Goal: Communication & Community: Ask a question

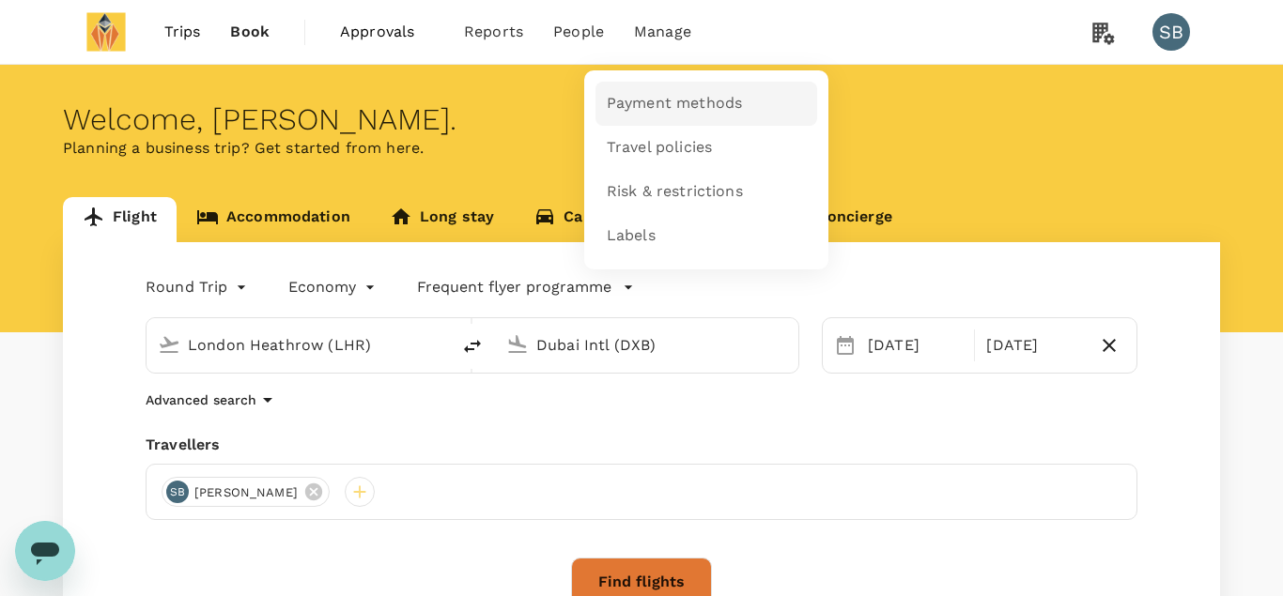
click at [642, 99] on span "Payment methods" at bounding box center [674, 104] width 135 height 22
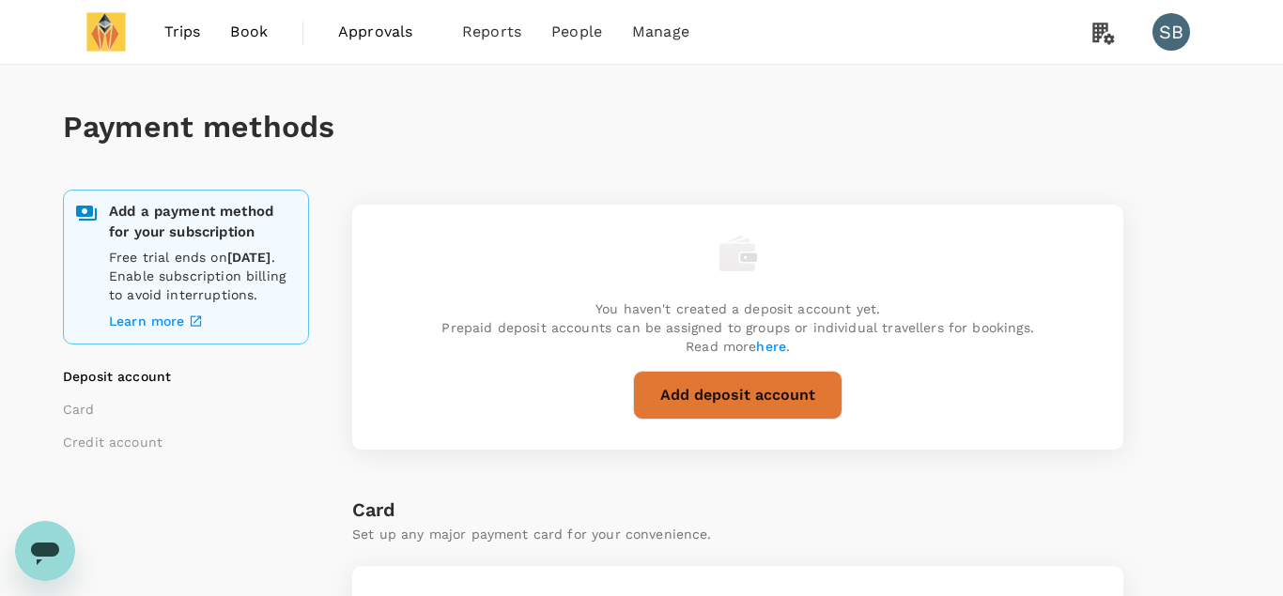
click at [699, 400] on button "Add deposit account" at bounding box center [737, 395] width 209 height 49
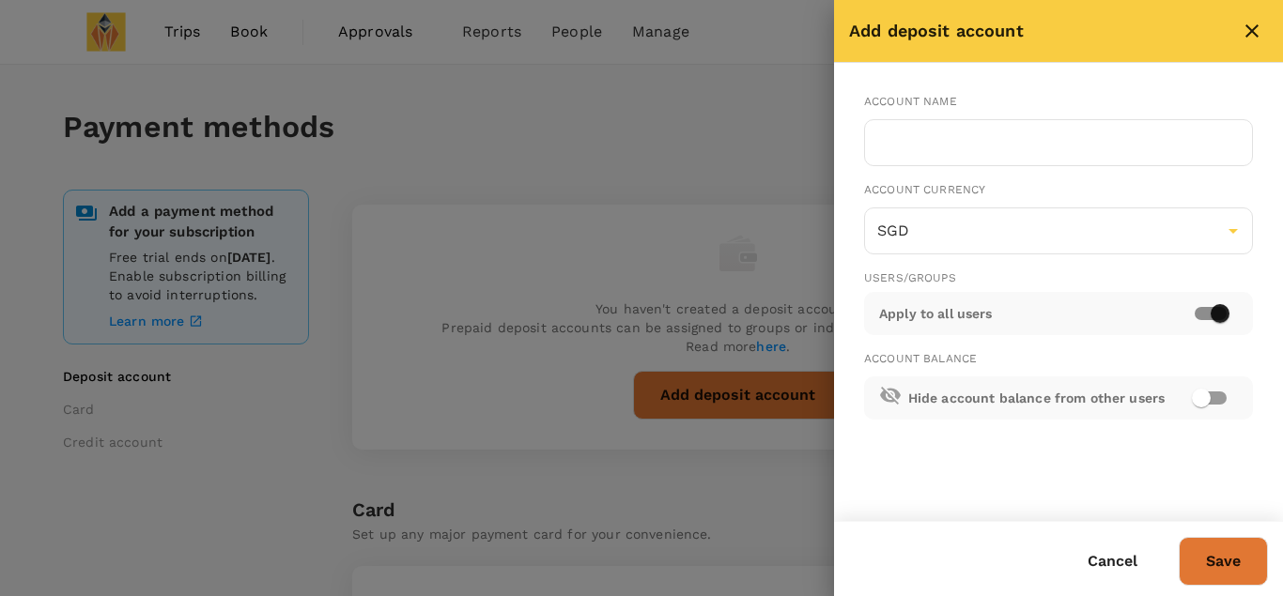
click at [1248, 26] on icon "close" at bounding box center [1251, 30] width 13 height 13
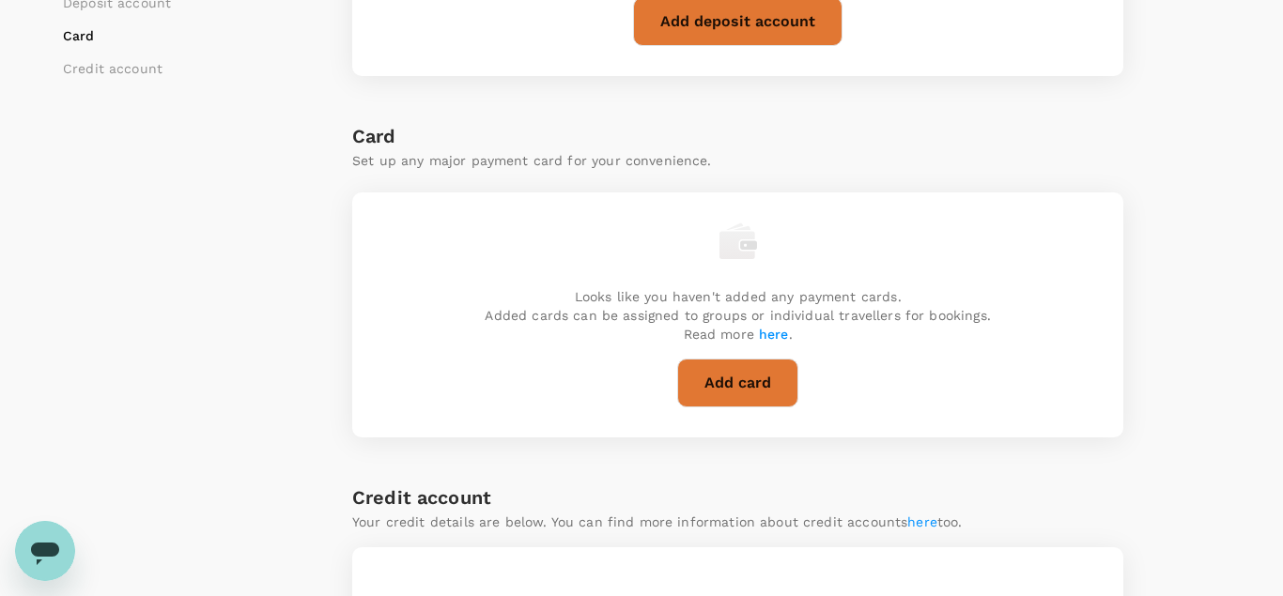
scroll to position [387, 0]
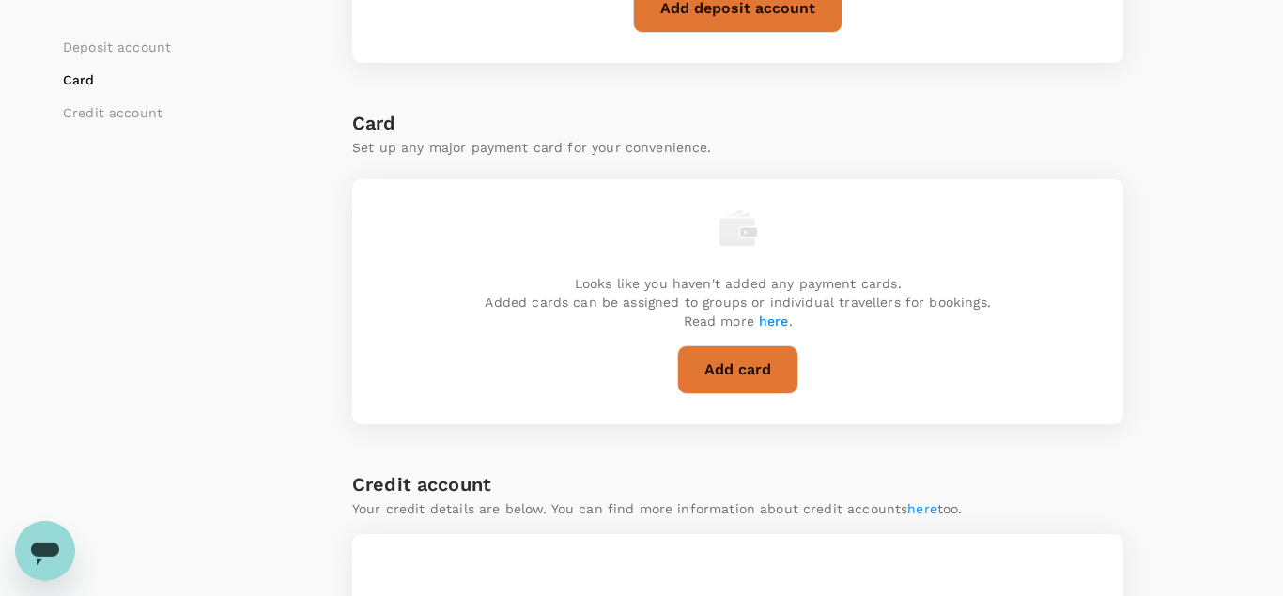
click at [741, 371] on button "Add card" at bounding box center [737, 370] width 121 height 49
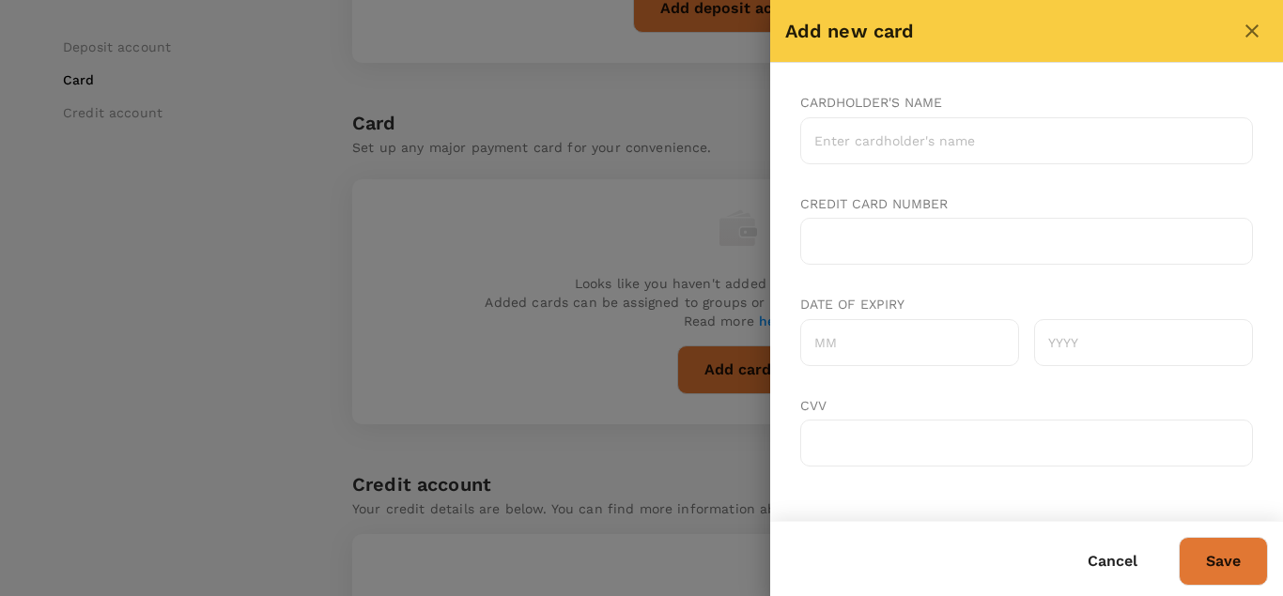
scroll to position [89, 0]
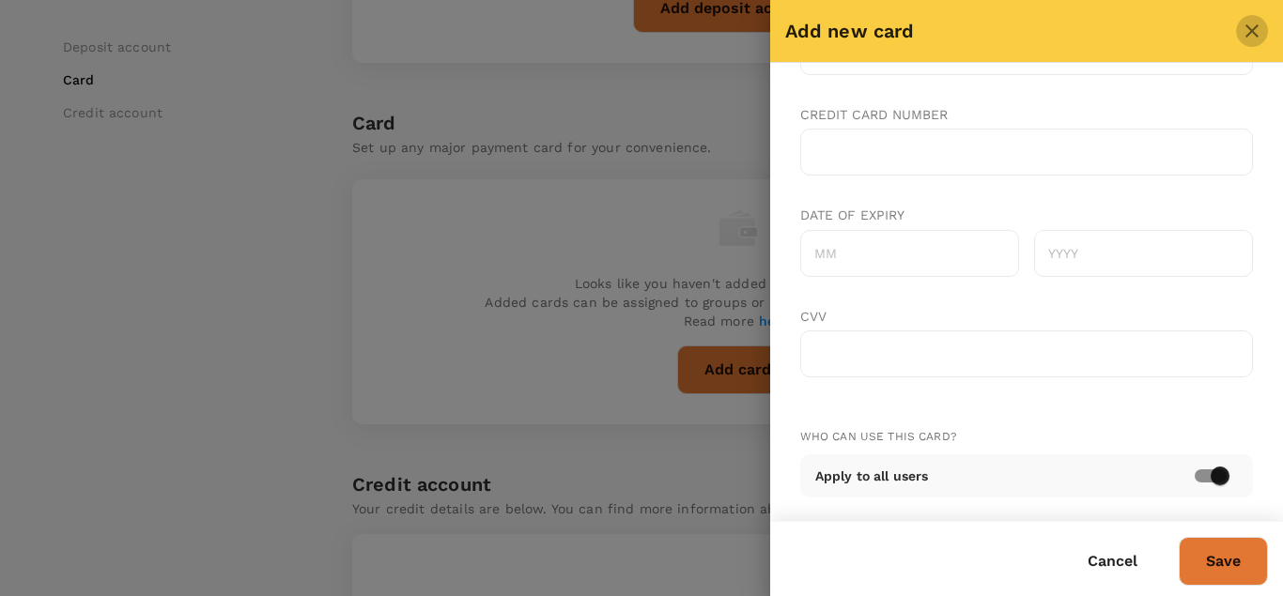
click at [1250, 33] on icon "close" at bounding box center [1251, 30] width 13 height 13
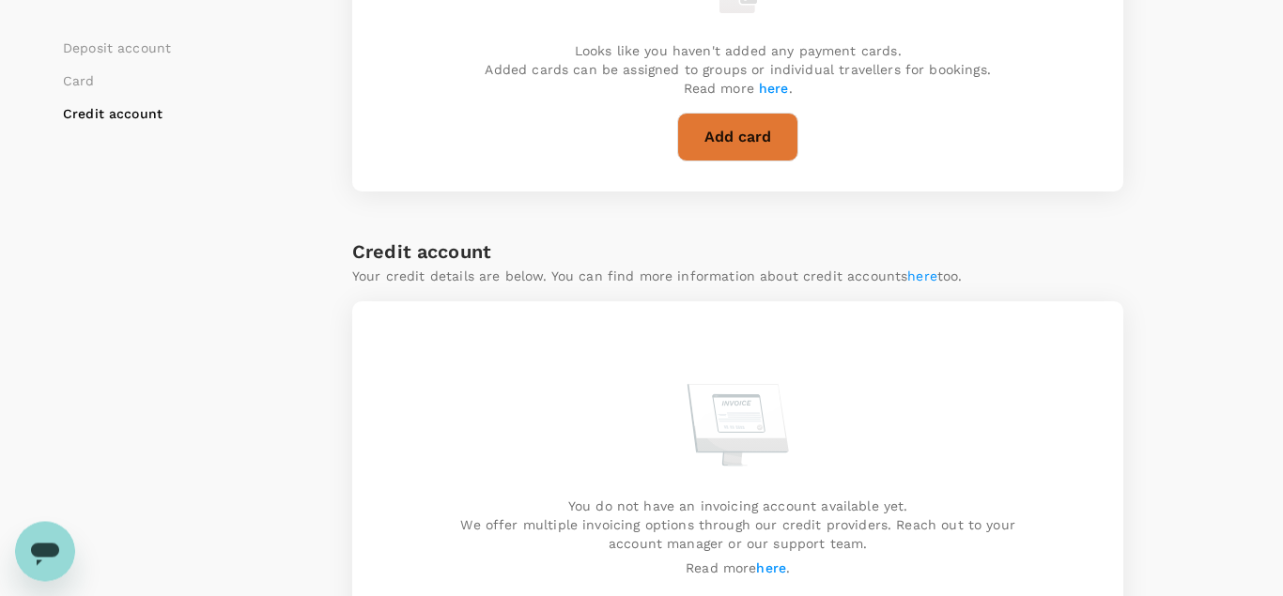
scroll to position [626, 0]
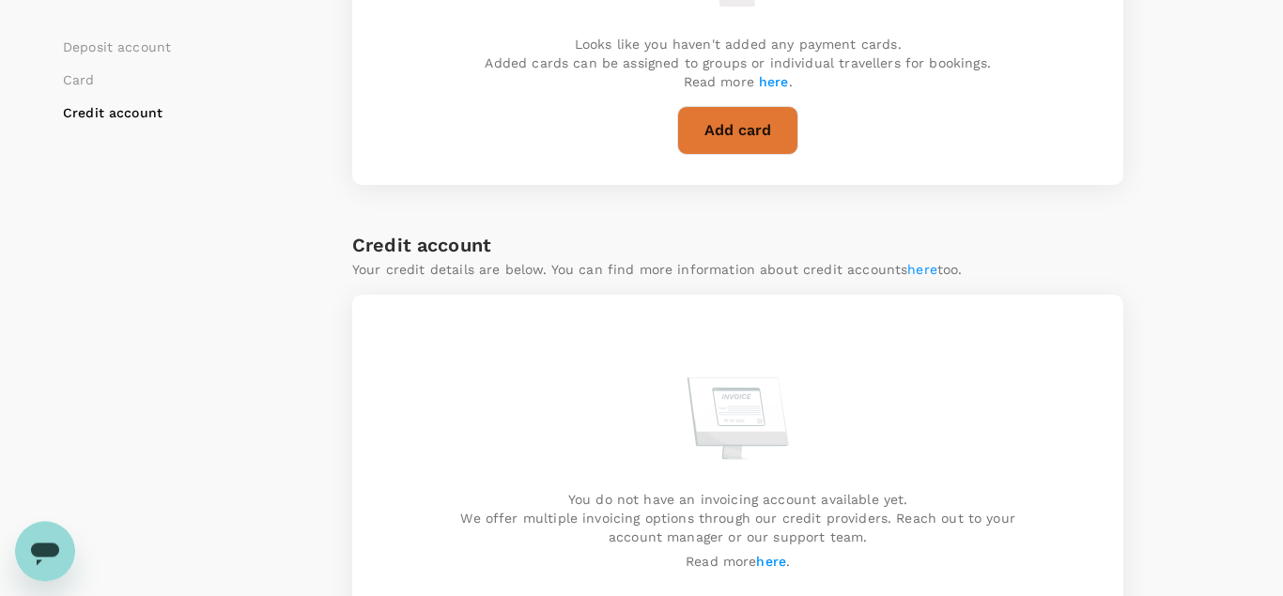
click at [923, 268] on link "here" at bounding box center [922, 269] width 30 height 15
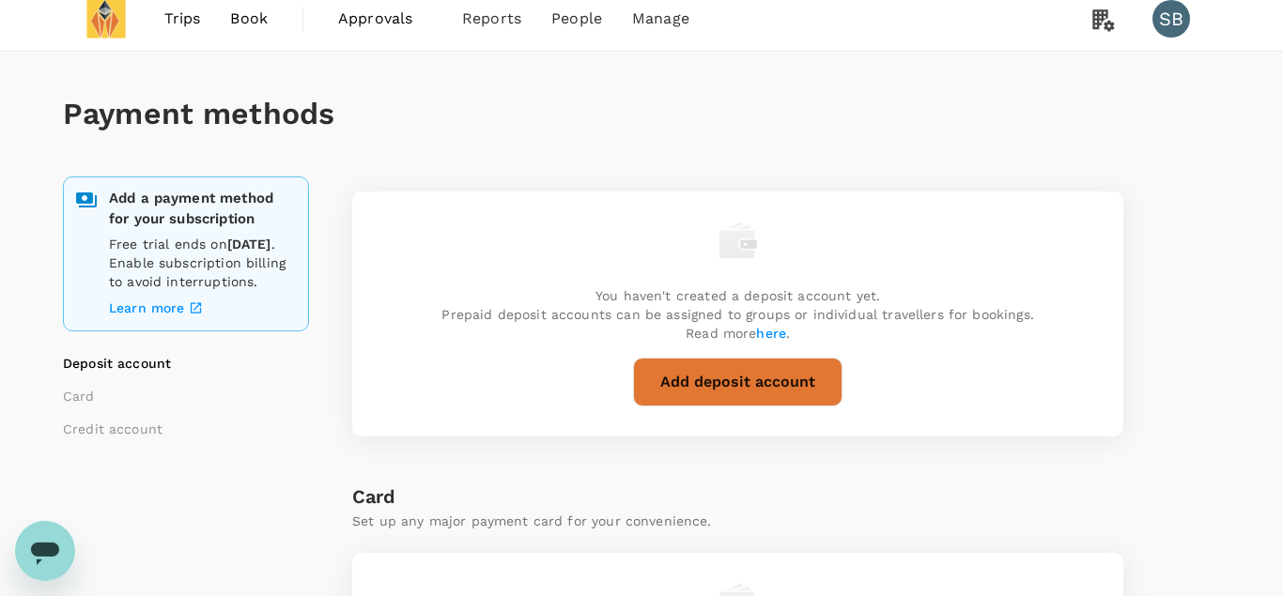
scroll to position [0, 0]
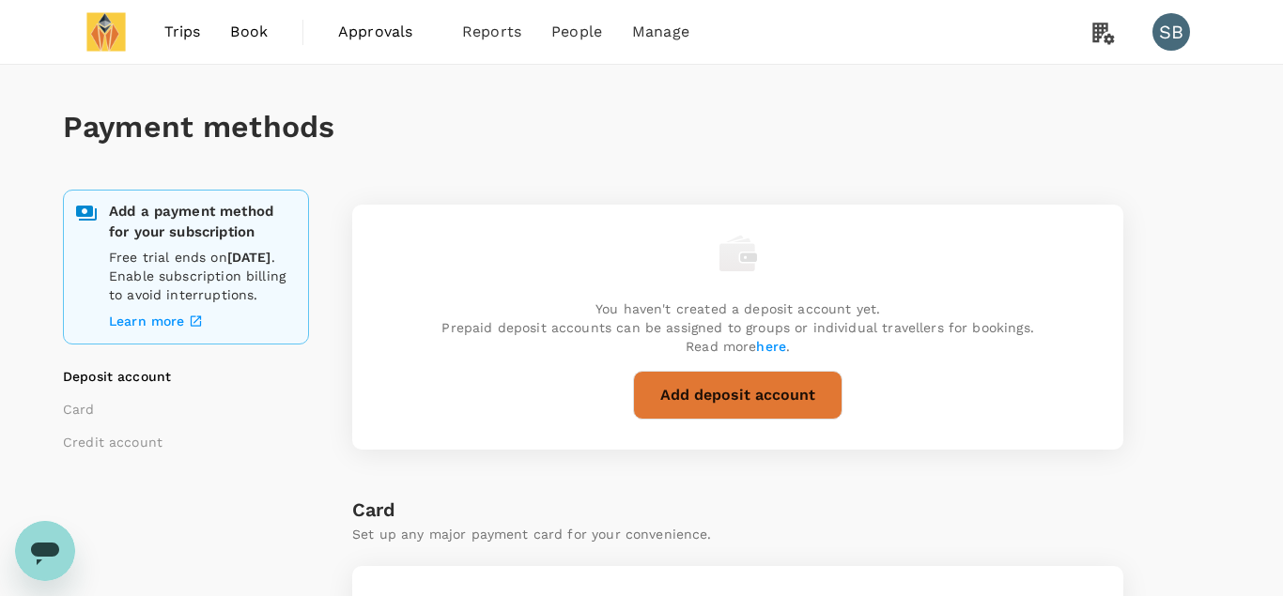
click at [250, 34] on span "Book" at bounding box center [249, 32] width 38 height 23
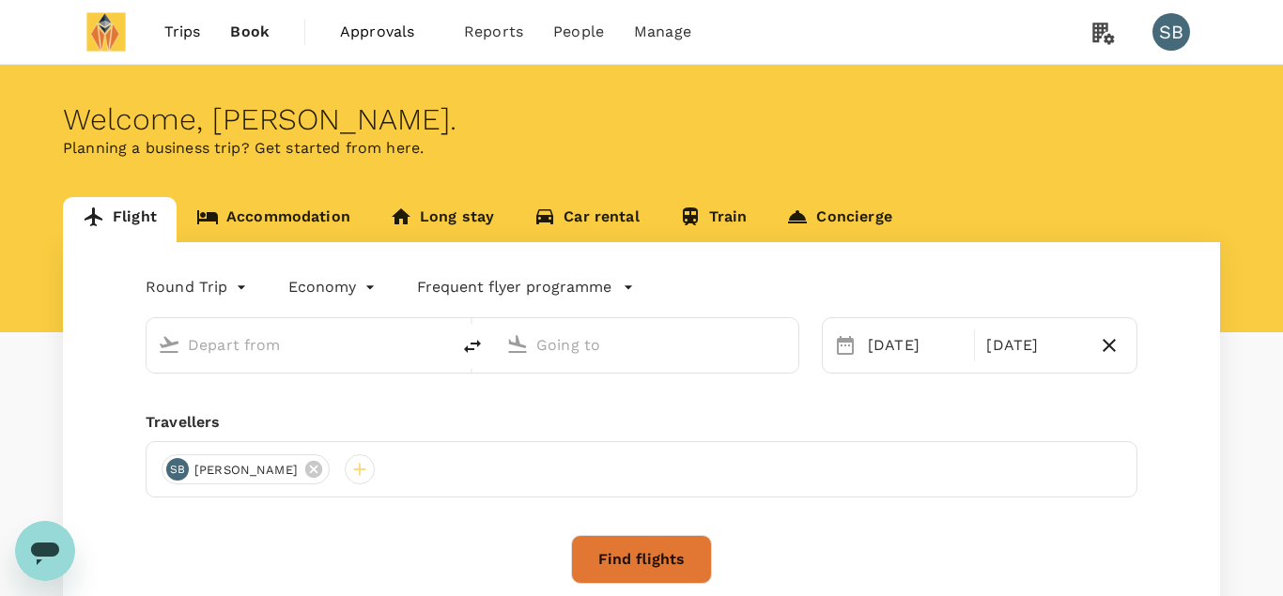
type input "London Heathrow (LHR)"
type input "Dubai Intl (DXB)"
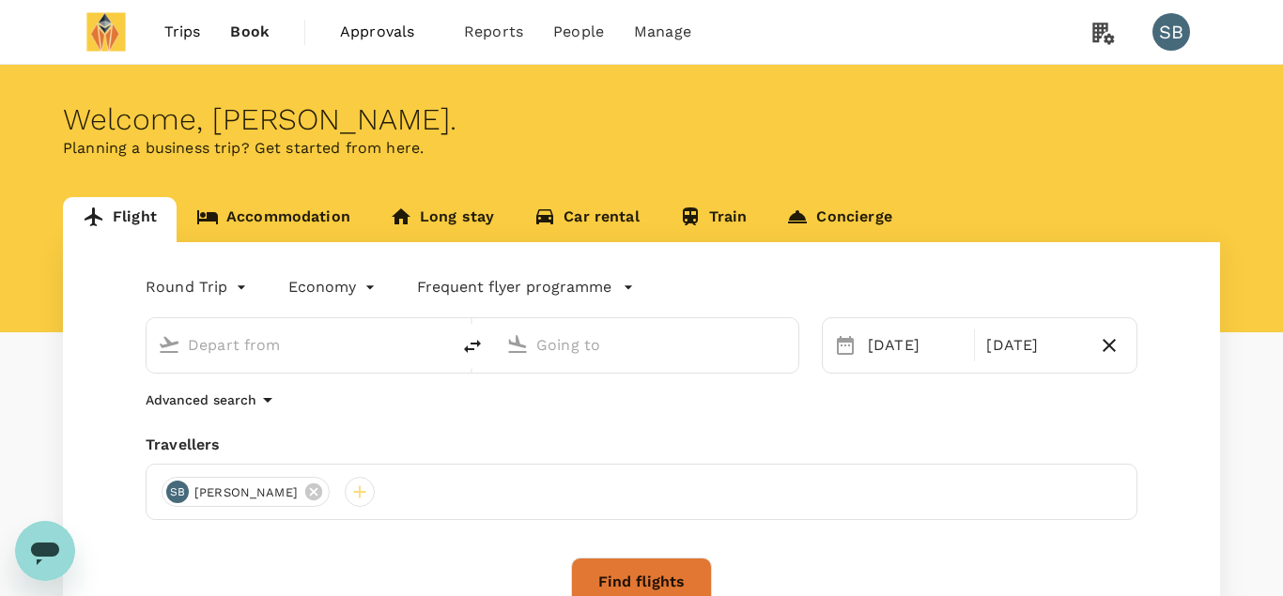
type input "London Heathrow (LHR)"
type input "Dubai Intl (DXB)"
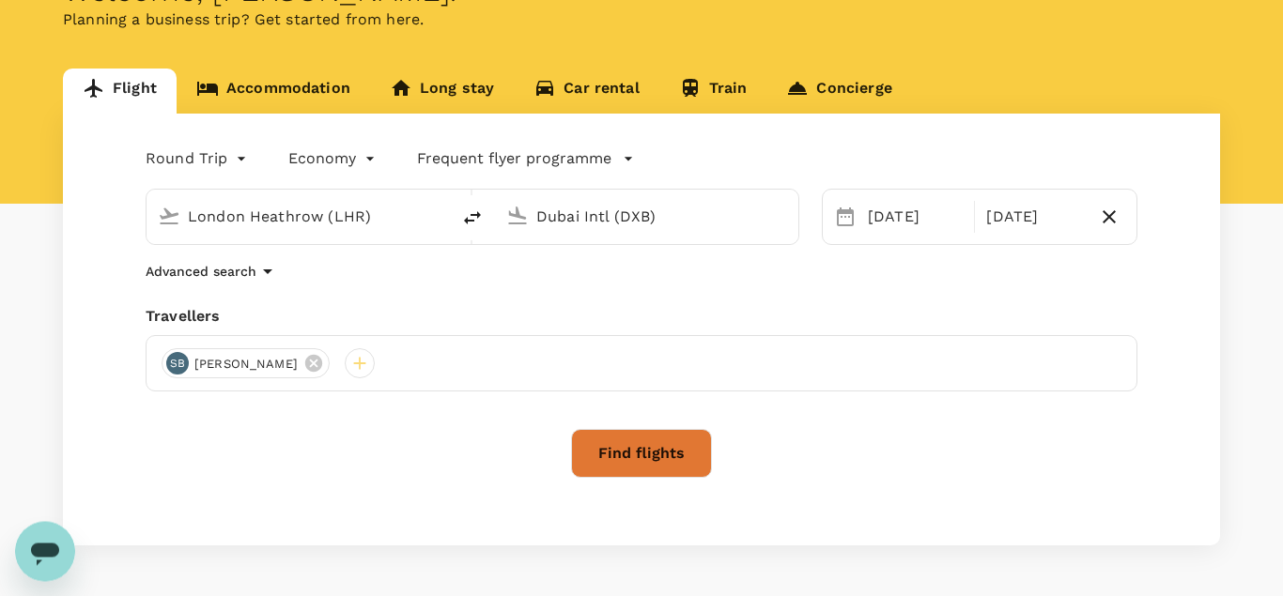
scroll to position [141, 0]
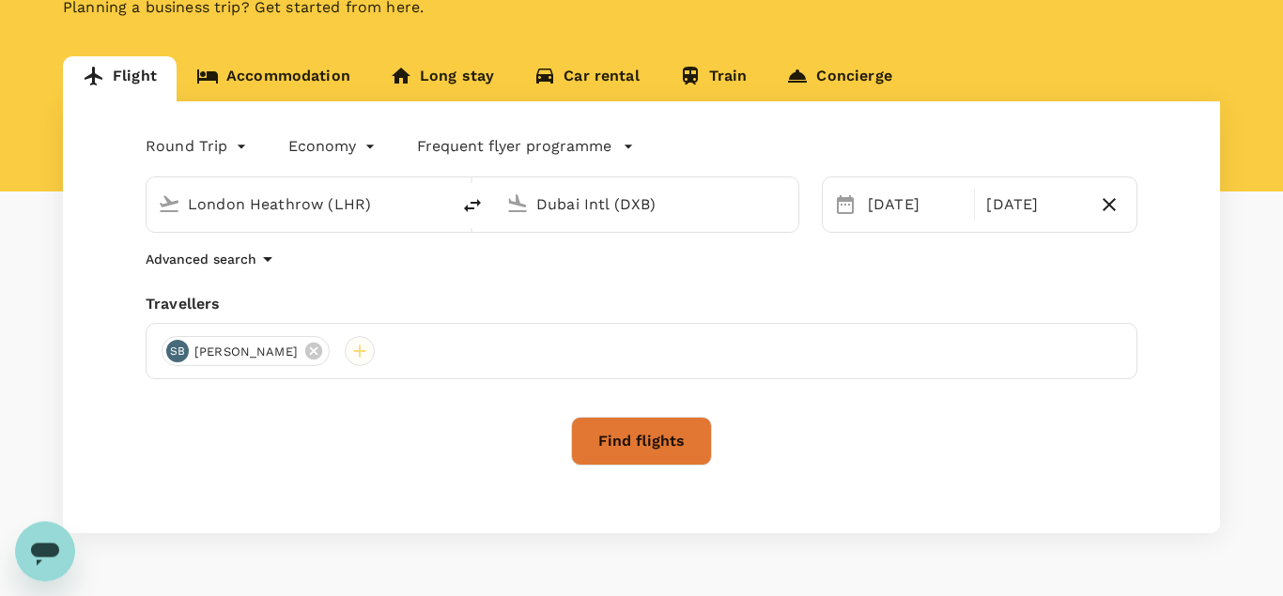
click at [345, 349] on div at bounding box center [360, 351] width 30 height 30
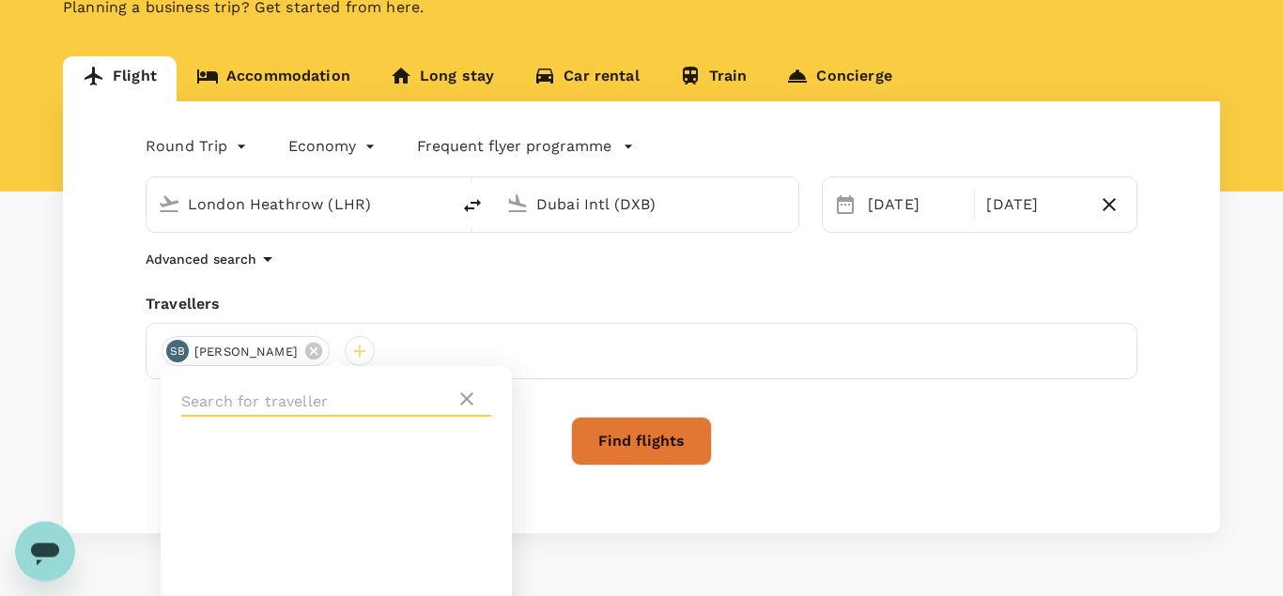
scroll to position [140, 0]
click at [290, 409] on input "text" at bounding box center [318, 403] width 274 height 30
click at [317, 400] on input "text" at bounding box center [318, 403] width 274 height 30
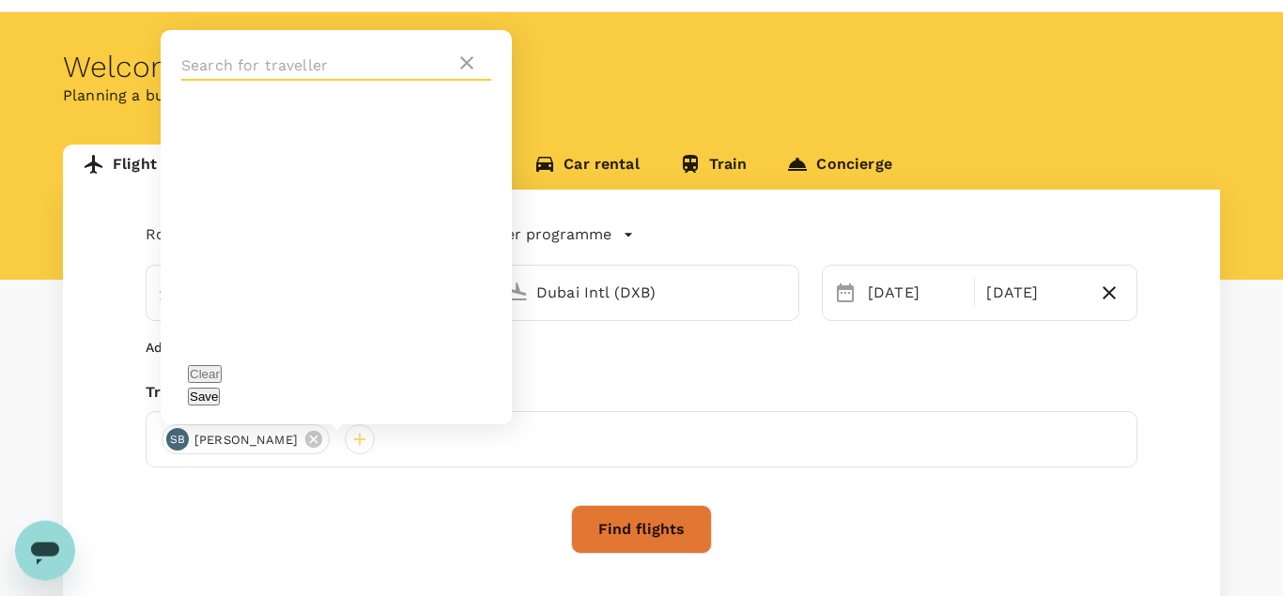
scroll to position [0, 0]
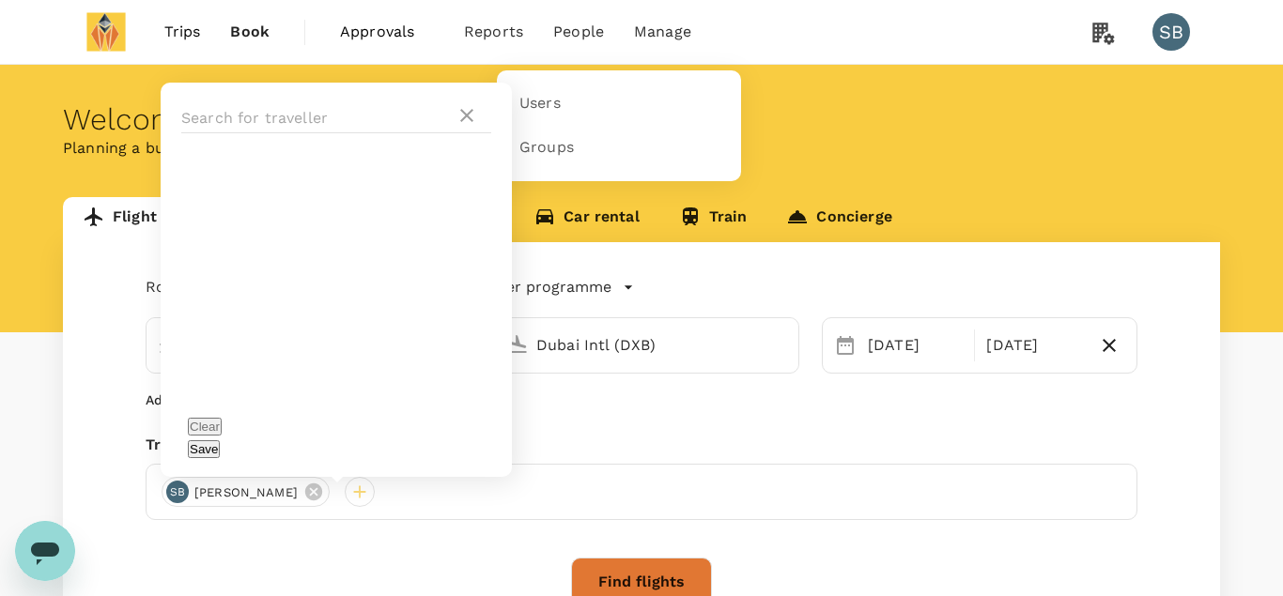
click at [575, 38] on span "People" at bounding box center [578, 32] width 51 height 23
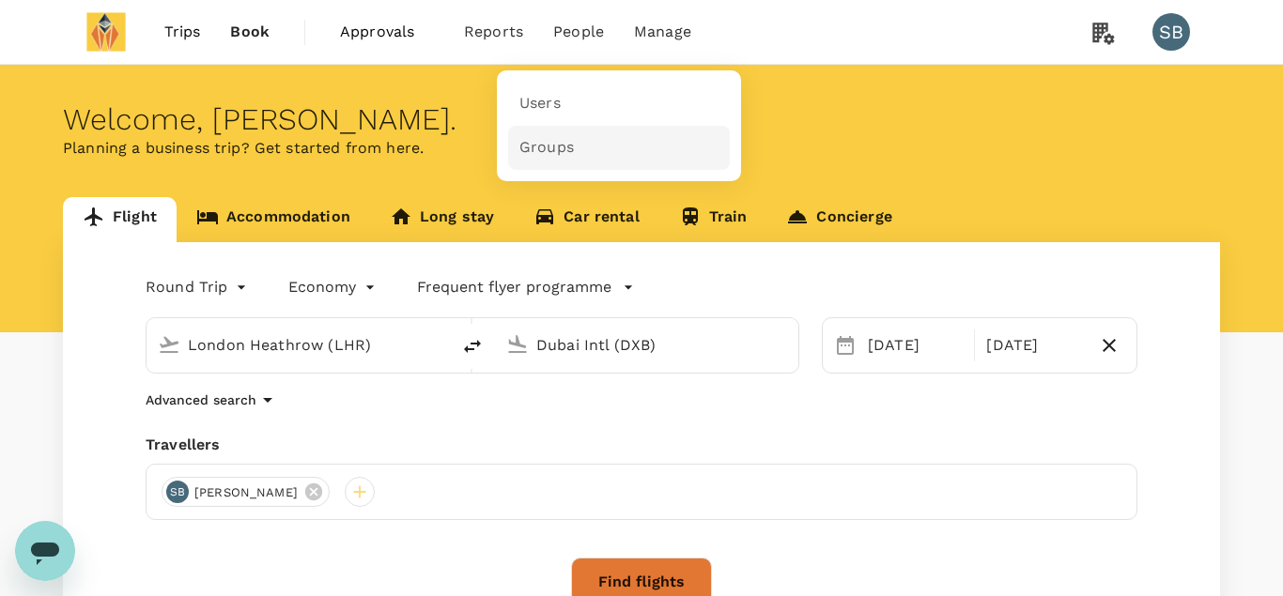
click at [552, 146] on span "Groups" at bounding box center [546, 148] width 54 height 22
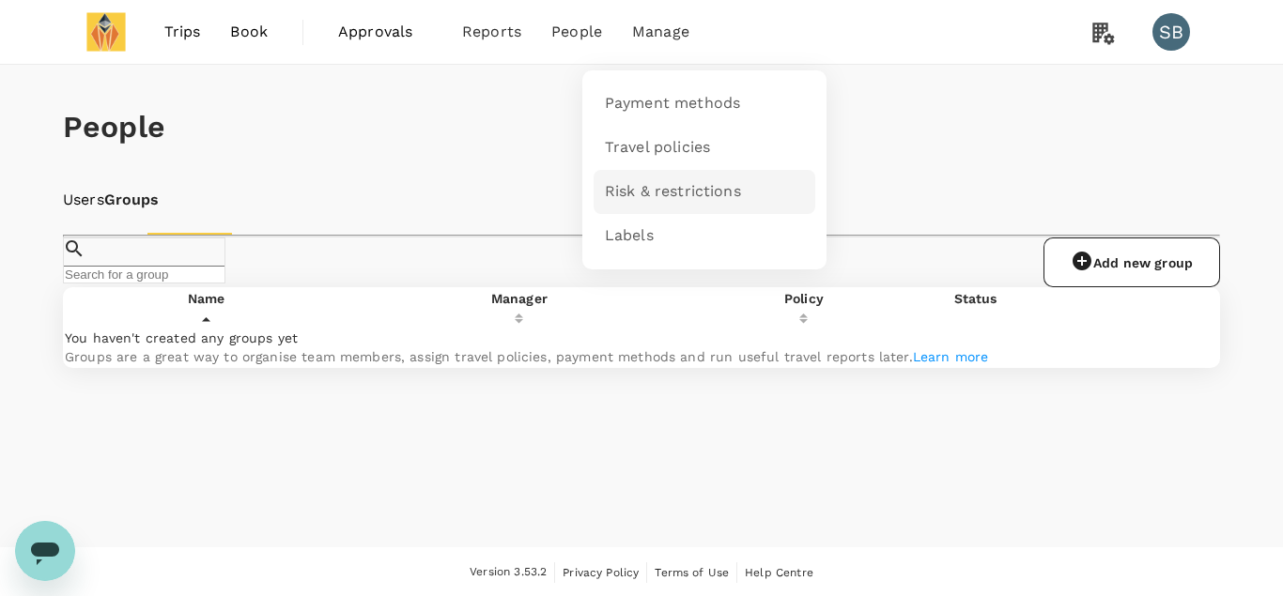
click at [636, 191] on span "Risk & restrictions" at bounding box center [673, 192] width 136 height 22
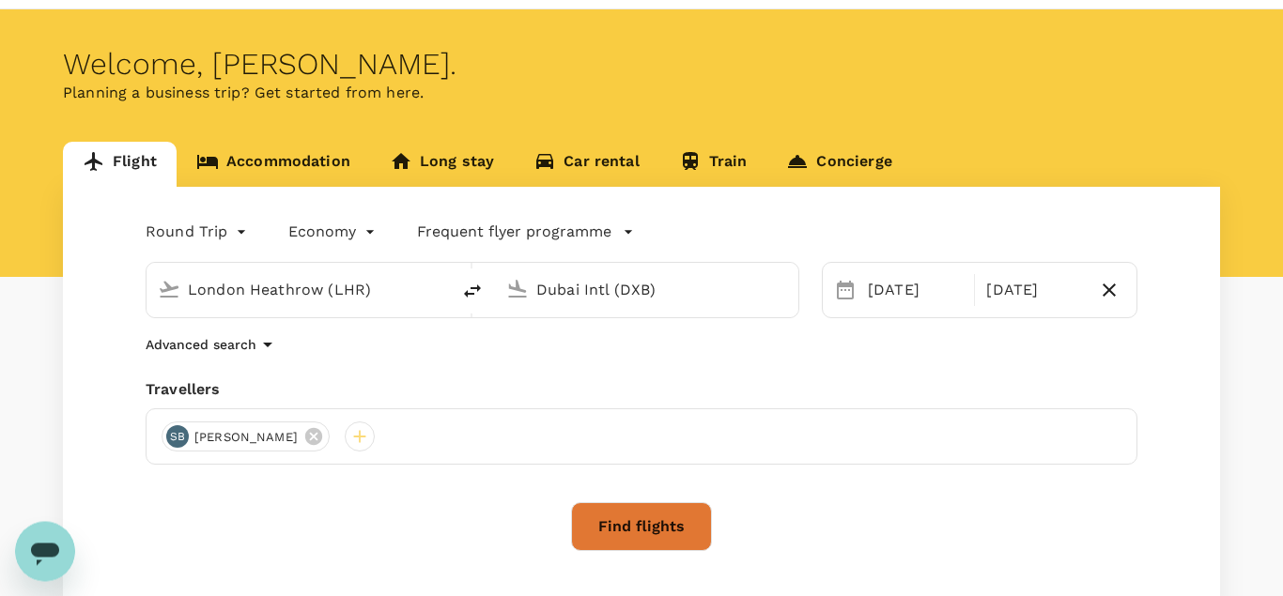
scroll to position [195, 0]
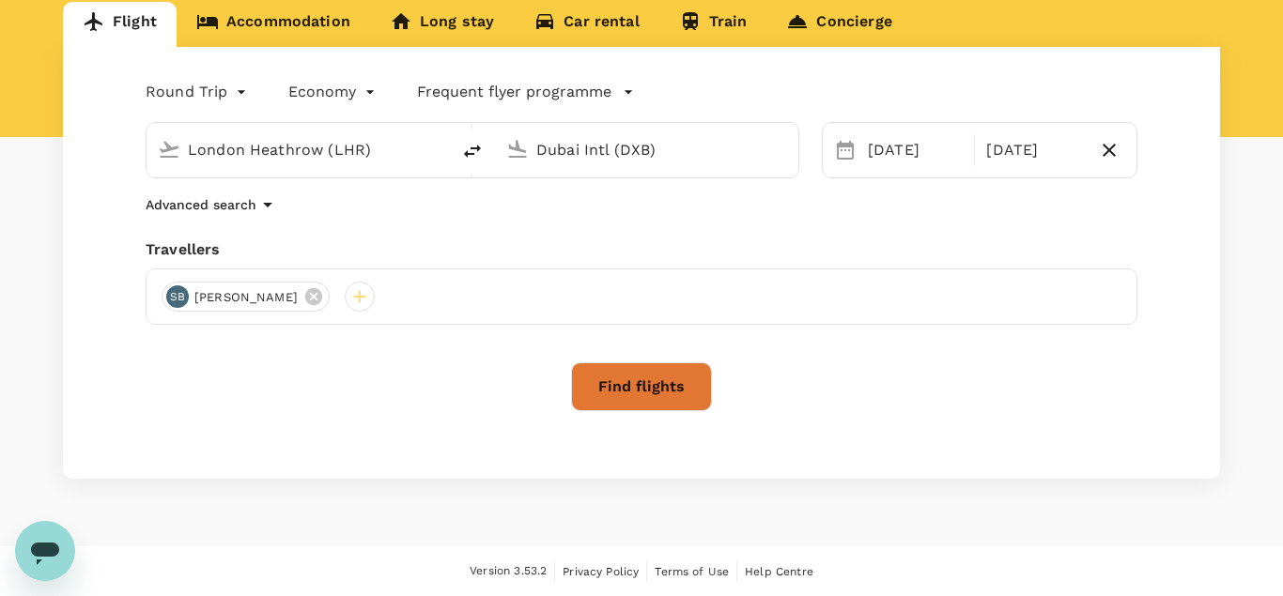
click at [716, 21] on link "Train" at bounding box center [713, 24] width 108 height 45
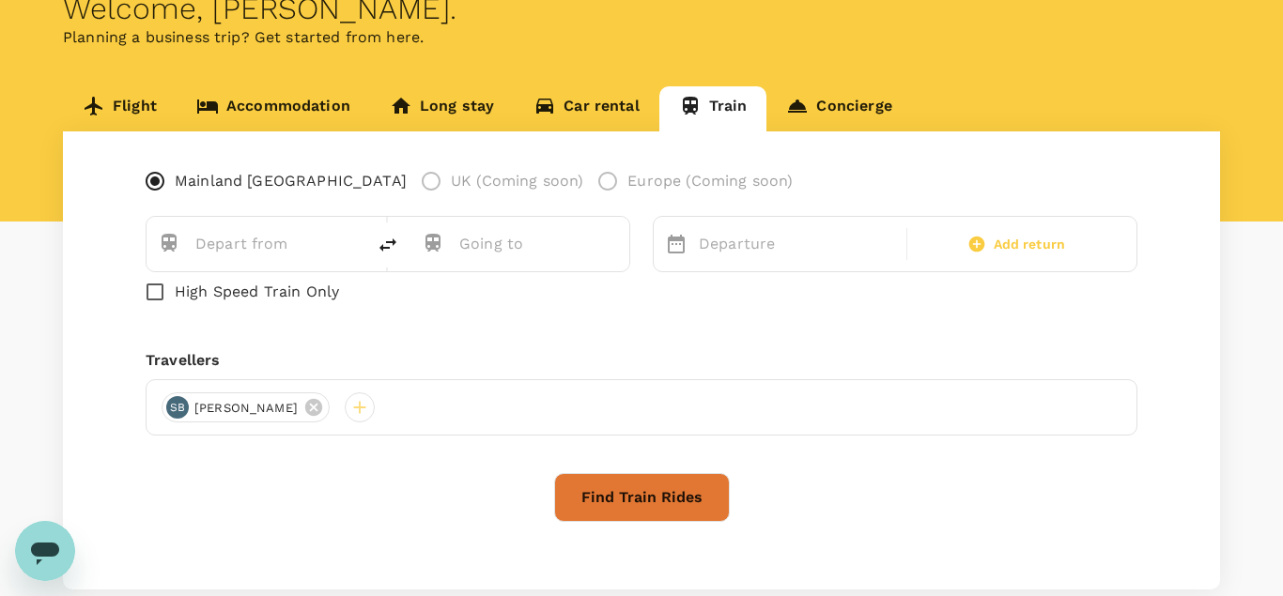
scroll to position [102, 0]
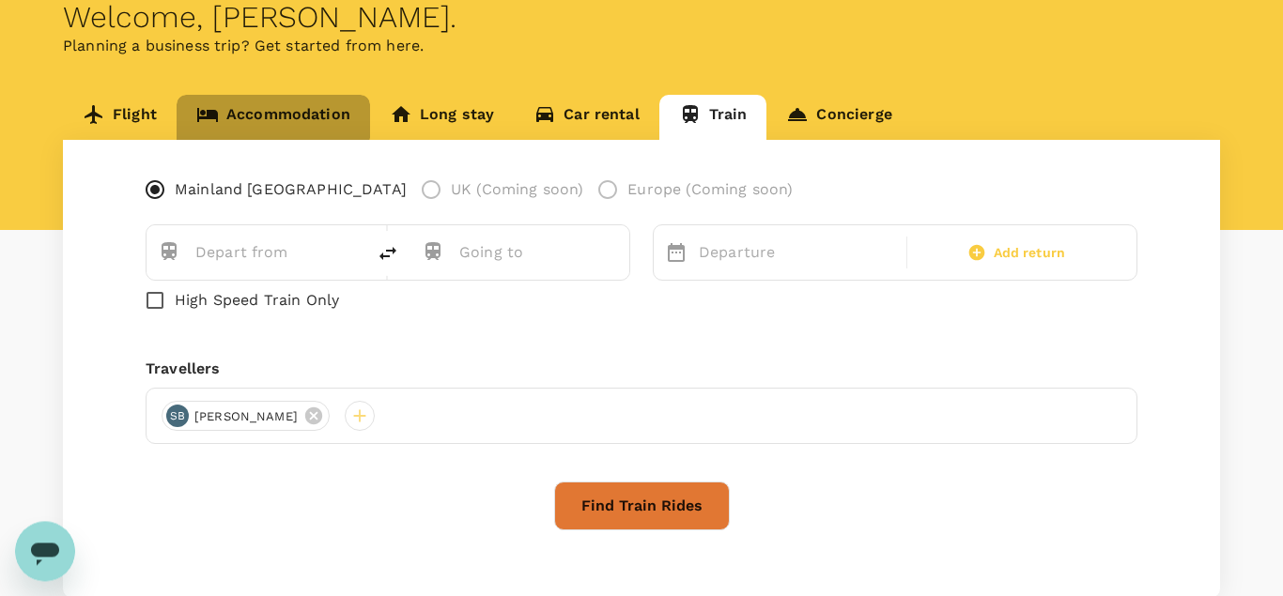
click at [264, 106] on link "Accommodation" at bounding box center [273, 117] width 193 height 45
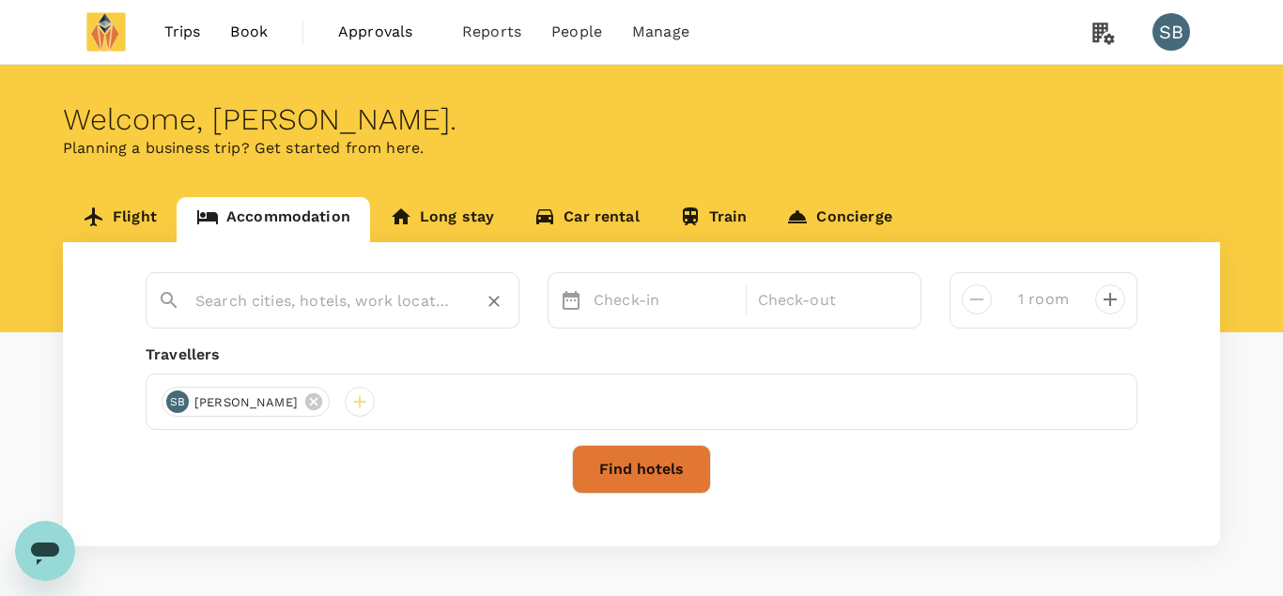
click at [315, 300] on input "text" at bounding box center [324, 300] width 259 height 29
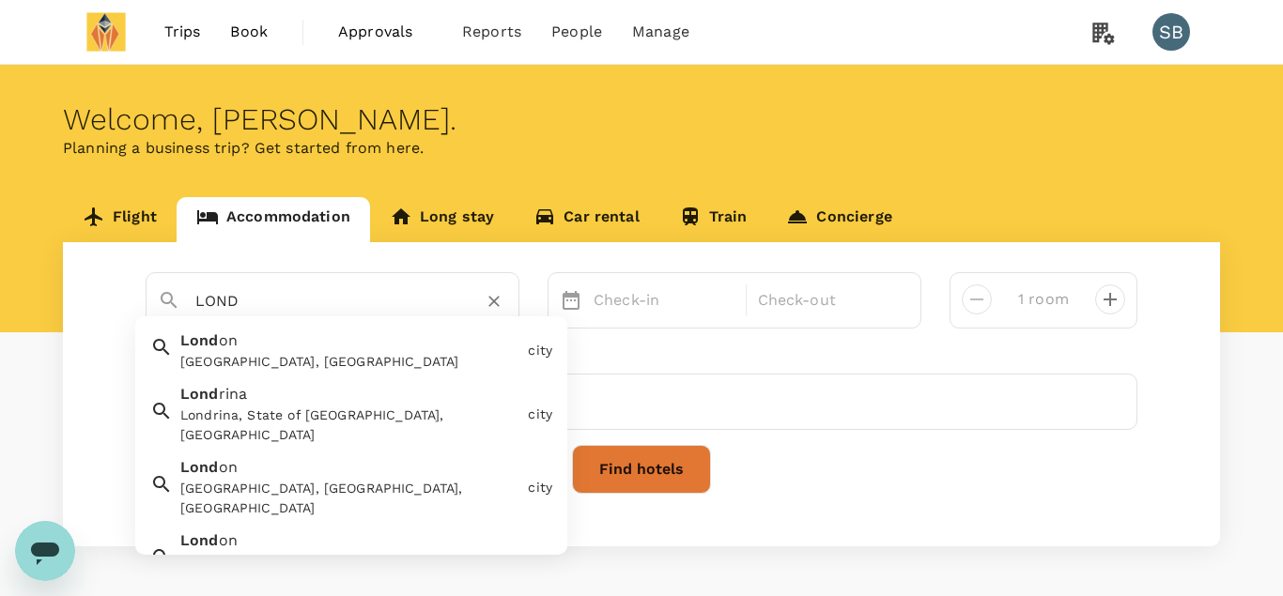
click at [264, 362] on div "London, UK" at bounding box center [350, 362] width 340 height 20
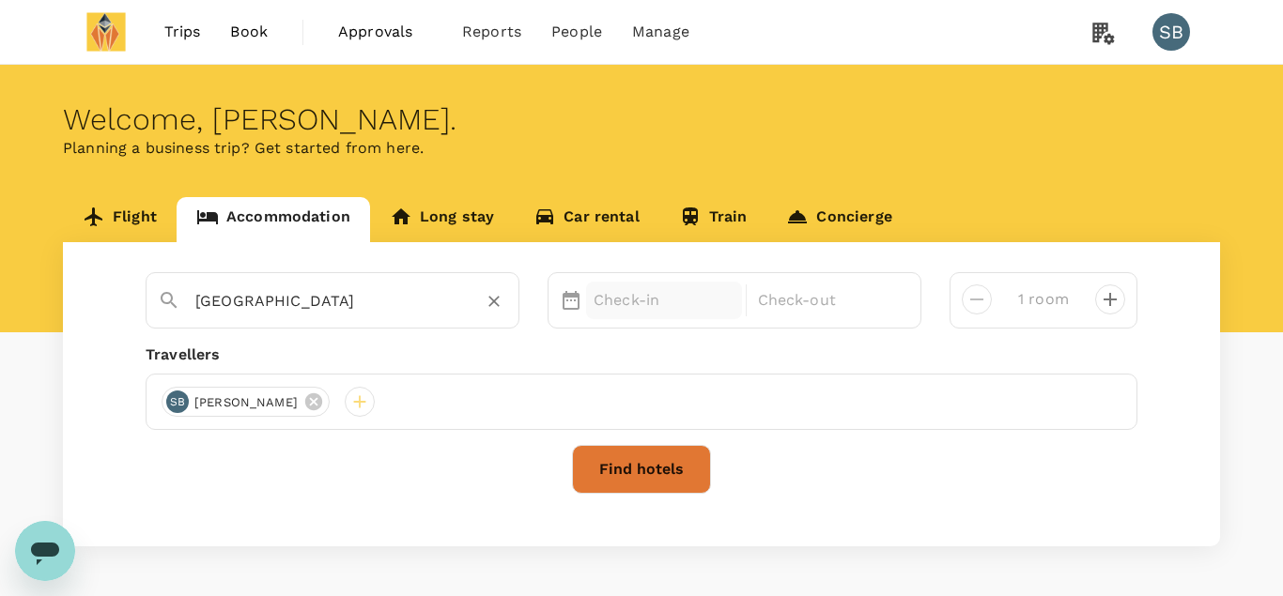
type input "London"
click at [616, 292] on p "Check-in" at bounding box center [663, 300] width 141 height 23
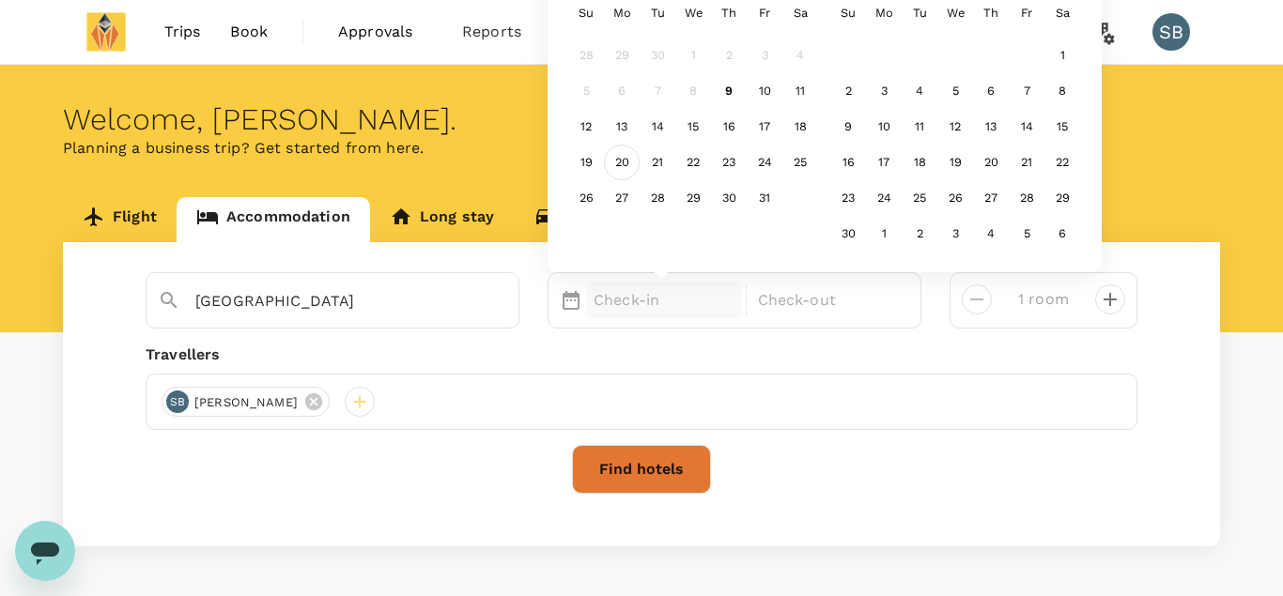
click at [617, 160] on div "20" at bounding box center [622, 163] width 36 height 36
click at [688, 157] on div "22" at bounding box center [693, 163] width 36 height 36
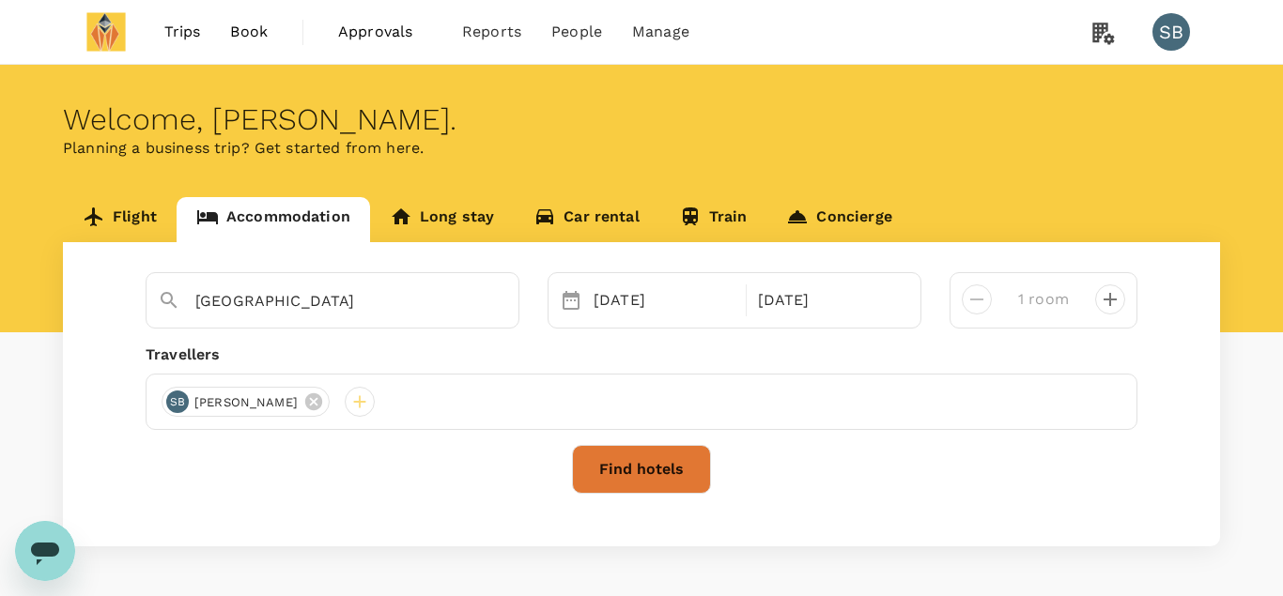
click at [1111, 296] on icon "decrease" at bounding box center [1109, 299] width 13 height 13
click at [978, 287] on button "decrease" at bounding box center [977, 300] width 30 height 30
type input "1 room"
click at [640, 466] on button "Find hotels" at bounding box center [641, 469] width 139 height 49
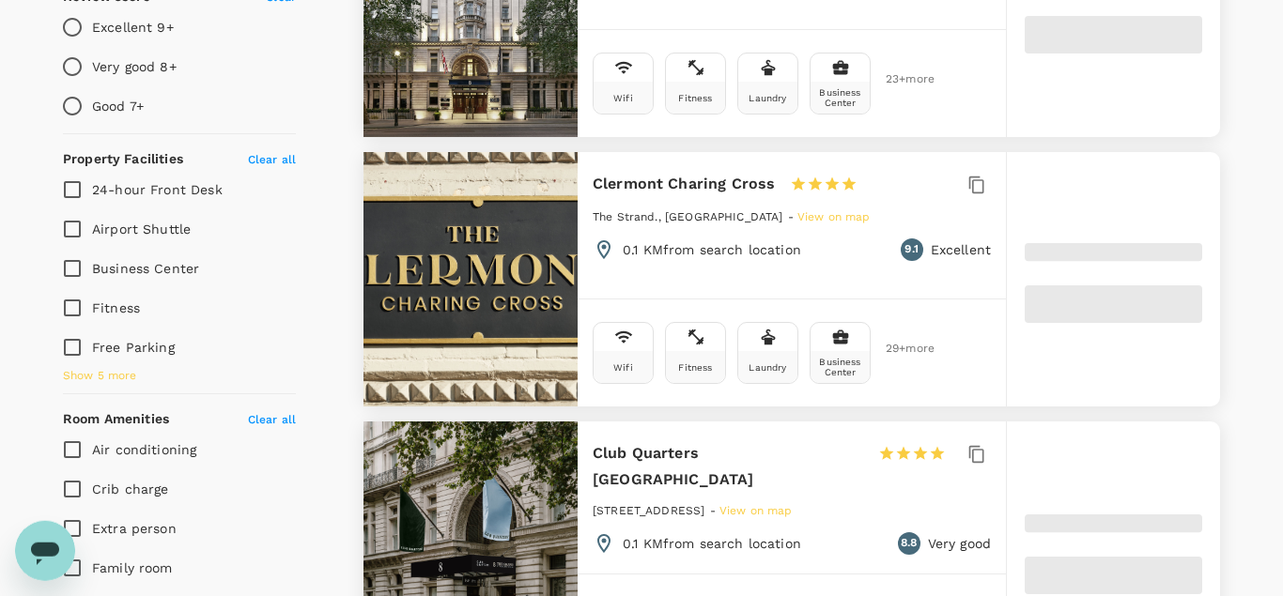
scroll to position [688, 0]
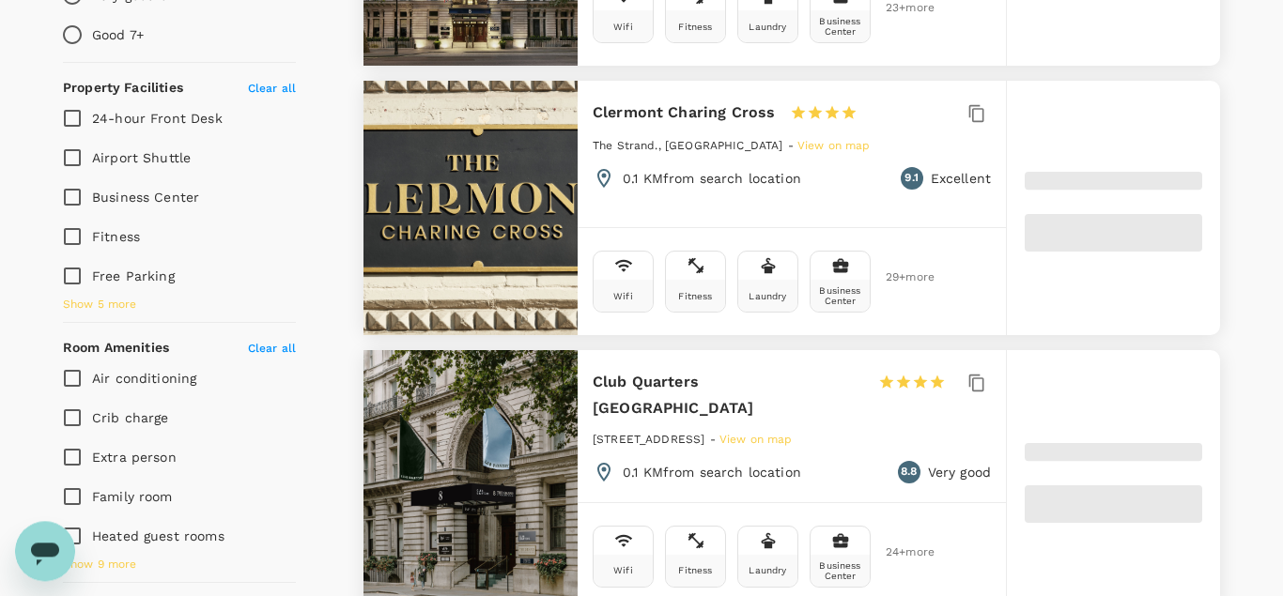
type input "292.65"
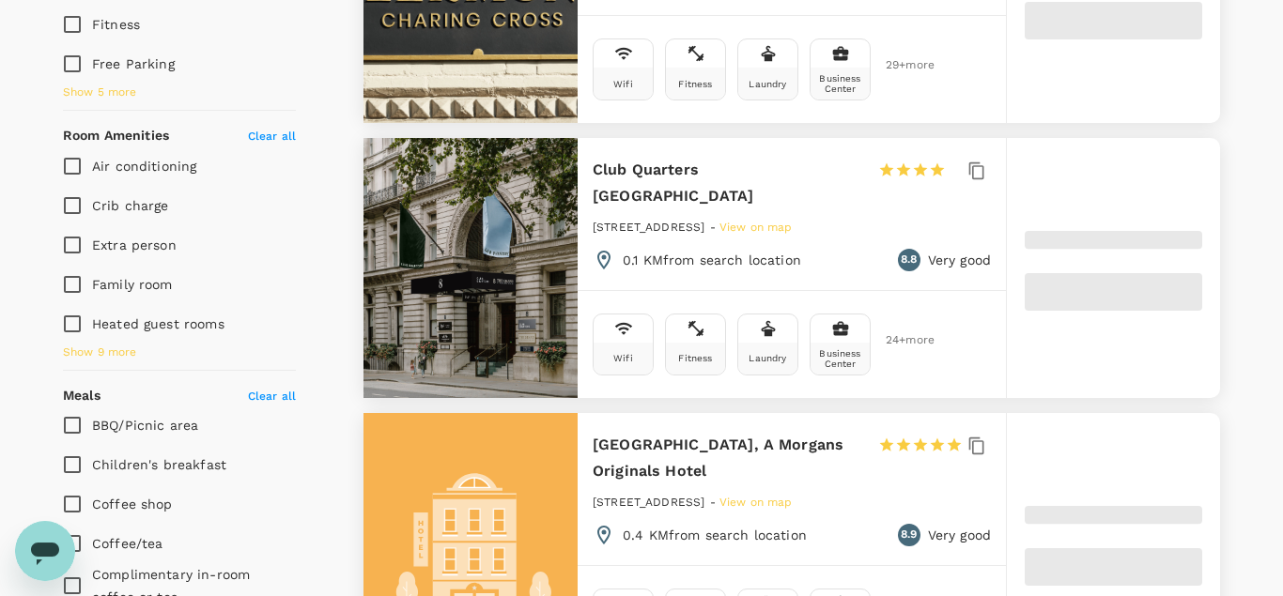
type input "16.86"
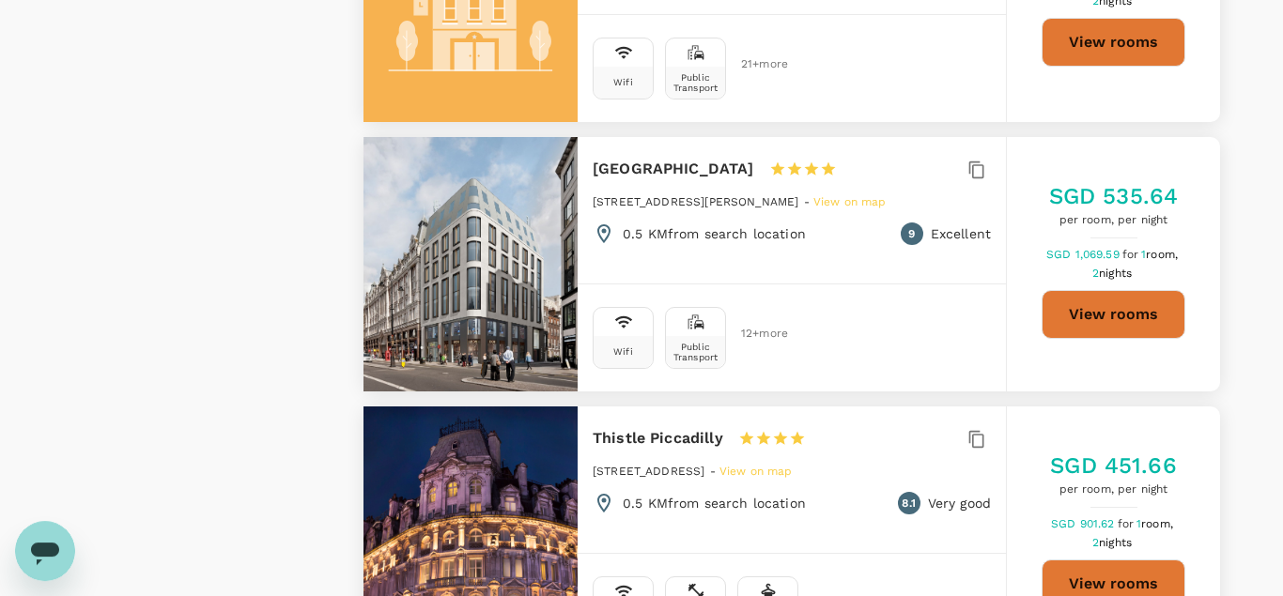
scroll to position [2800, 0]
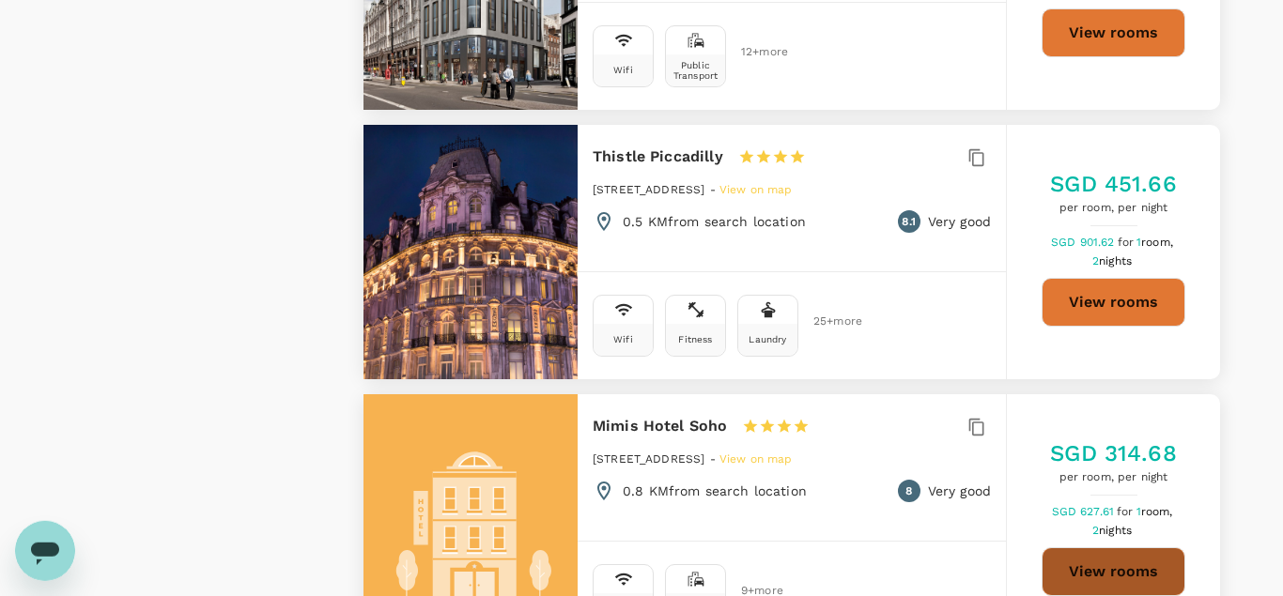
click at [1092, 547] on button "View rooms" at bounding box center [1113, 571] width 144 height 49
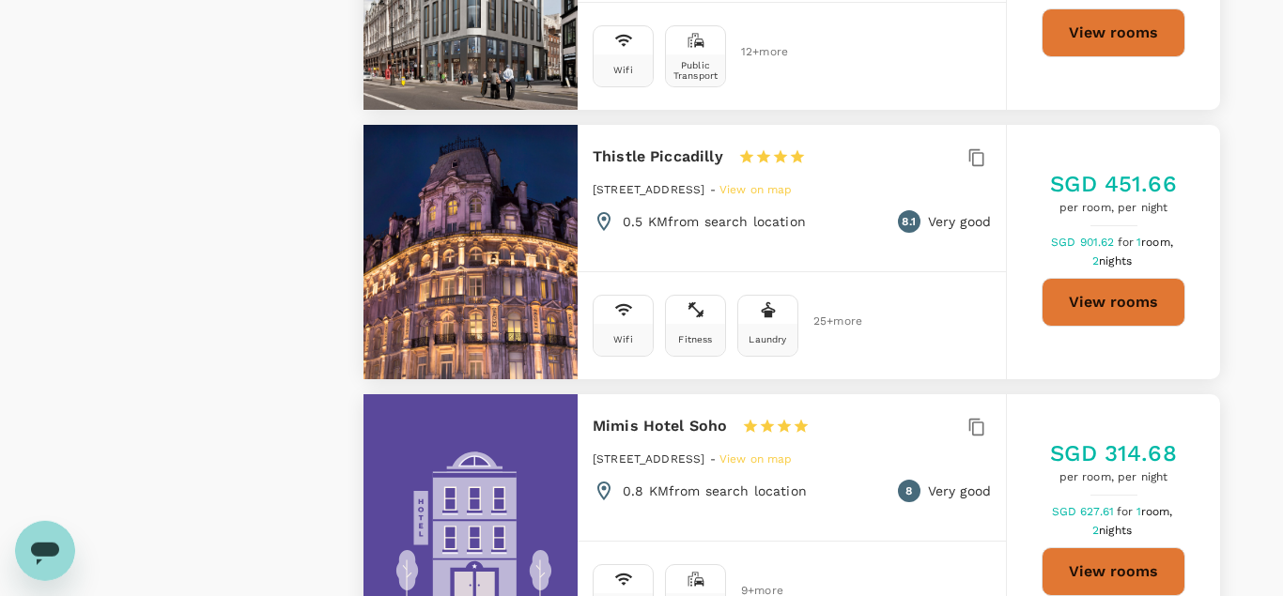
type input "292.86"
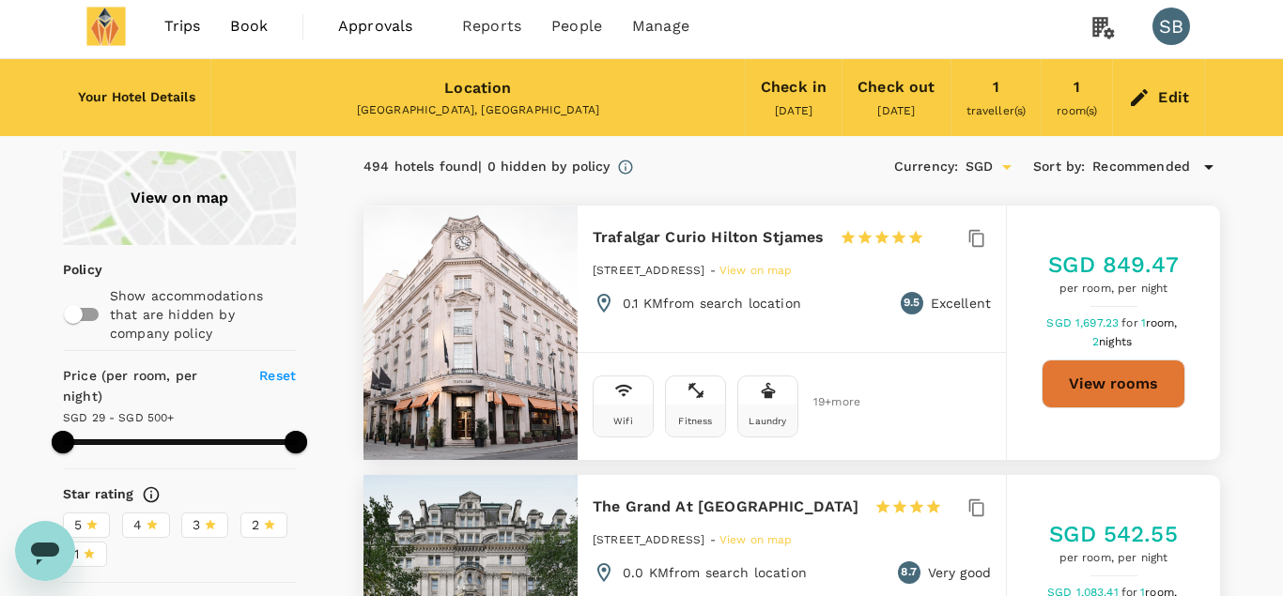
scroll to position [0, 0]
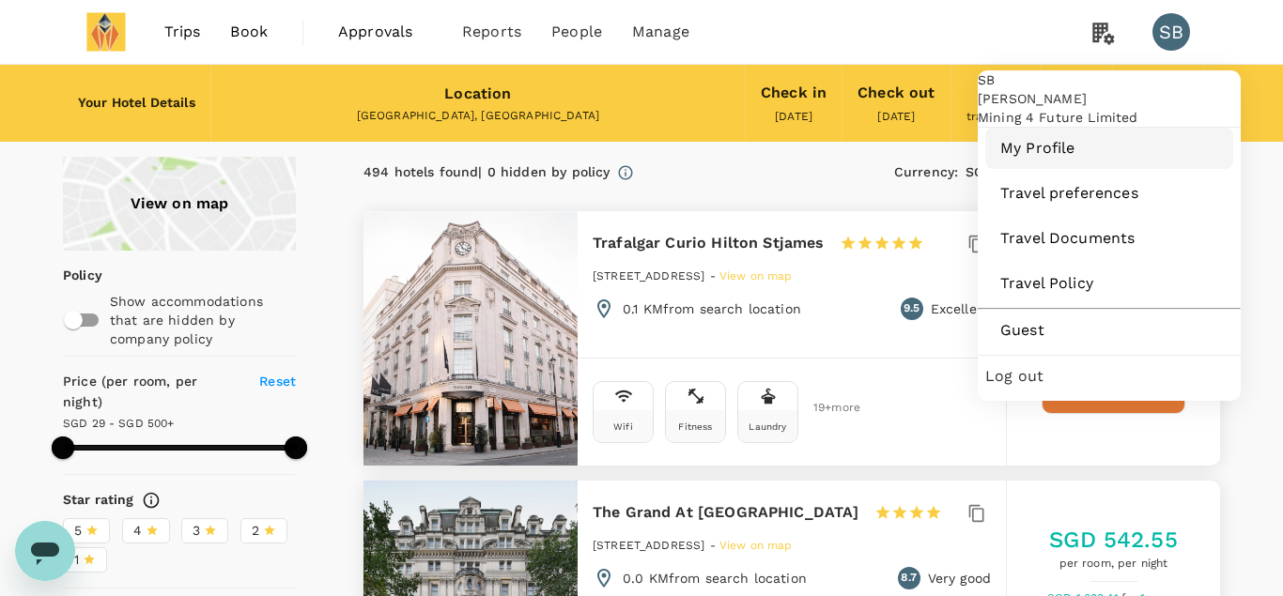
click at [1045, 160] on span "My Profile" at bounding box center [1109, 148] width 218 height 23
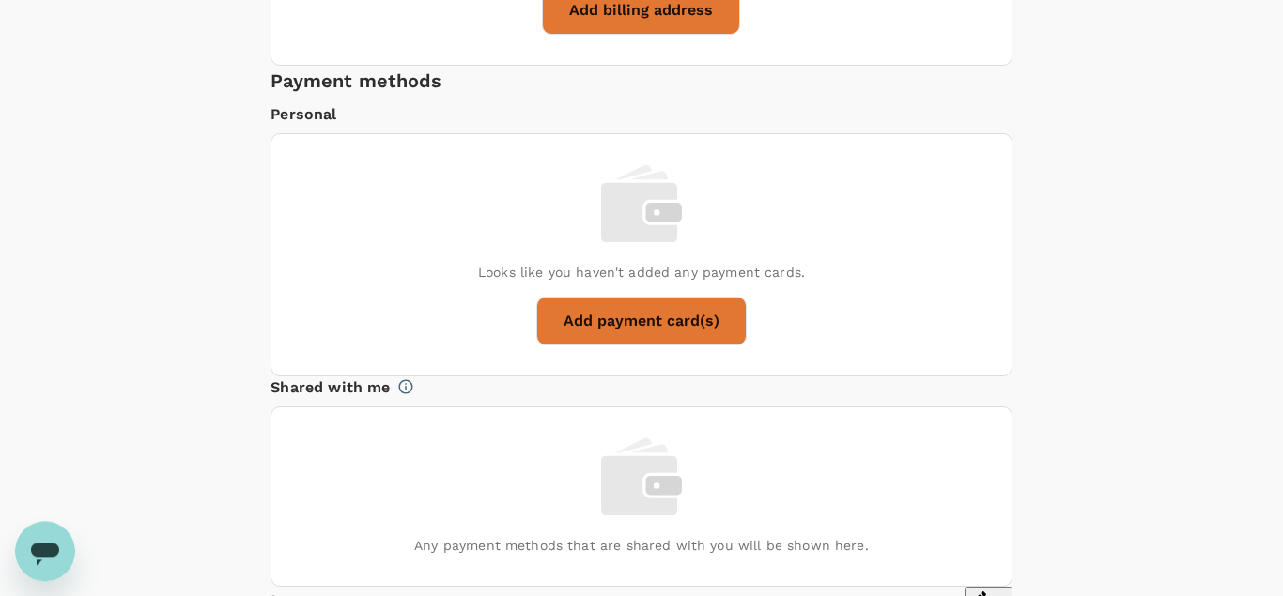
scroll to position [840, 0]
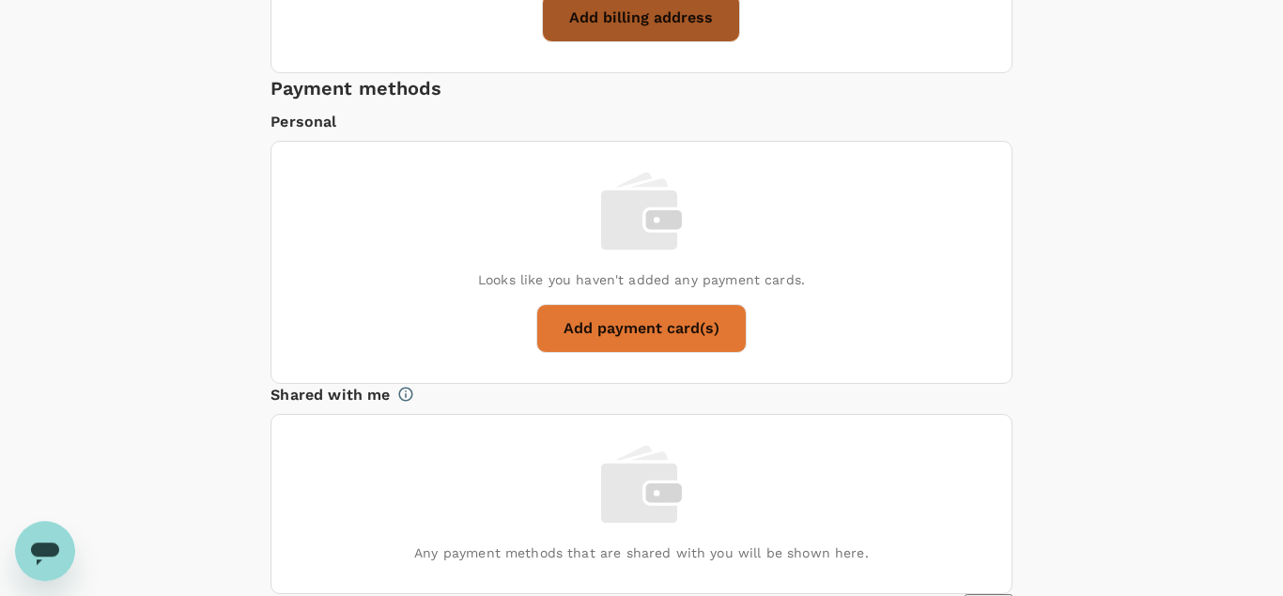
click at [631, 42] on button "Add billing address" at bounding box center [641, 17] width 198 height 49
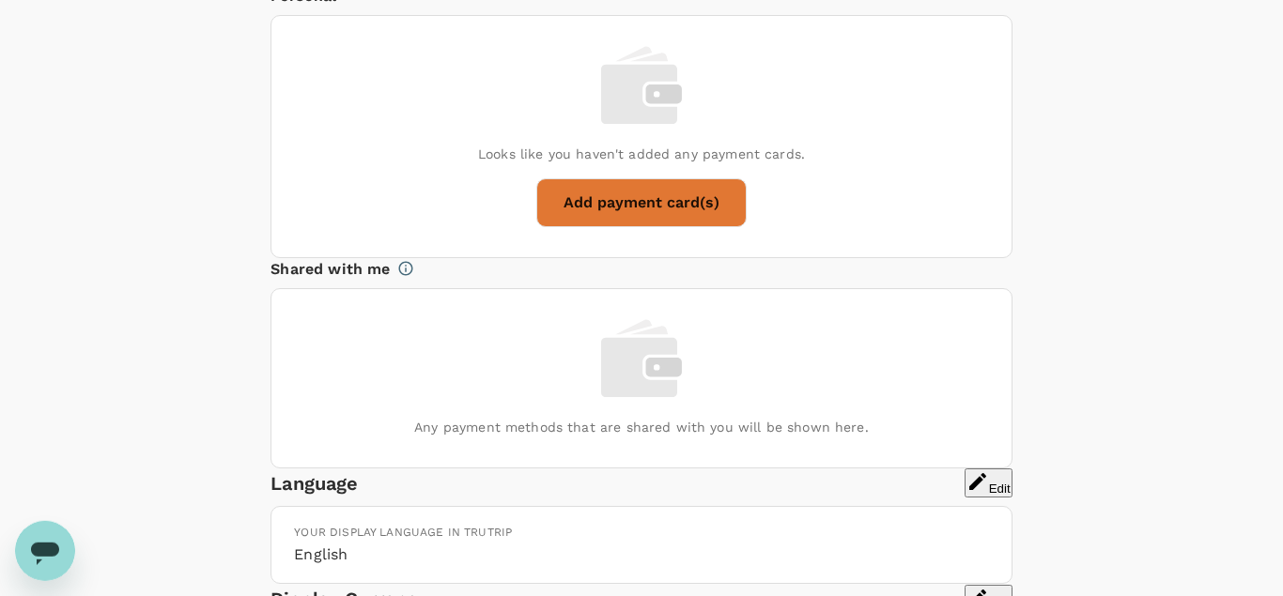
scroll to position [969, 0]
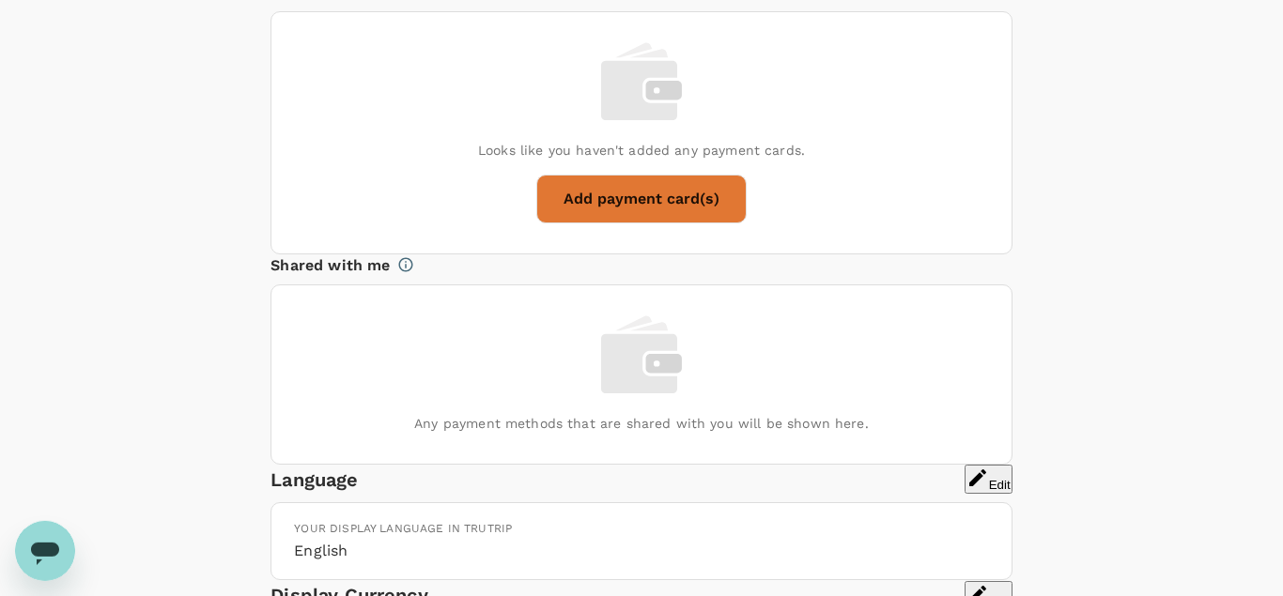
paste input "2nd Floor, Hygeia House"
type input "2nd Floor, Hygeia House"
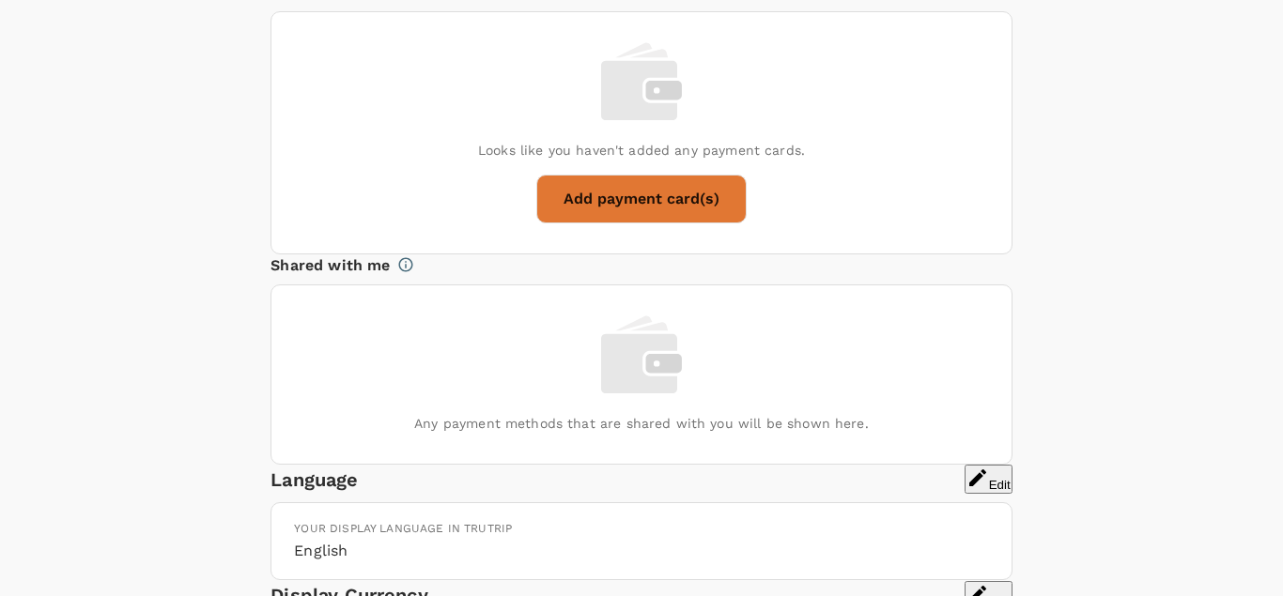
paste input "HA1 1BE"
type input "HA1 1BE"
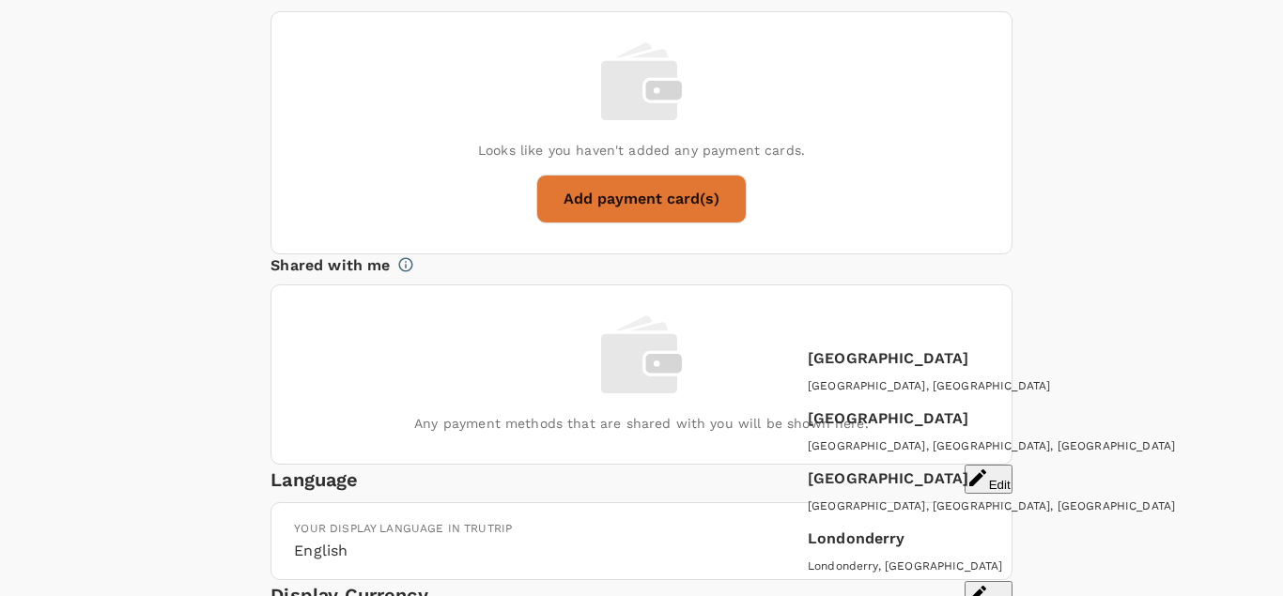
type input "London"
type input "middlesex"
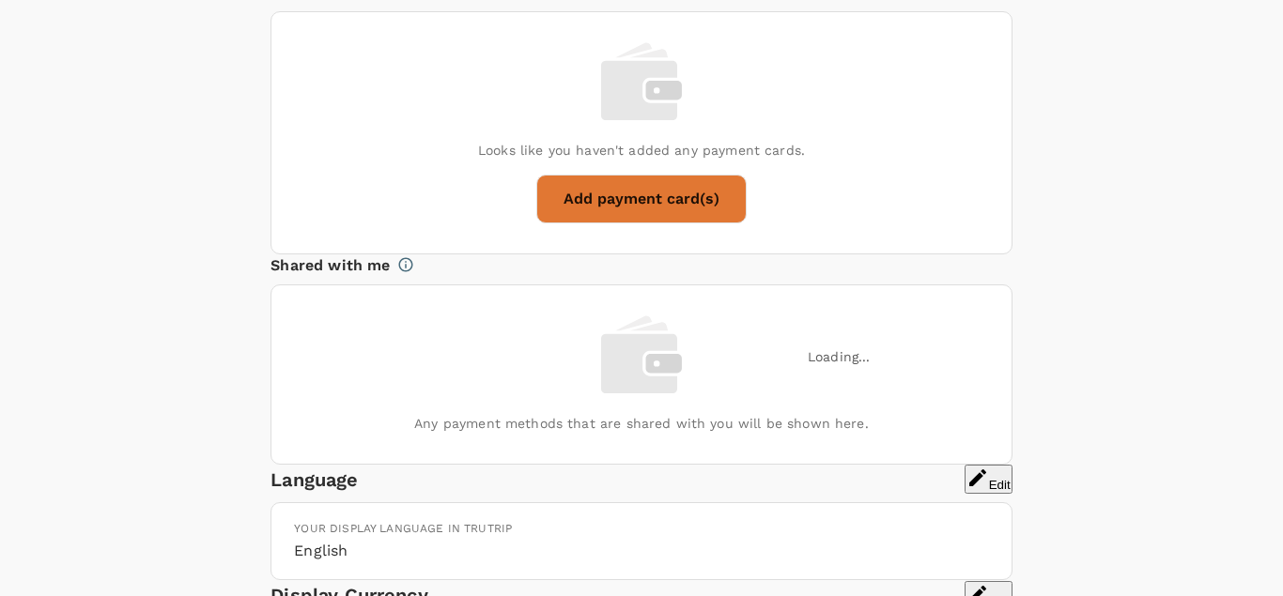
type input "Harrow"
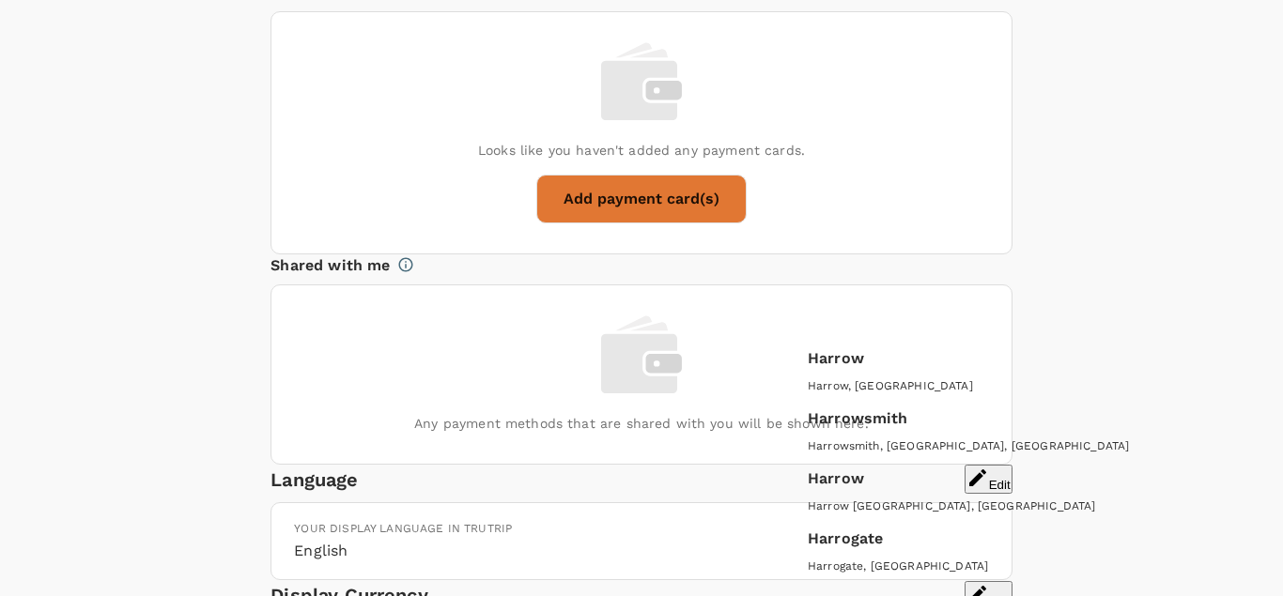
click at [854, 382] on div "Harrow, UK" at bounding box center [1027, 387] width 438 height 19
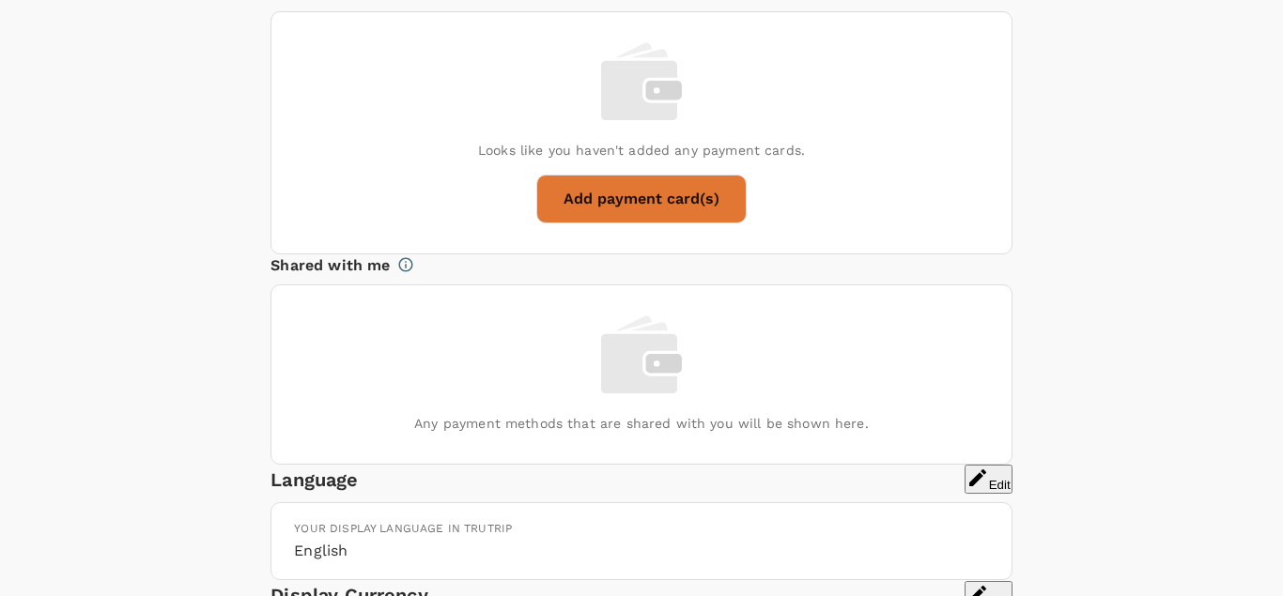
type input "Greater London"
type input "[GEOGRAPHIC_DATA]"
type input "Harrow"
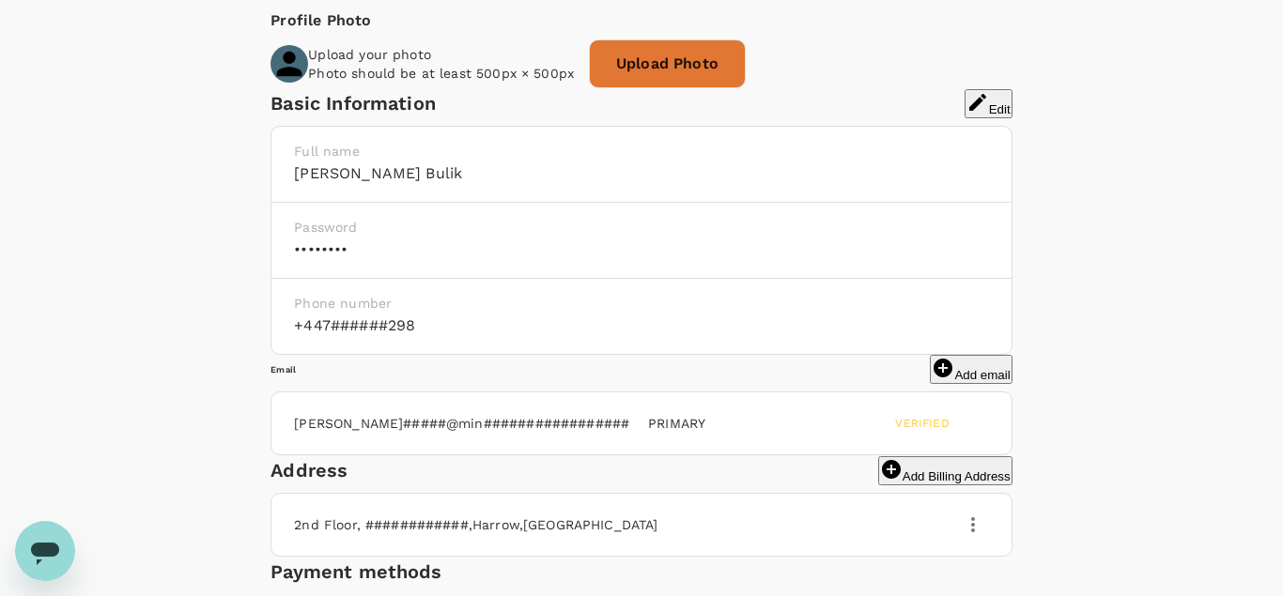
scroll to position [186, 0]
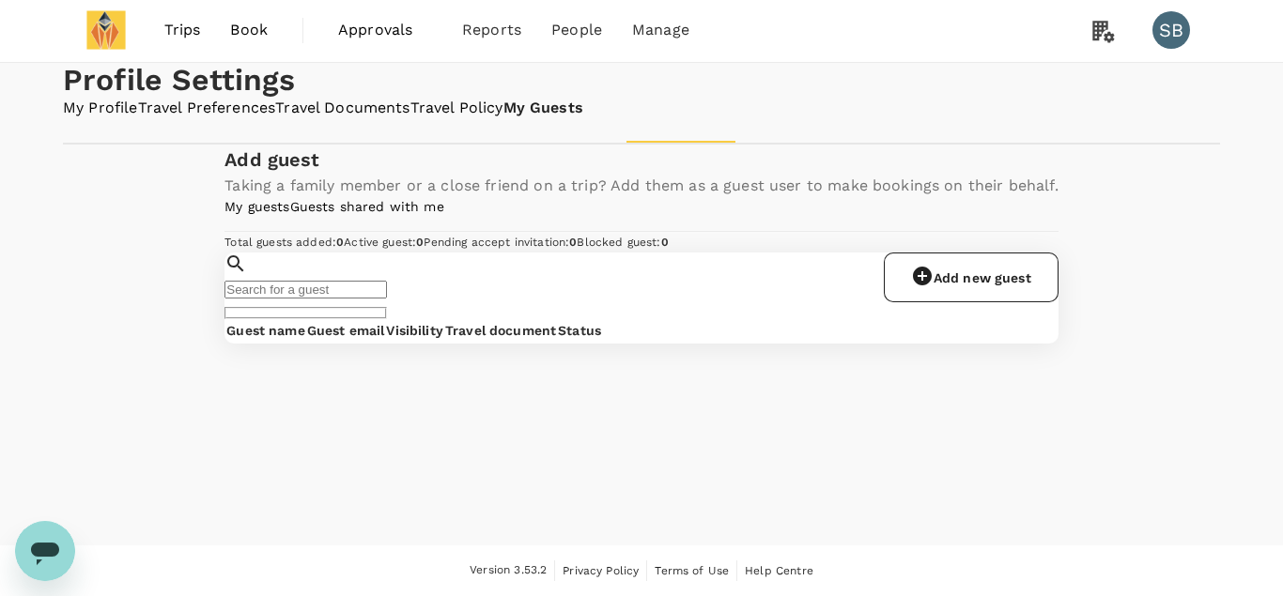
scroll to position [165, 0]
click at [1009, 302] on link "Add new guest" at bounding box center [971, 278] width 175 height 50
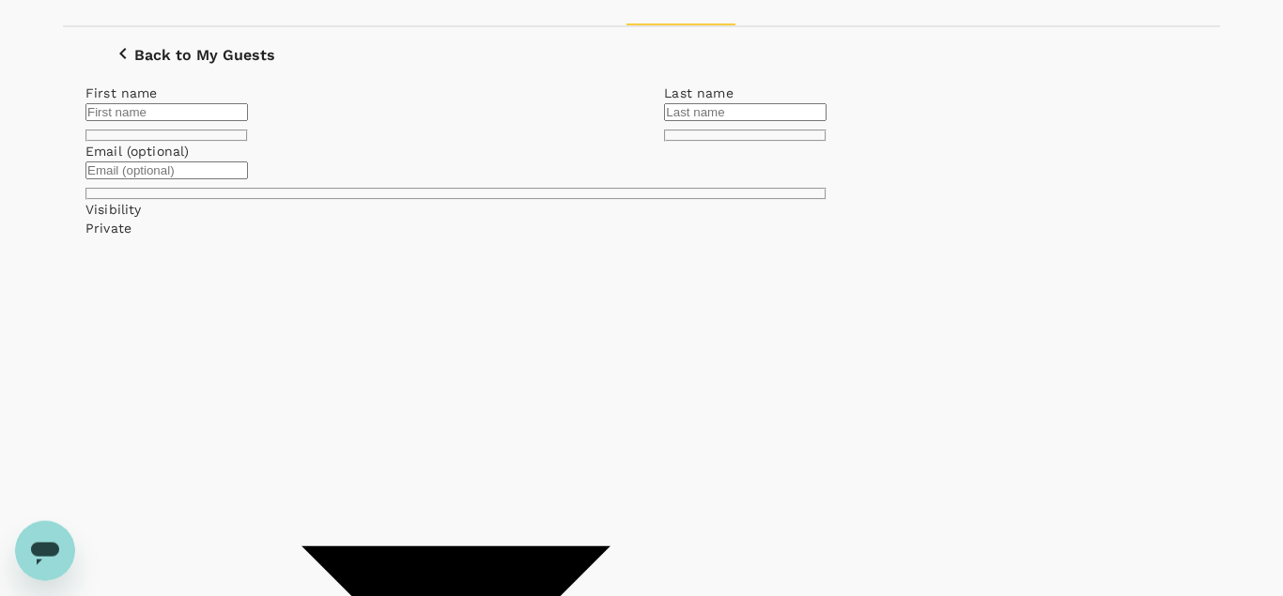
scroll to position [145, 0]
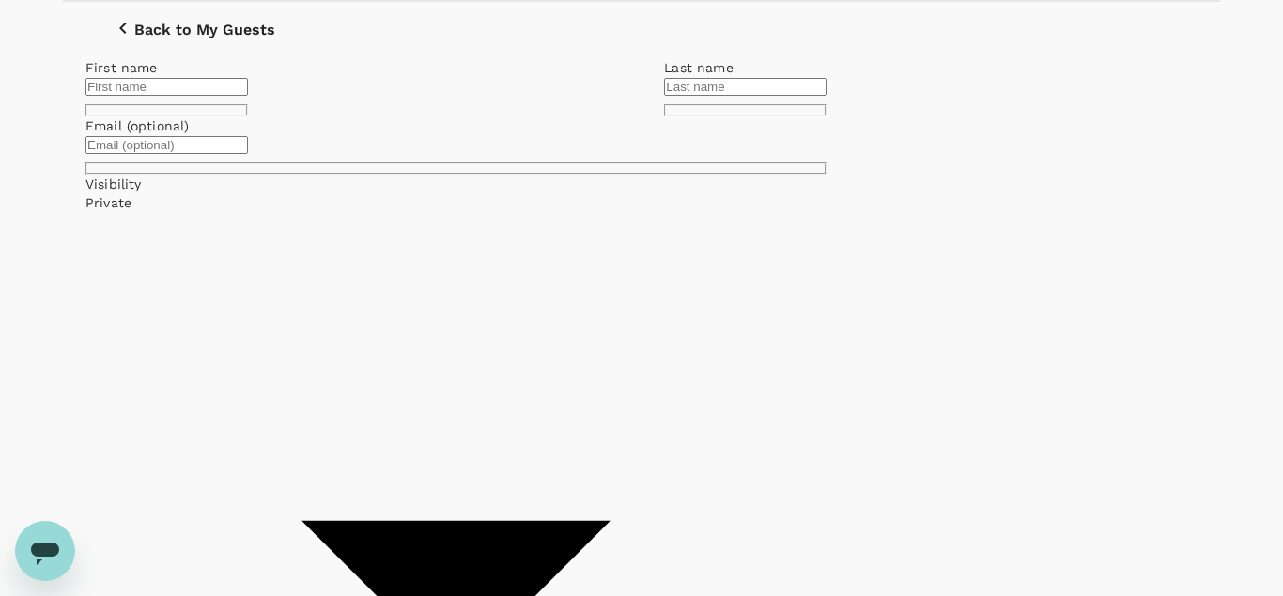
click at [248, 96] on input "text" at bounding box center [166, 87] width 162 height 18
type input "Michael"
click at [705, 96] on input "text" at bounding box center [745, 87] width 162 height 18
type input "Manij"
click at [778, 343] on body "Trips Book Approvals 0 Reports People Manage SB Profile Settings My Profile Tra…" at bounding box center [641, 505] width 1283 height 1301
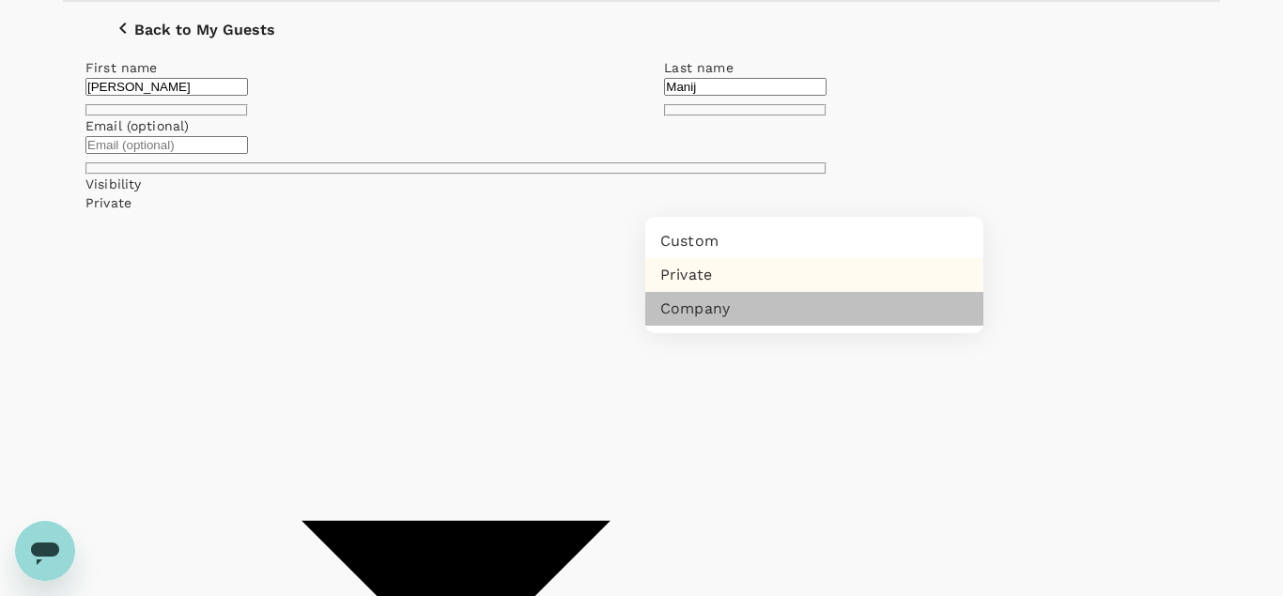
click at [690, 326] on li "Company" at bounding box center [814, 309] width 338 height 34
type input "company"
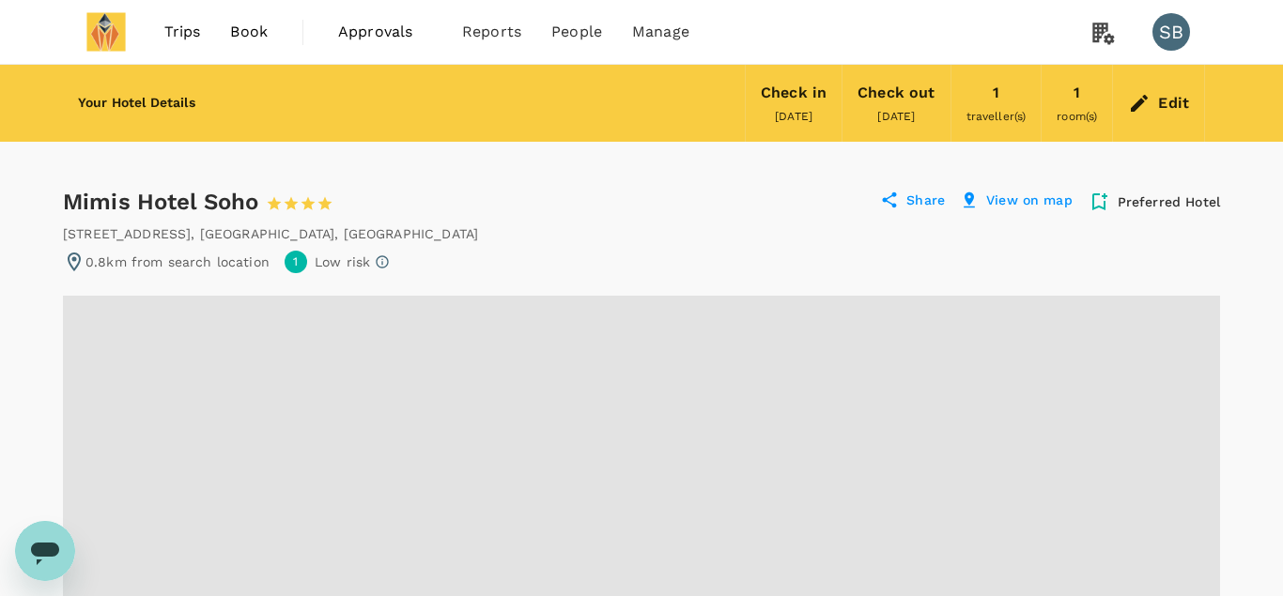
radio input "false"
radio input "true"
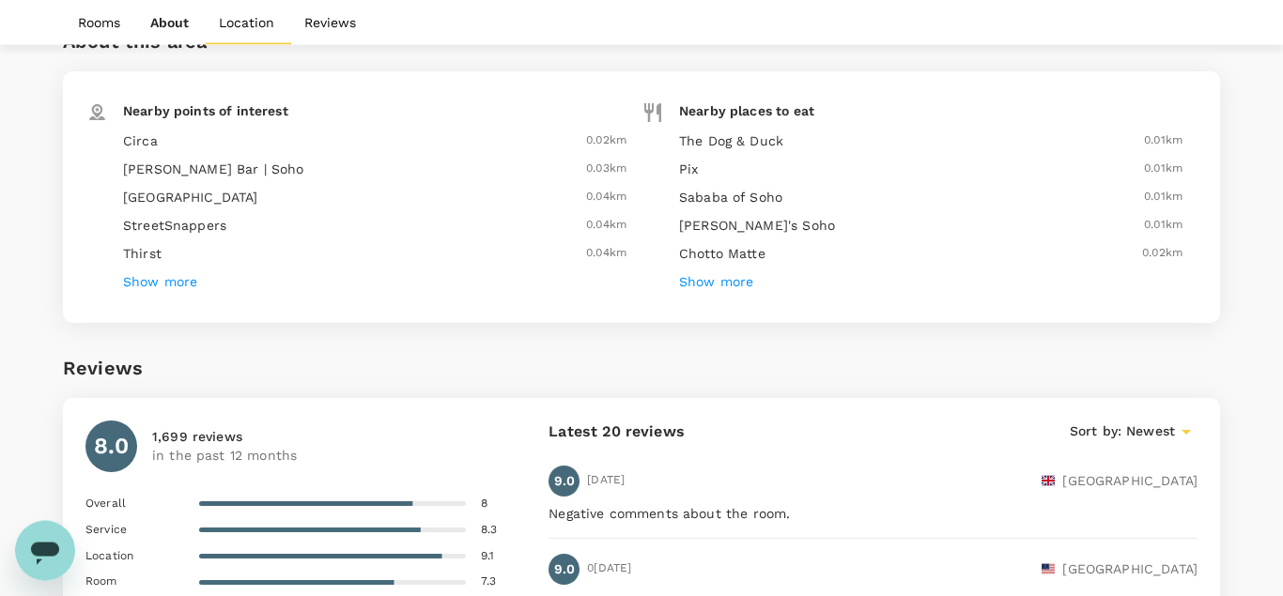
scroll to position [532, 0]
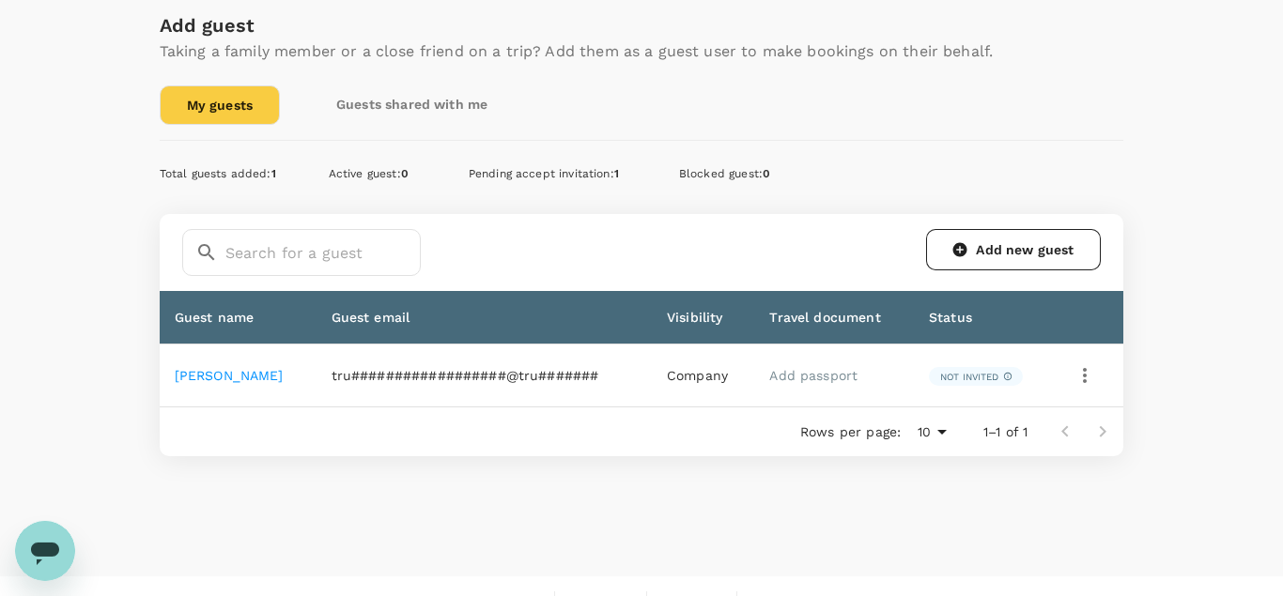
scroll to position [311, 0]
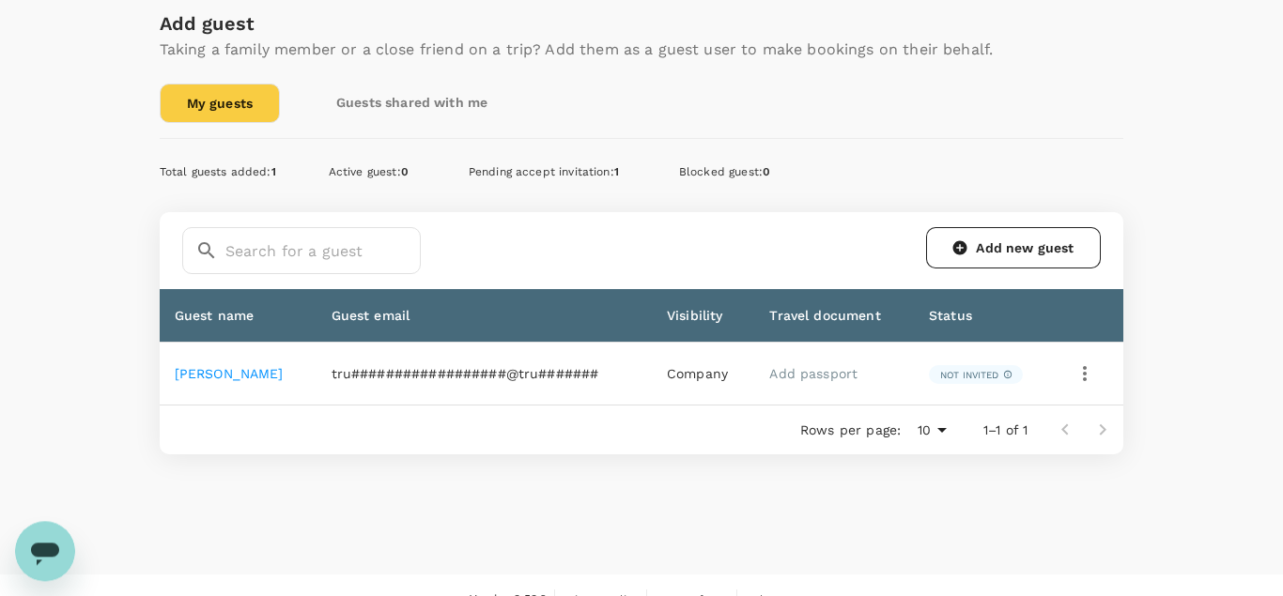
click at [802, 367] on link "Add passport" at bounding box center [813, 373] width 88 height 15
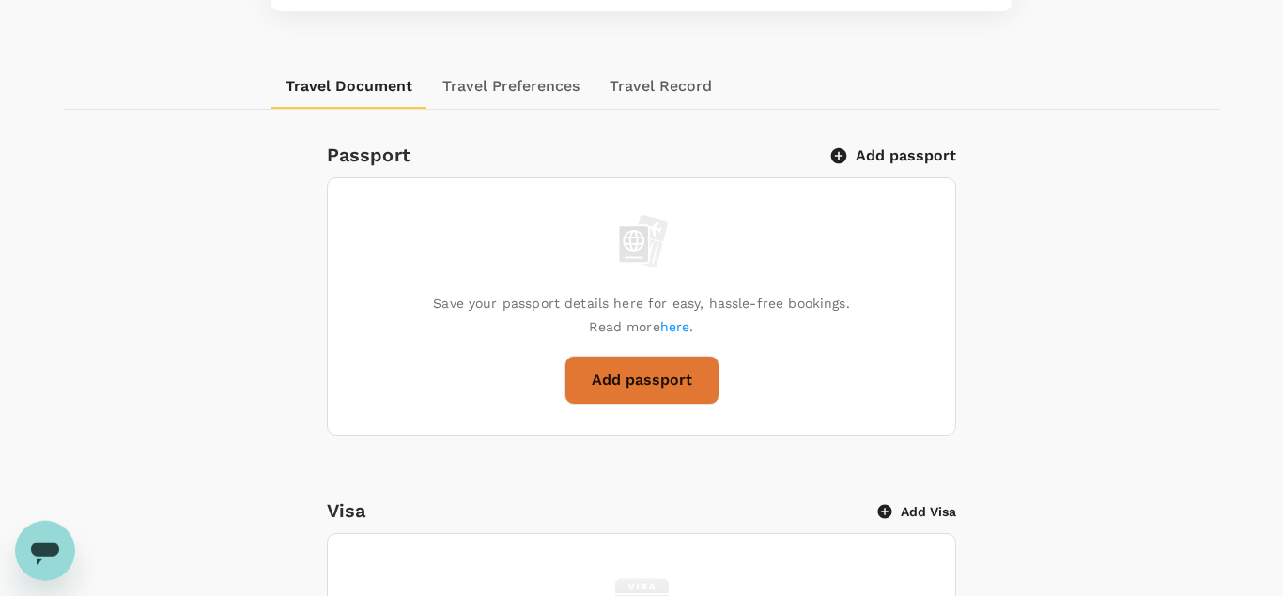
scroll to position [510, 0]
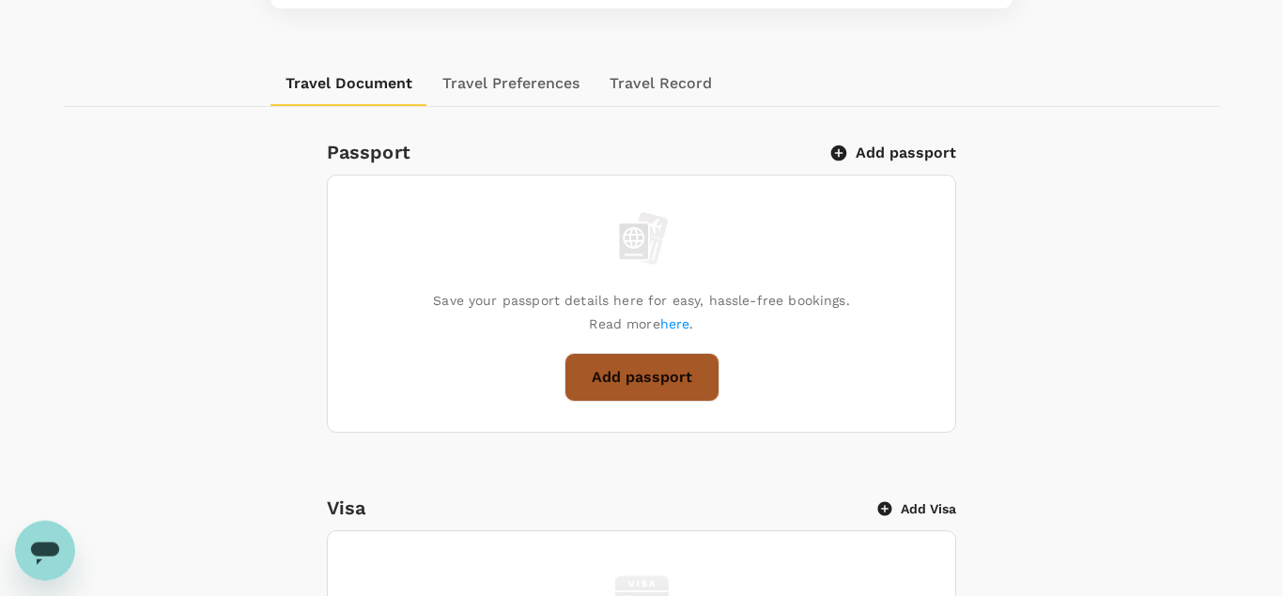
click at [628, 378] on button "Add passport" at bounding box center [641, 377] width 155 height 49
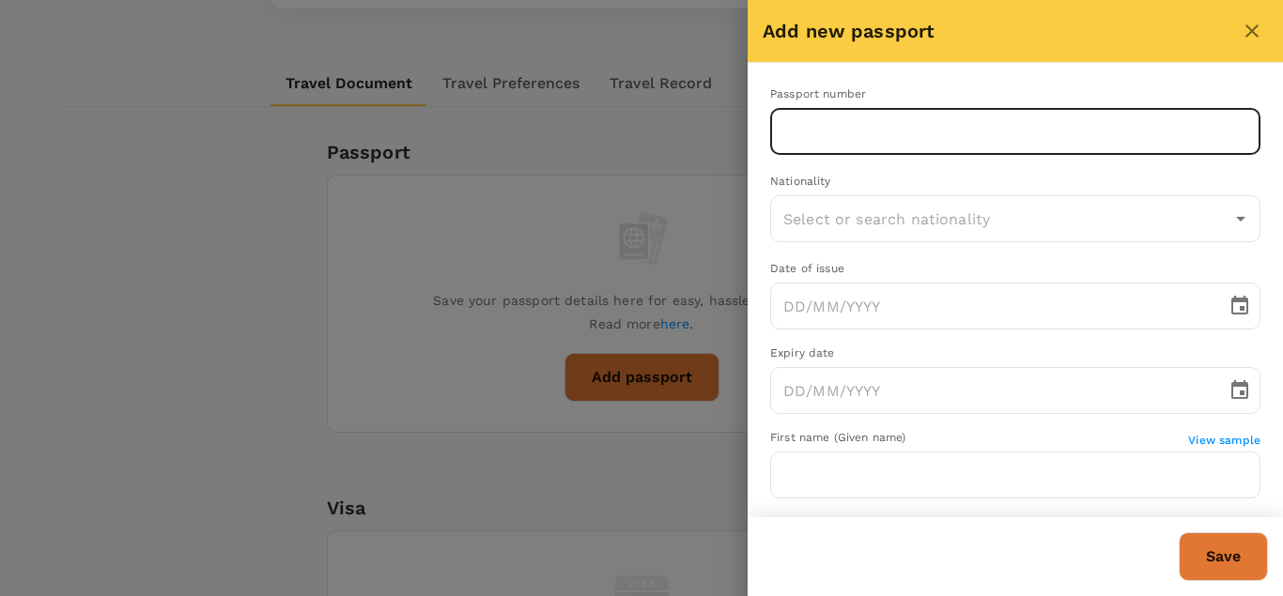
click at [859, 135] on input "text" at bounding box center [1015, 131] width 490 height 47
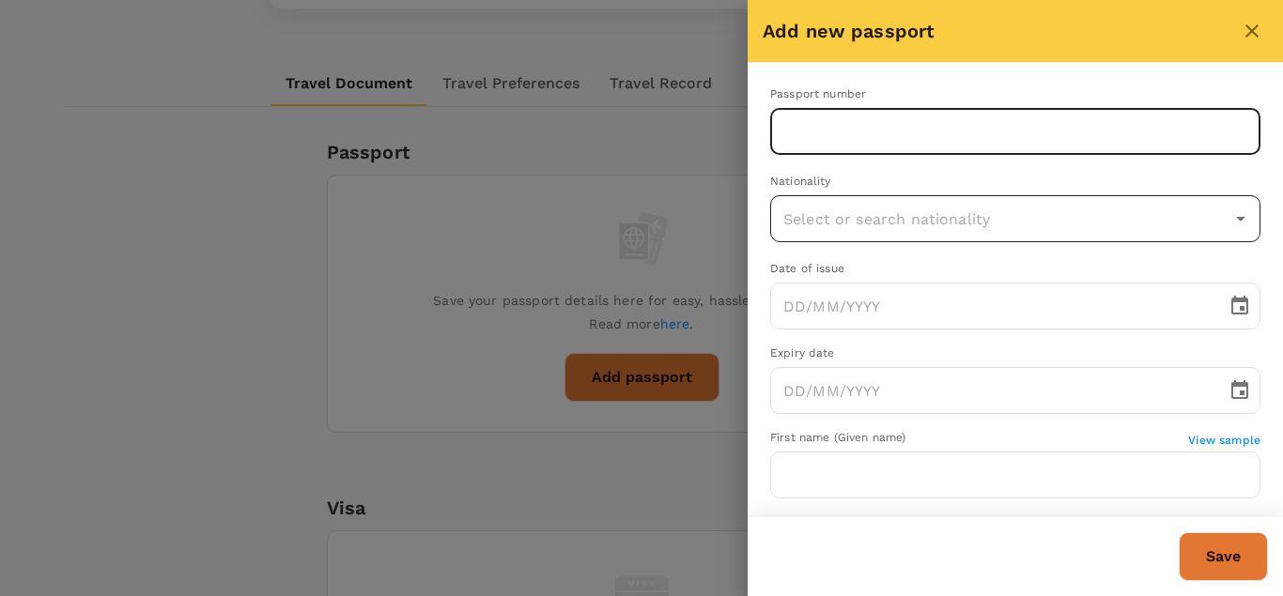
click at [892, 221] on input "text" at bounding box center [1000, 219] width 445 height 36
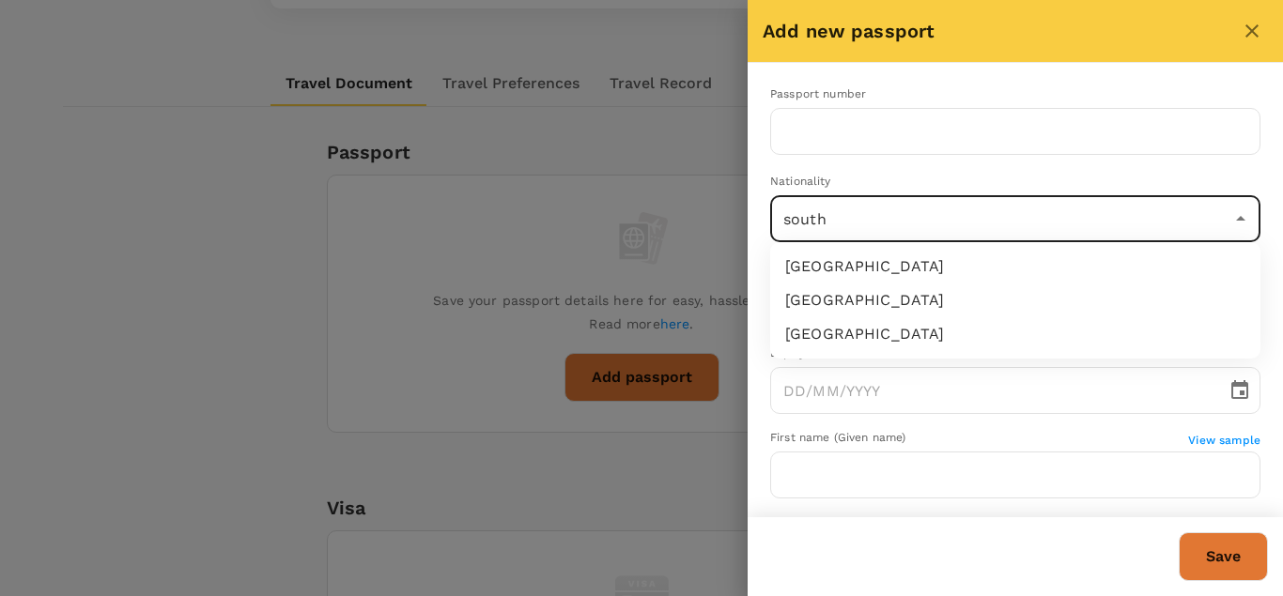
click at [840, 259] on li "South Africa" at bounding box center [1015, 267] width 490 height 34
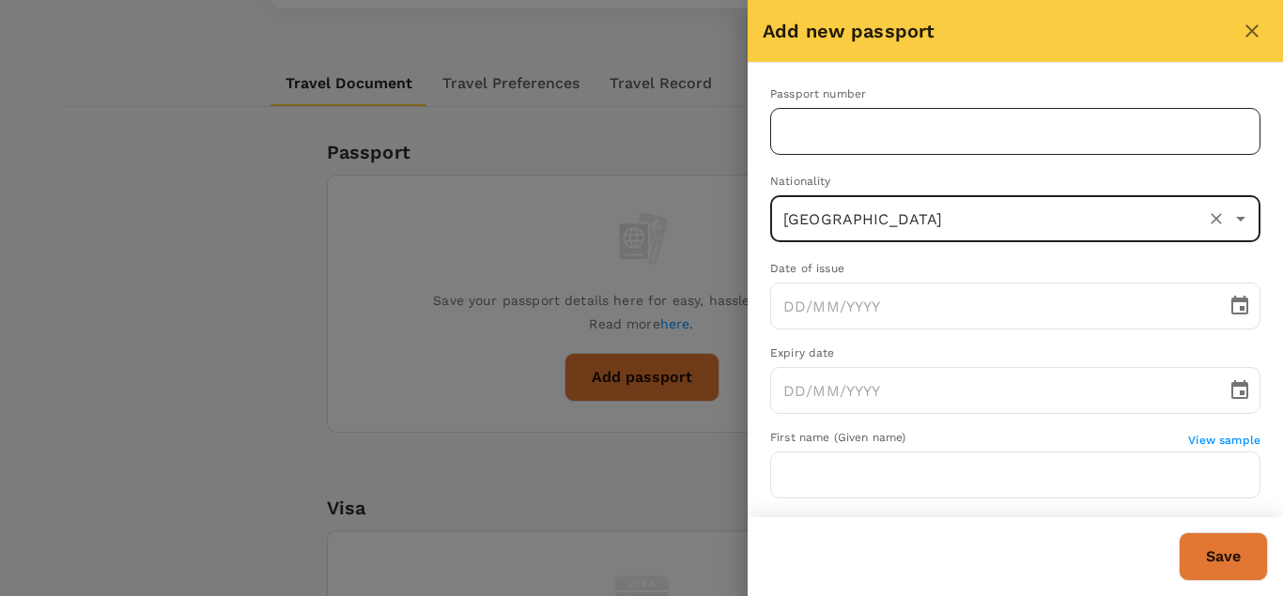
type input "South Africa"
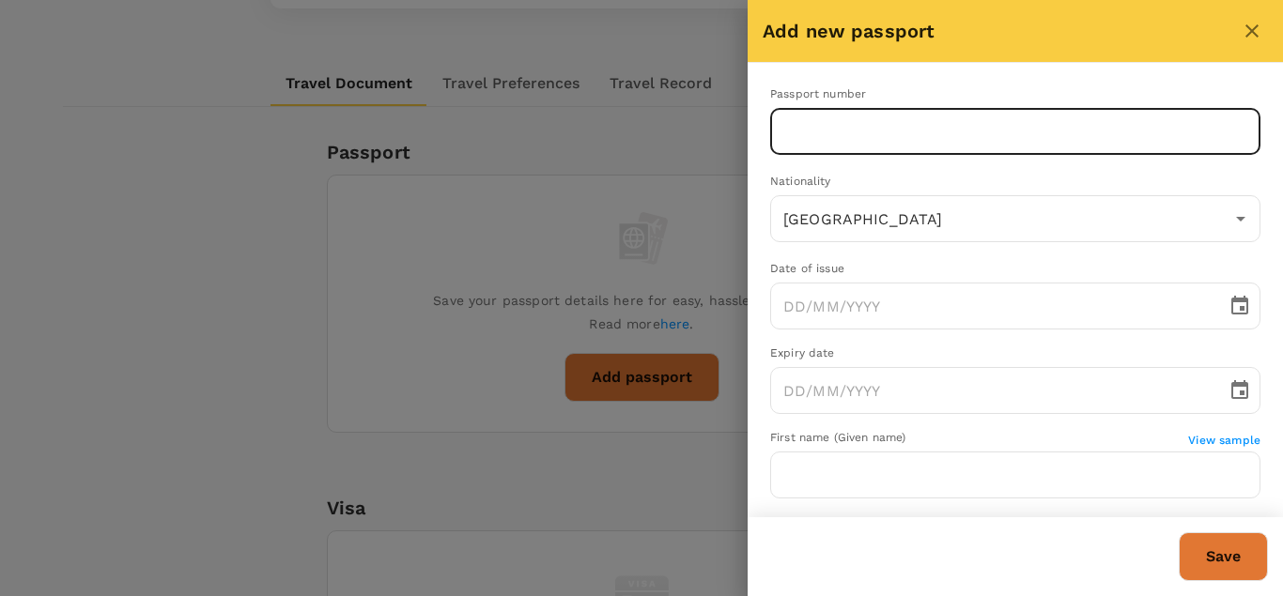
click at [813, 135] on input "text" at bounding box center [1015, 131] width 490 height 47
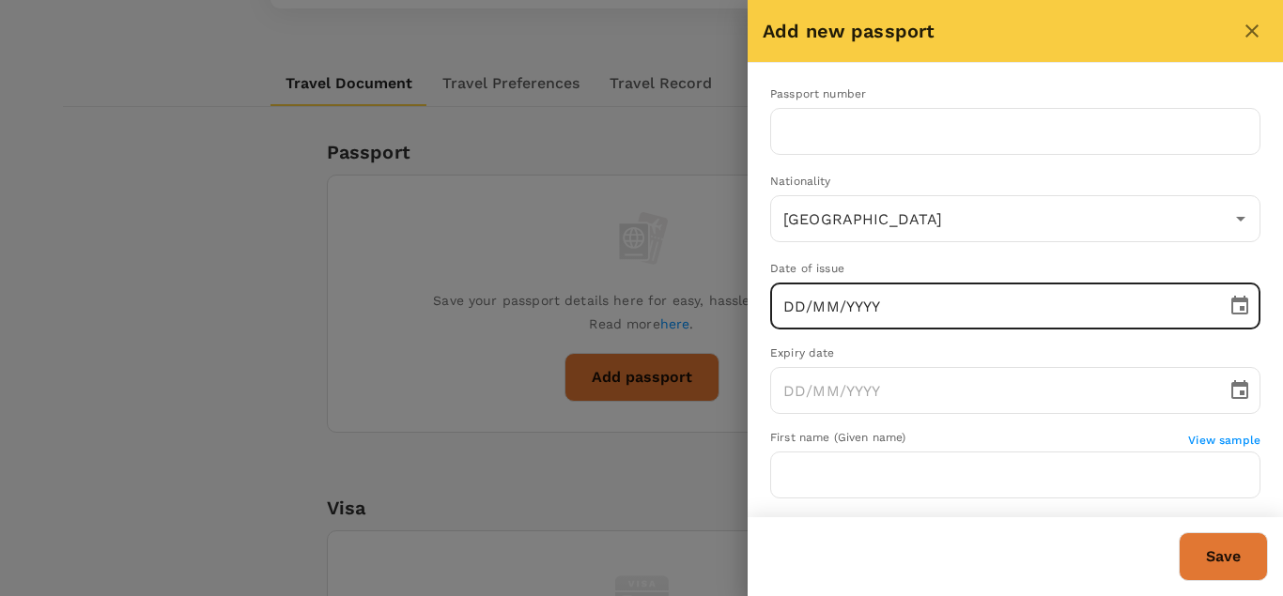
click at [819, 300] on input "DD/MM/YYYY" at bounding box center [991, 306] width 443 height 47
type input "28/04/2023"
type input "South Africa"
type input "28/04/2023"
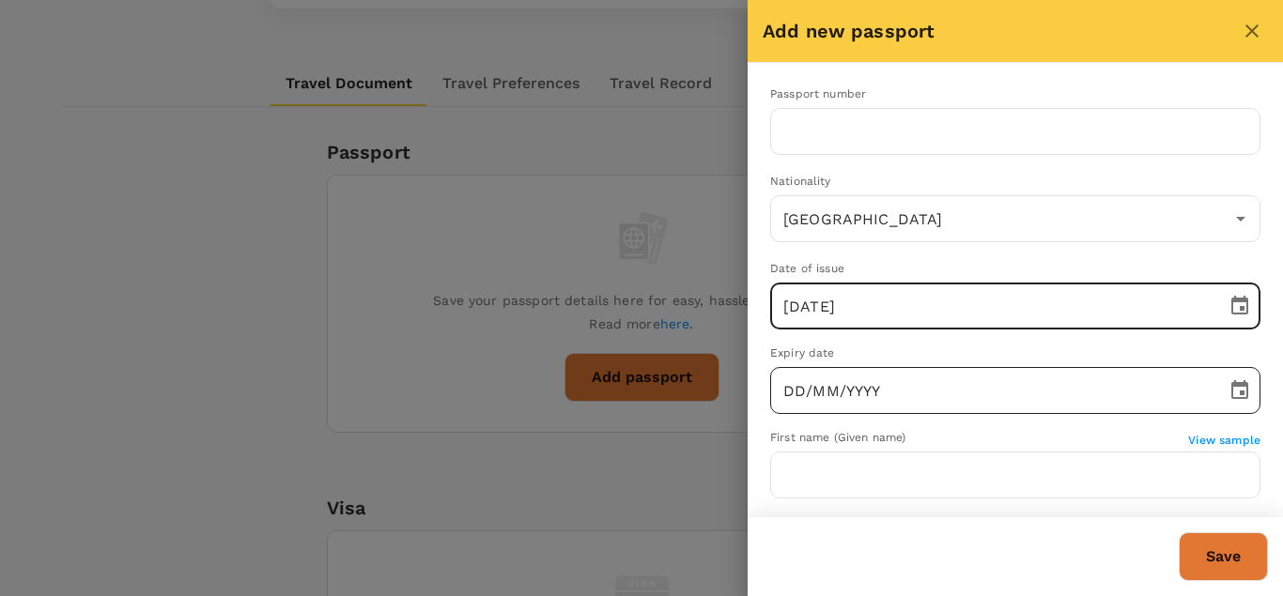
click at [814, 383] on input "DD/MM/YYYY" at bounding box center [991, 390] width 443 height 47
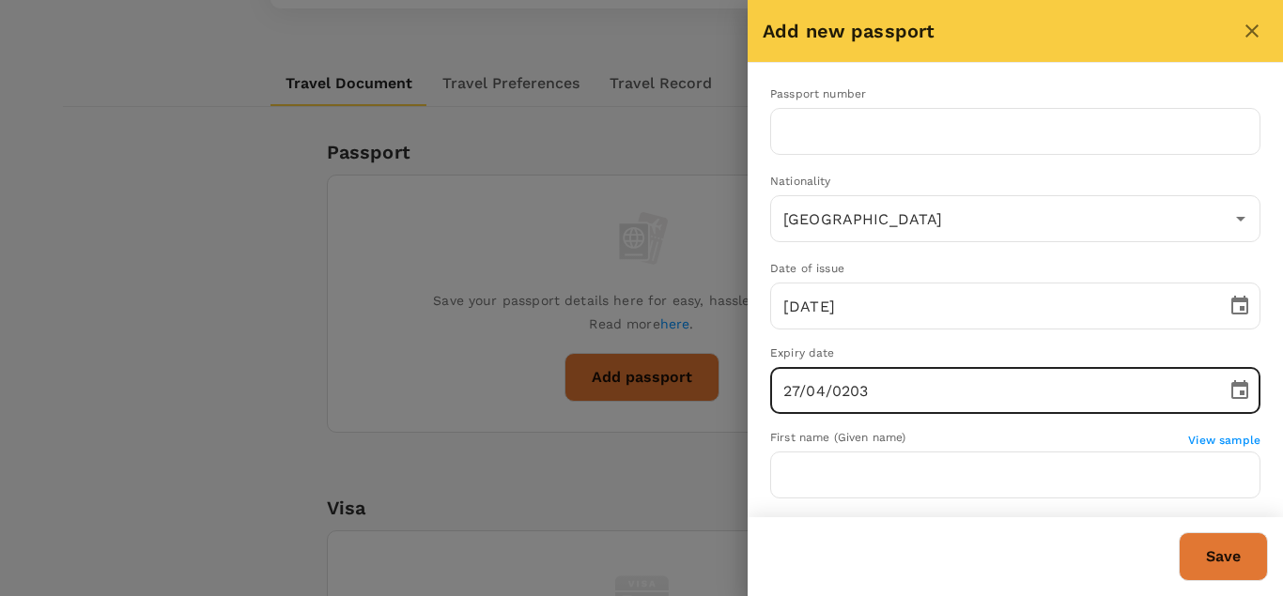
type input "27/04/2033"
type input "South Africa"
type input "27/04/2033"
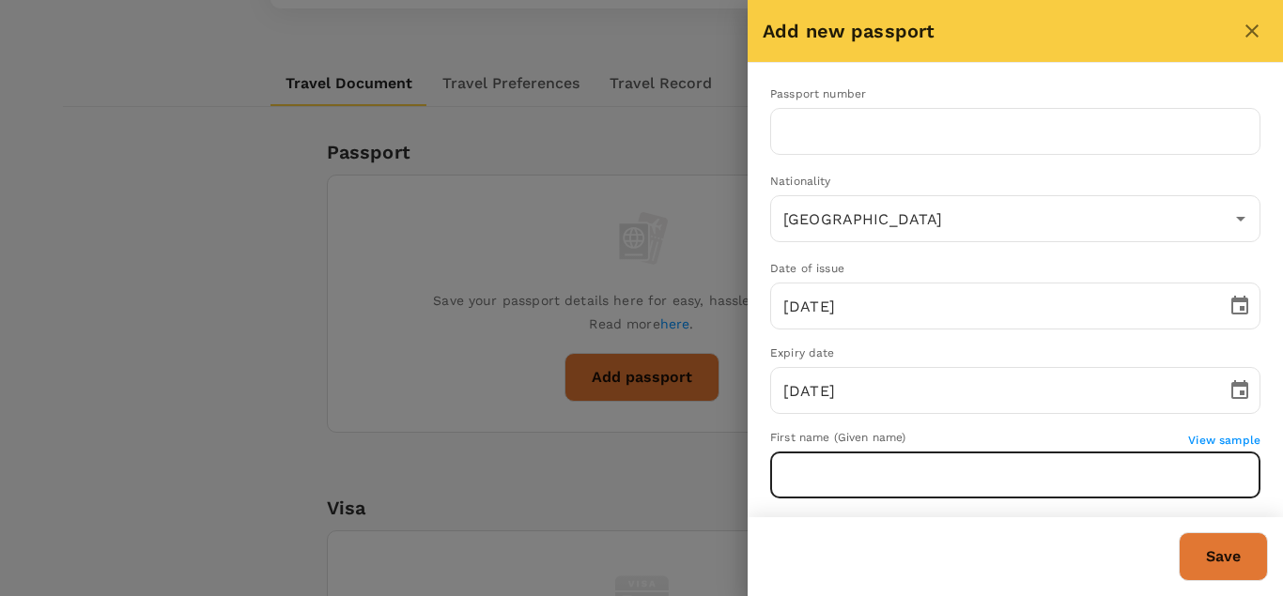
click at [919, 485] on input "text" at bounding box center [1015, 475] width 490 height 47
type input "Michael"
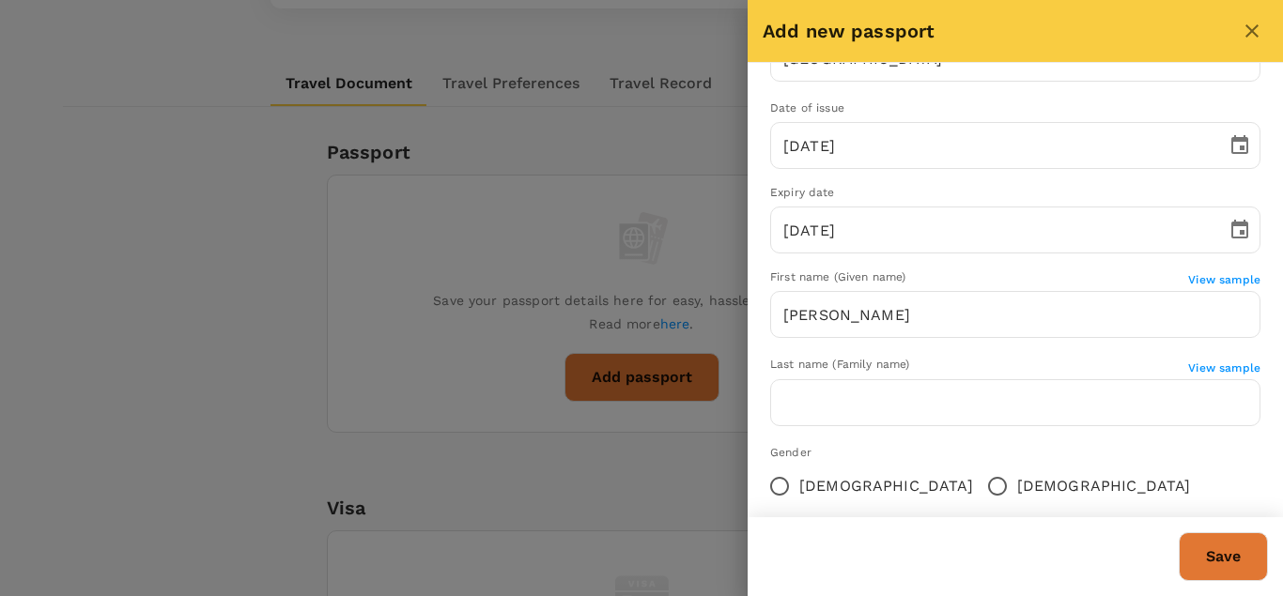
scroll to position [166, 0]
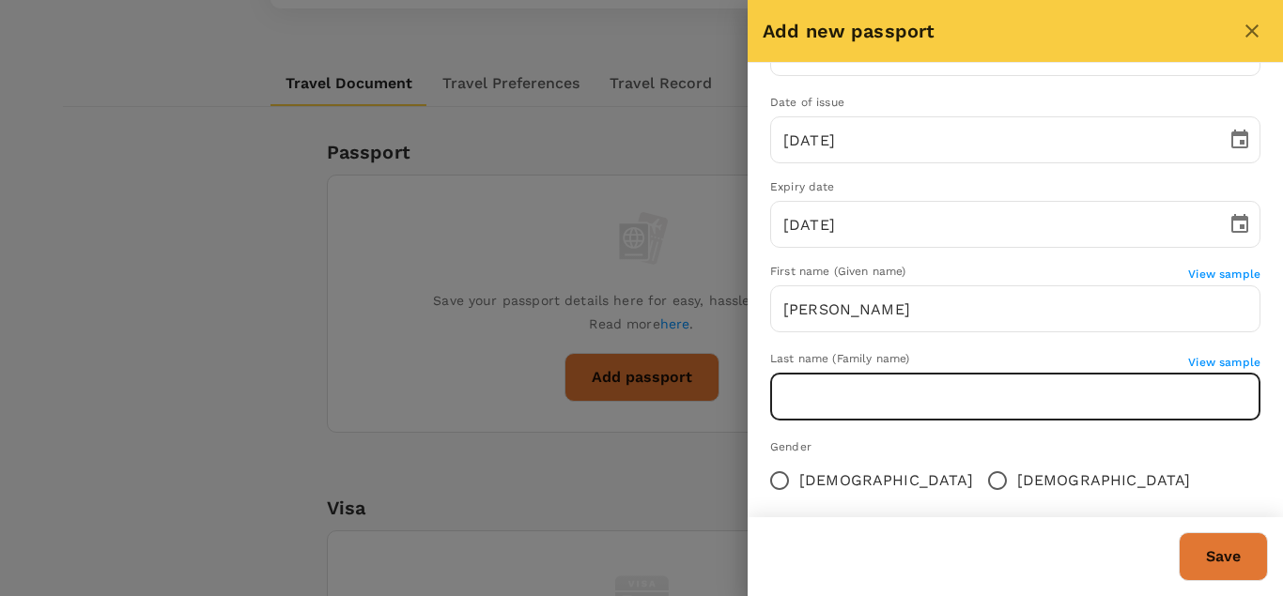
click at [881, 393] on input "text" at bounding box center [1015, 397] width 490 height 47
type input "Manij"
click at [978, 481] on input "Male" at bounding box center [997, 480] width 39 height 39
radio input "true"
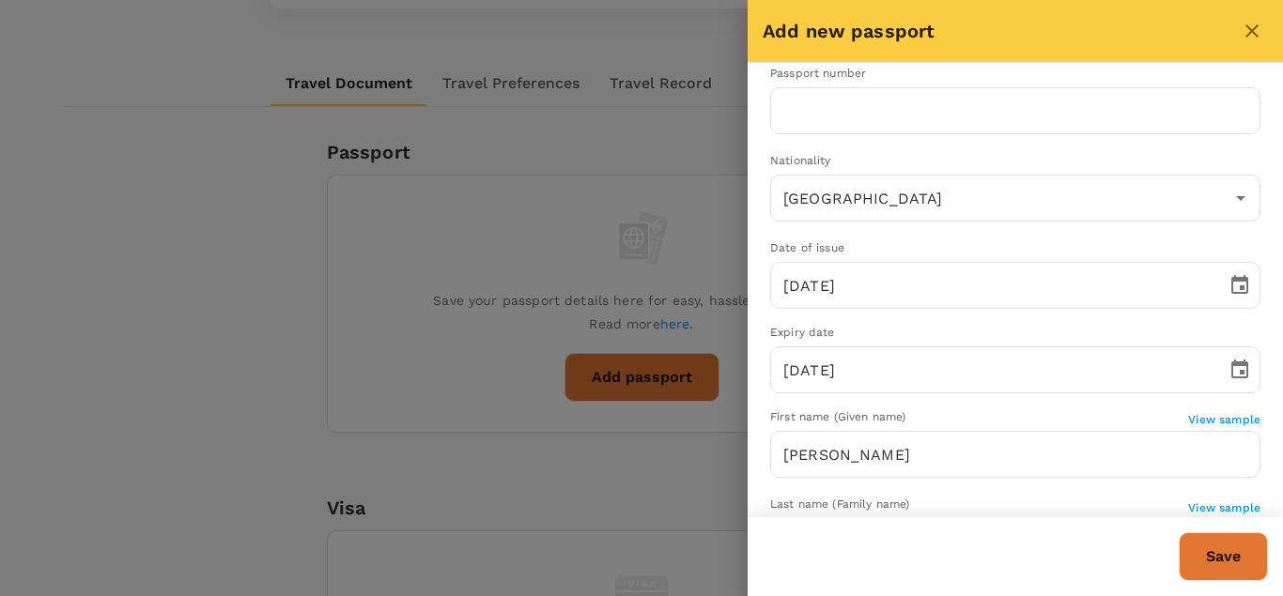
scroll to position [0, 0]
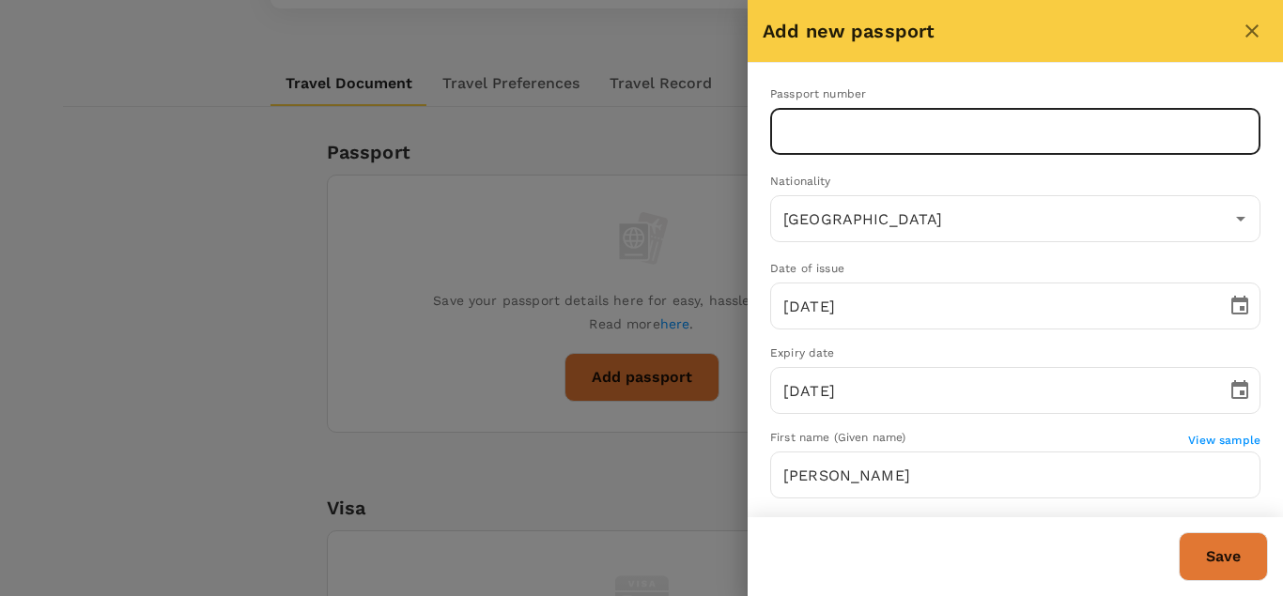
click at [1011, 122] on input "text" at bounding box center [1015, 131] width 490 height 47
type input "RR7590255"
click at [1223, 556] on button "Save" at bounding box center [1223, 556] width 89 height 49
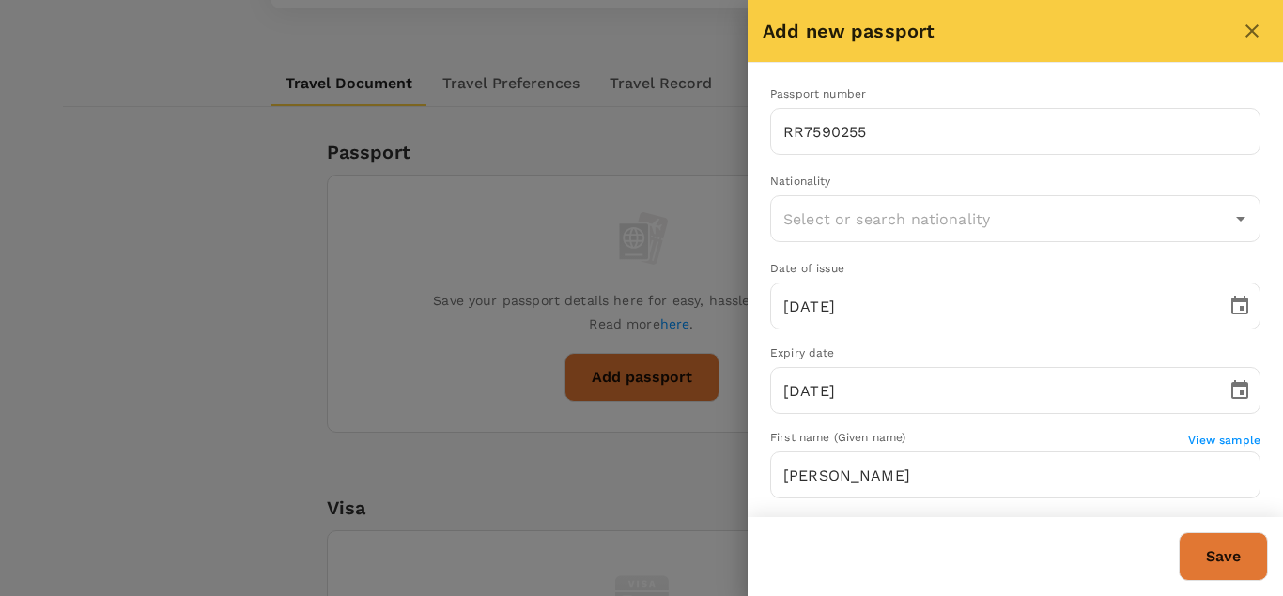
type input "South Africa"
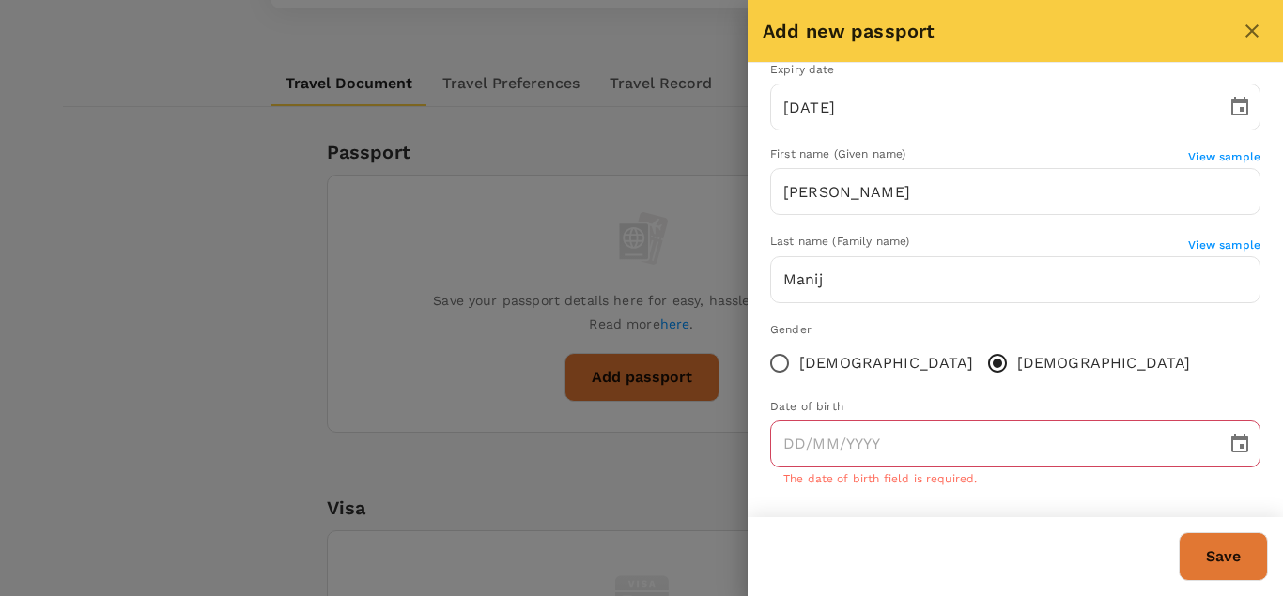
scroll to position [293, 0]
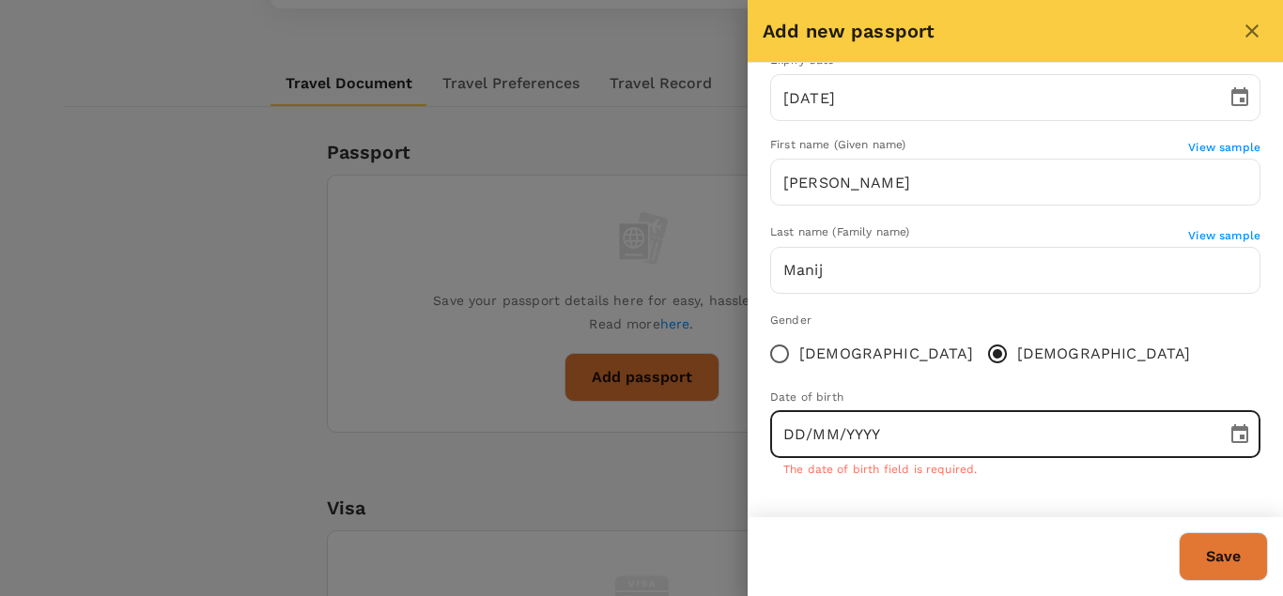
click at [814, 436] on input "DD/MM/YYYY" at bounding box center [991, 434] width 443 height 47
type input "10/05/2000"
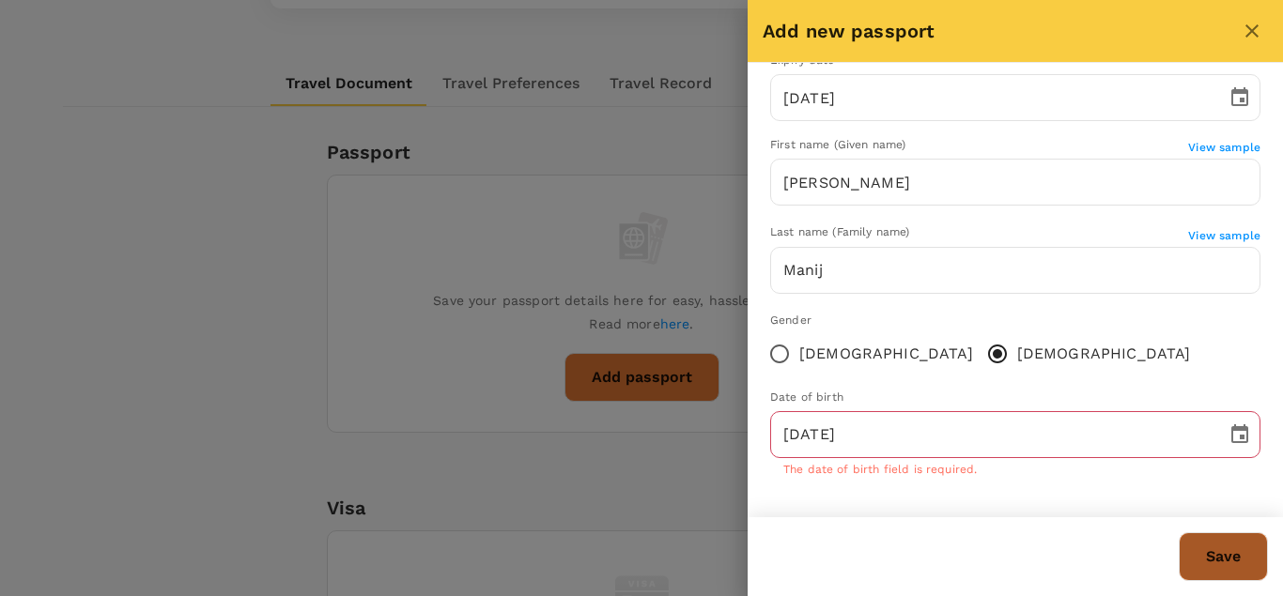
click at [1212, 546] on button "Save" at bounding box center [1223, 556] width 89 height 49
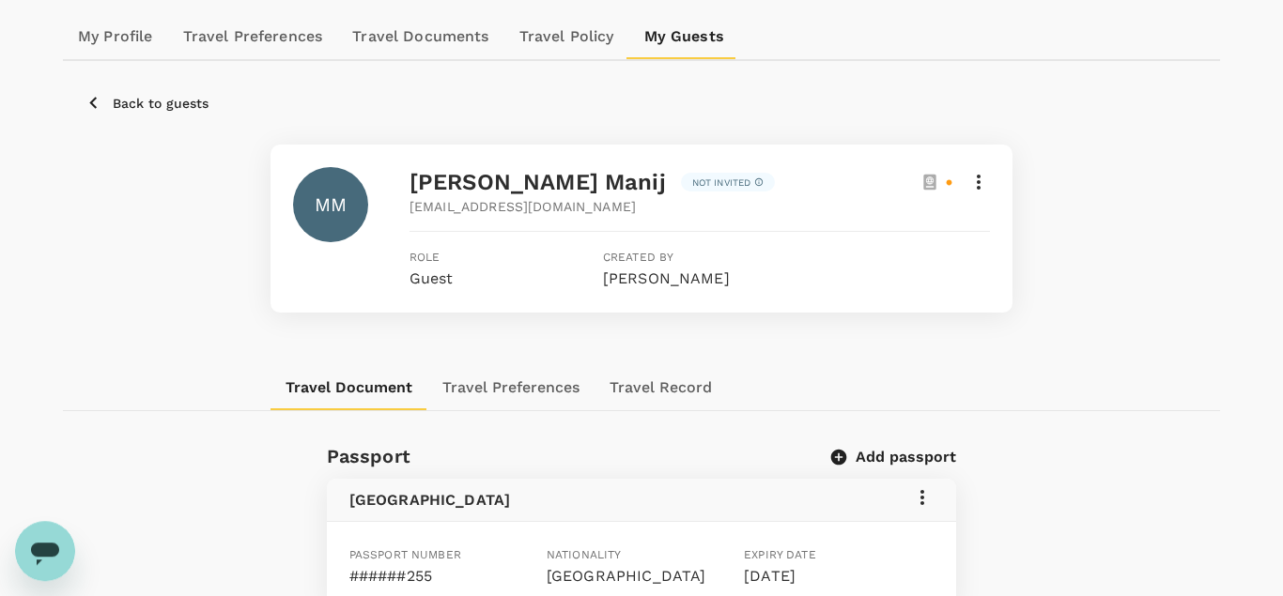
scroll to position [0, 0]
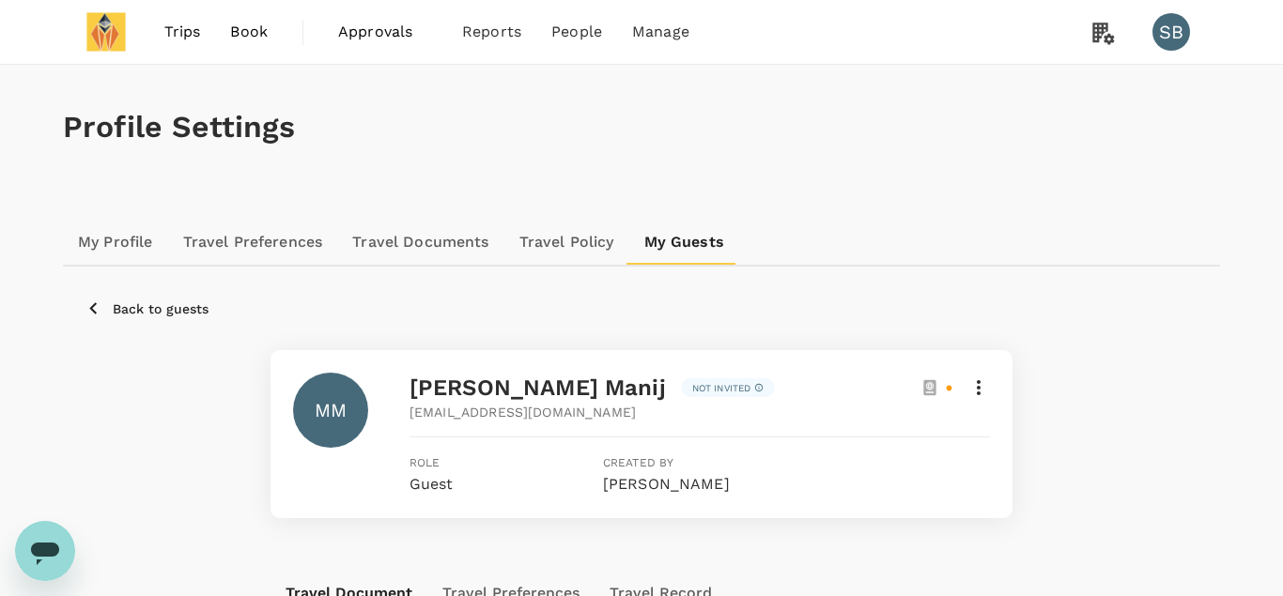
click at [244, 29] on span "Book" at bounding box center [249, 32] width 38 height 23
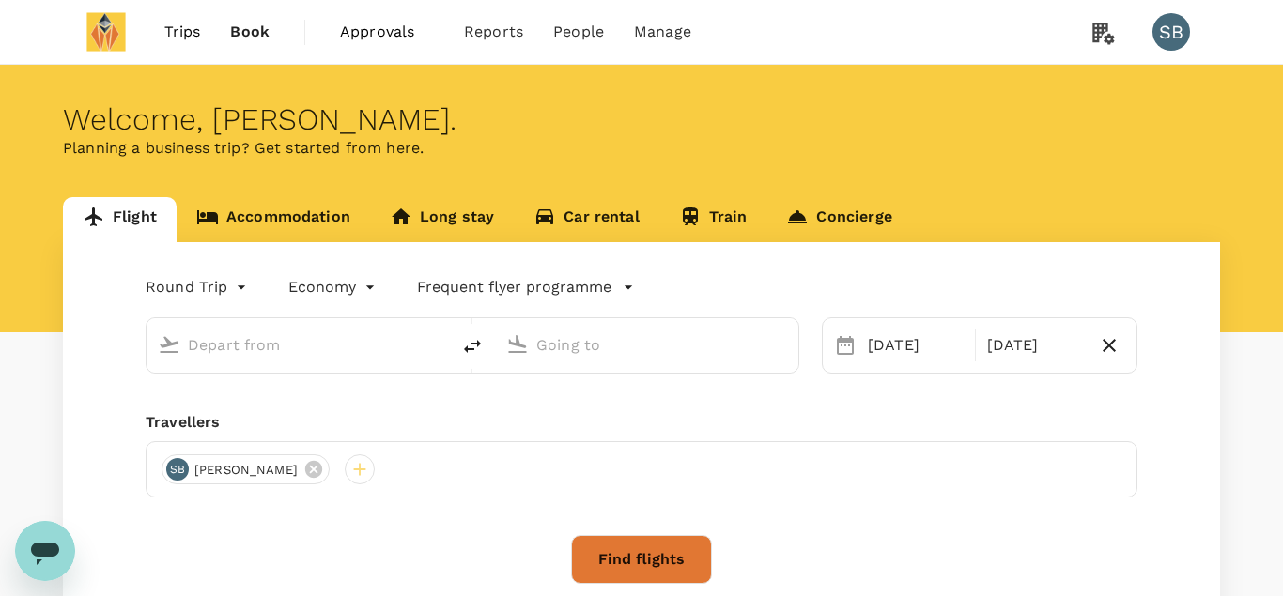
type input "London Heathrow (LHR)"
type input "Dubai Intl (DXB)"
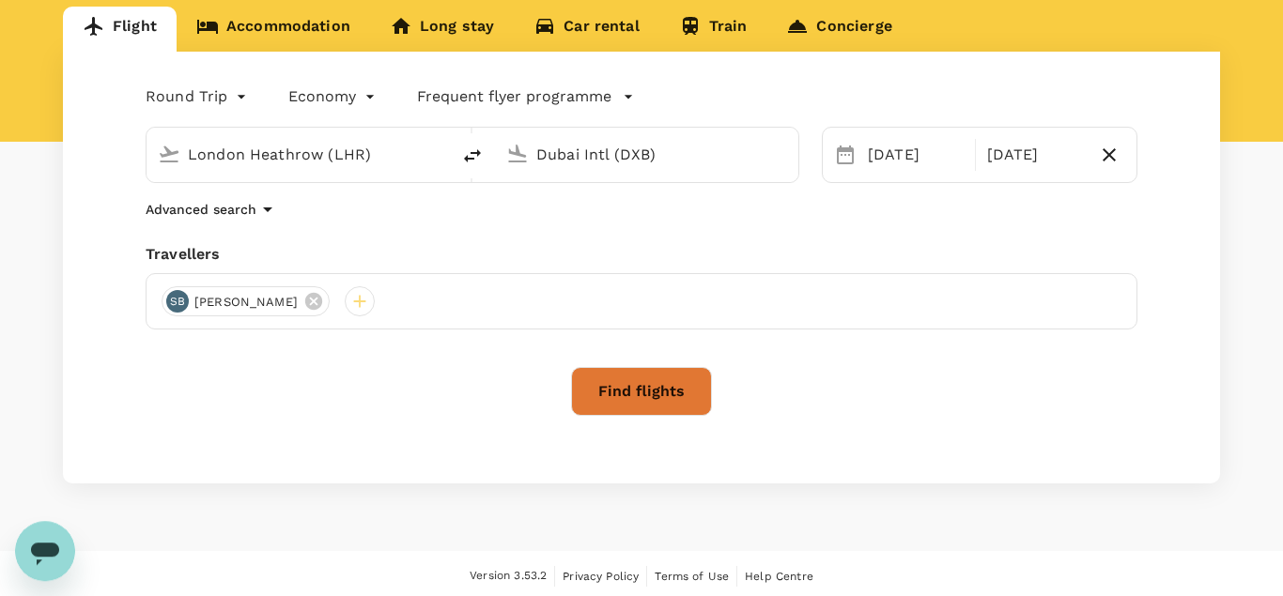
scroll to position [195, 0]
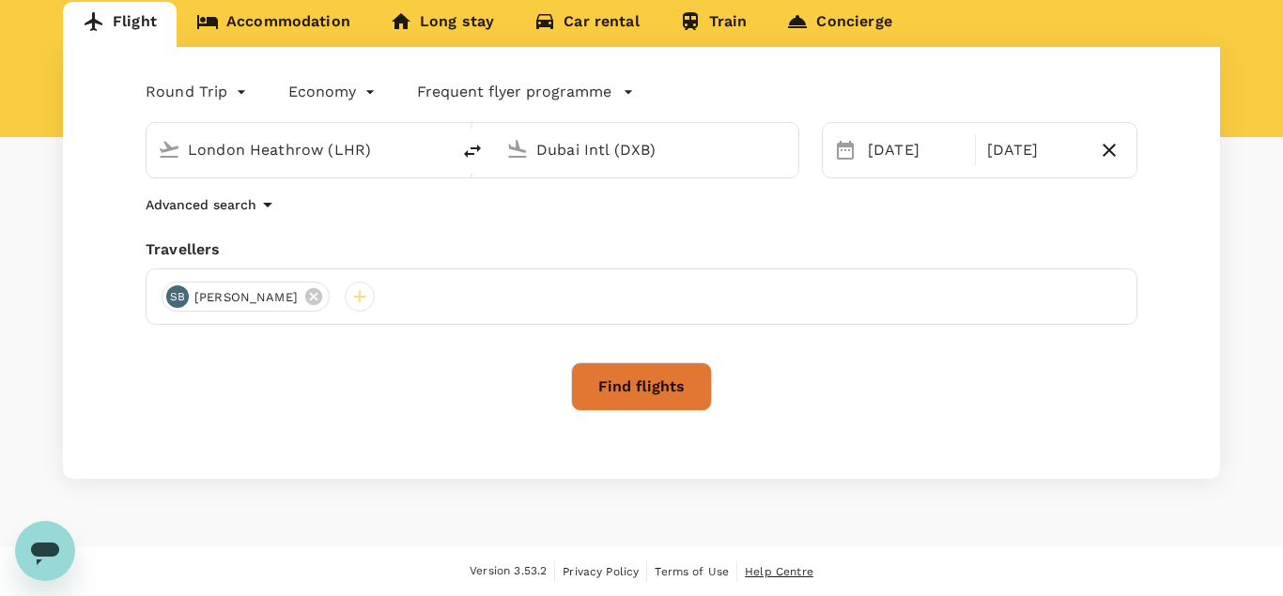
click at [768, 570] on span "Help Centre" at bounding box center [779, 571] width 69 height 13
click at [58, 550] on icon "Open messaging window" at bounding box center [45, 554] width 28 height 23
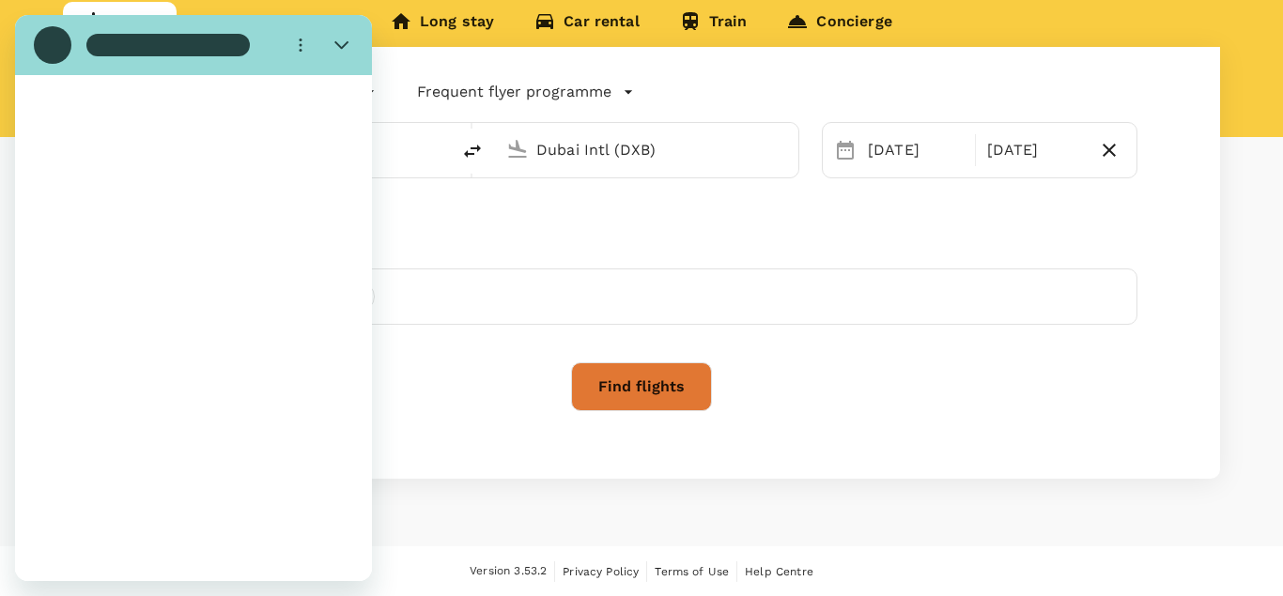
scroll to position [0, 0]
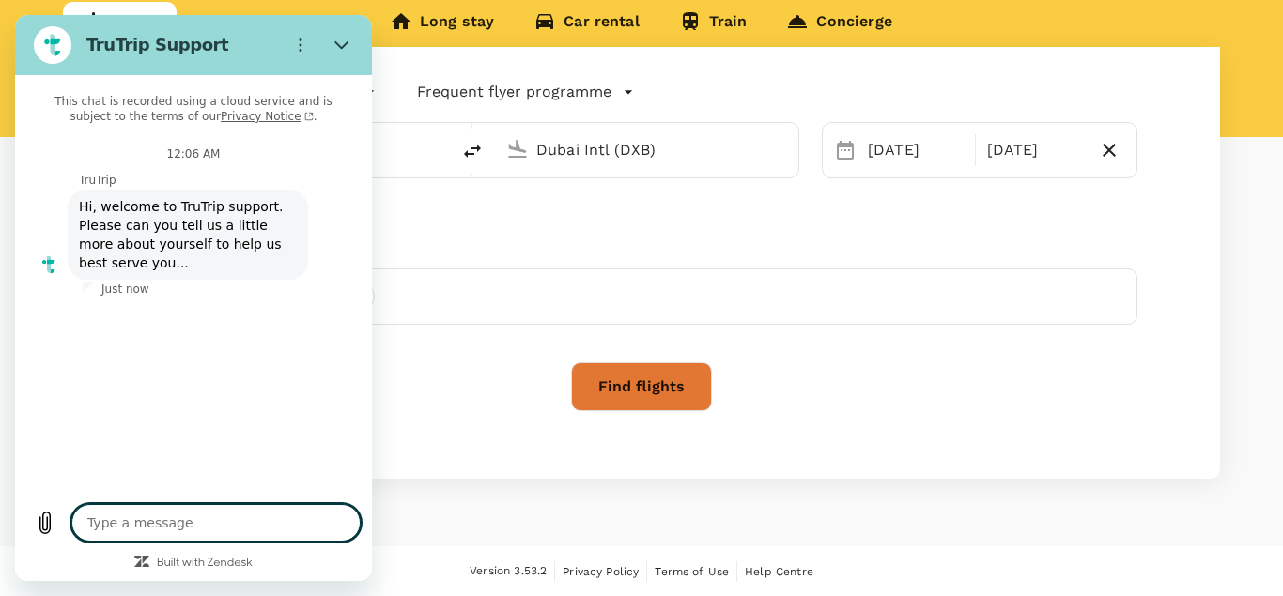
type textarea "x"
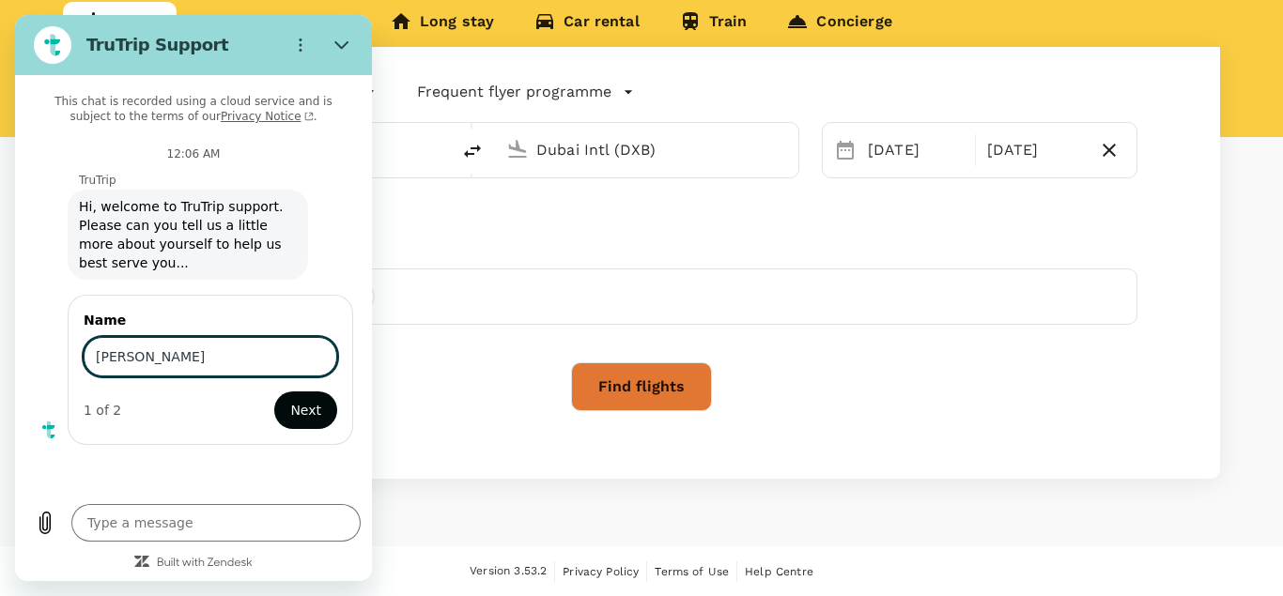
type input "[PERSON_NAME]"
click at [308, 408] on span "Next" at bounding box center [305, 410] width 31 height 23
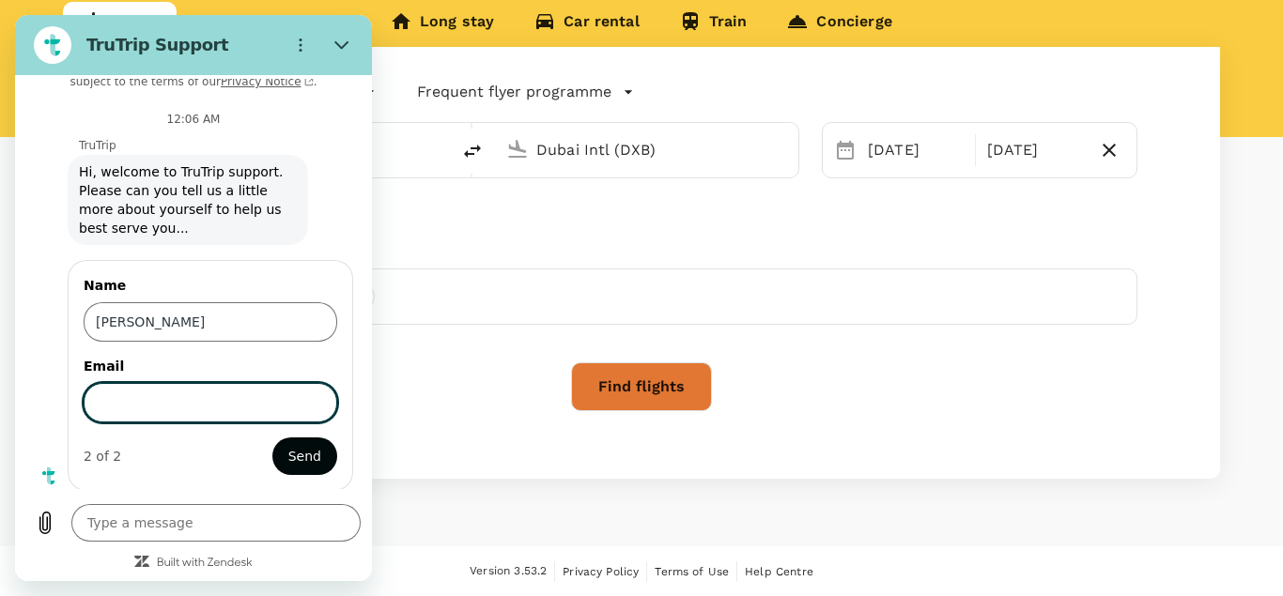
scroll to position [38, 0]
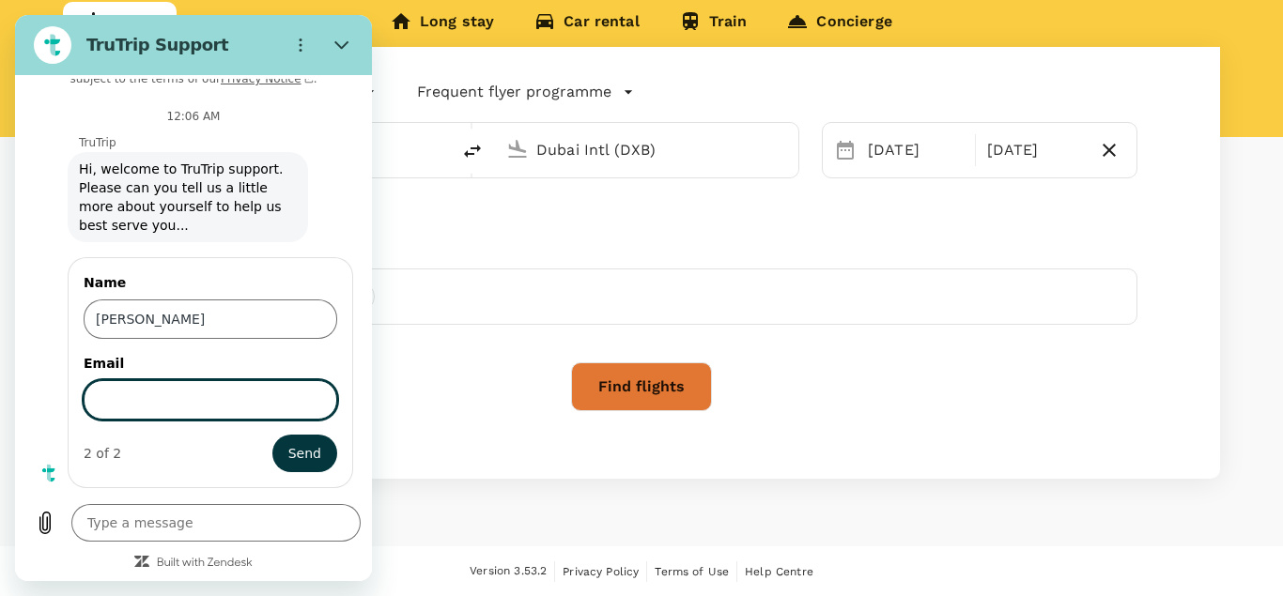
click at [203, 401] on input "Email" at bounding box center [211, 399] width 254 height 39
type textarea "x"
paste input "samuel.b@mining4futureltd.com"
type input "samuel.b@mining4futureltd.com"
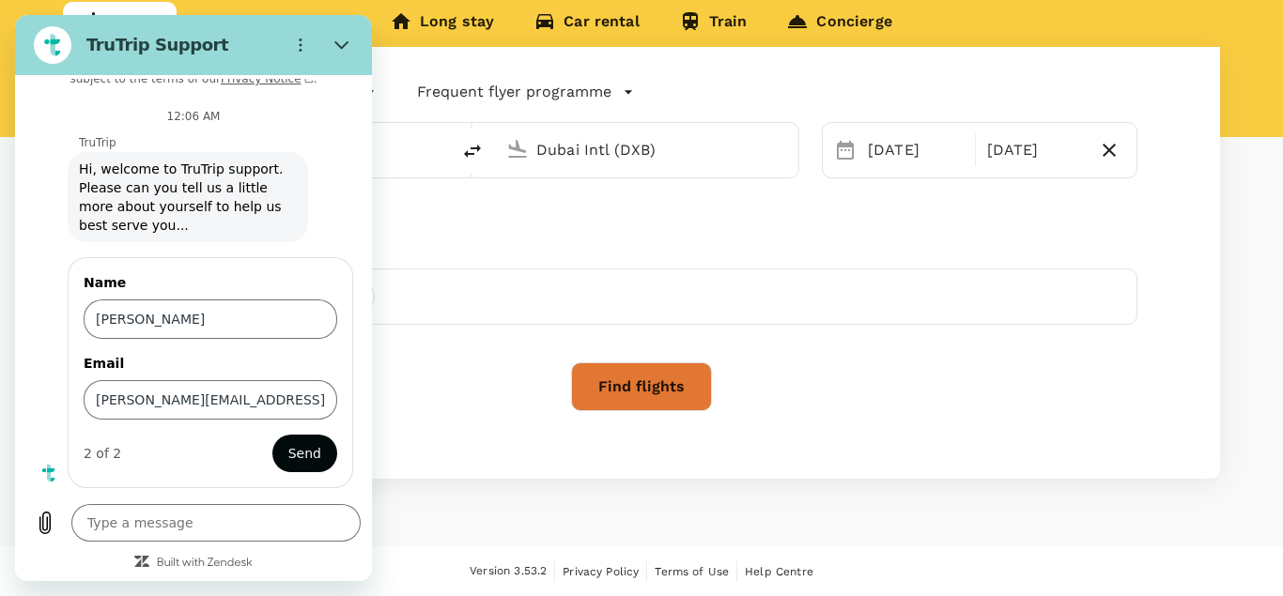
click at [314, 456] on span "Send" at bounding box center [304, 453] width 33 height 23
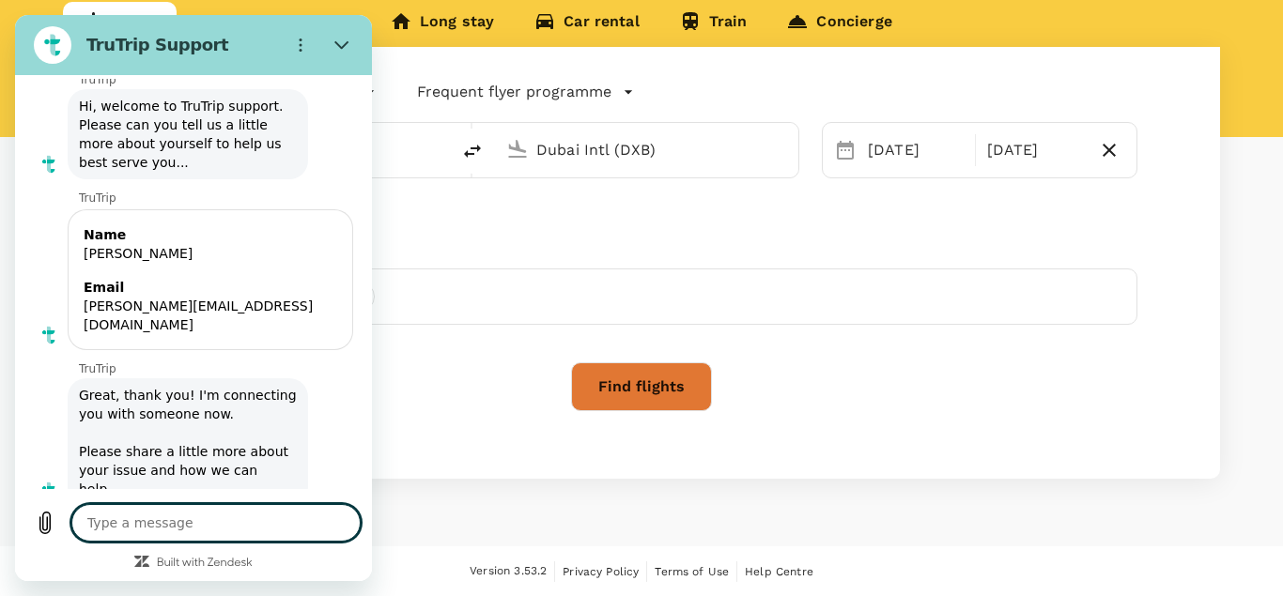
scroll to position [101, 0]
type textarea "x"
click at [233, 511] on textarea at bounding box center [215, 523] width 289 height 38
type textarea "I"
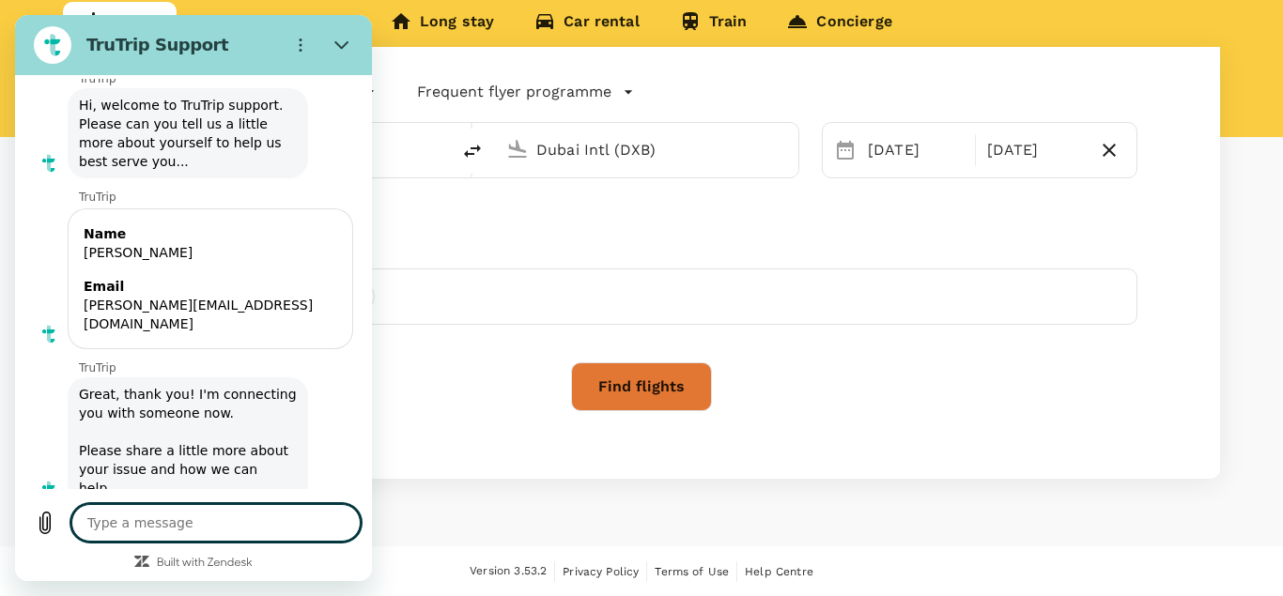
type textarea "x"
type textarea "I"
type textarea "x"
type textarea "I n"
type textarea "x"
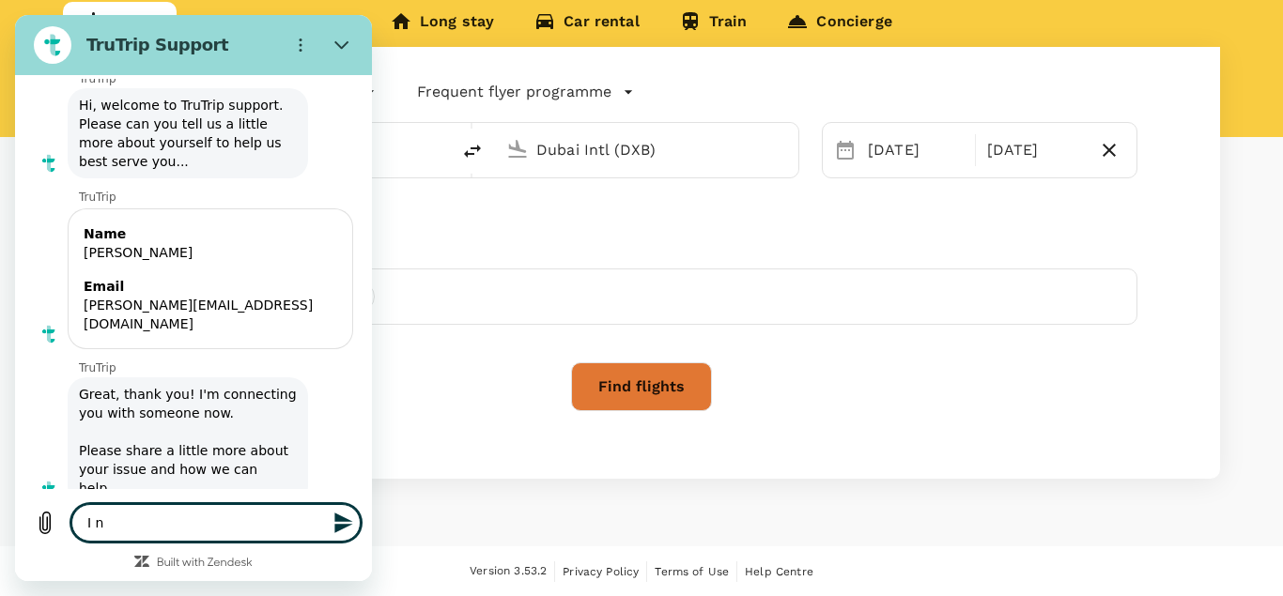
type textarea "I ne"
type textarea "x"
type textarea "I nee"
type textarea "x"
type textarea "I need"
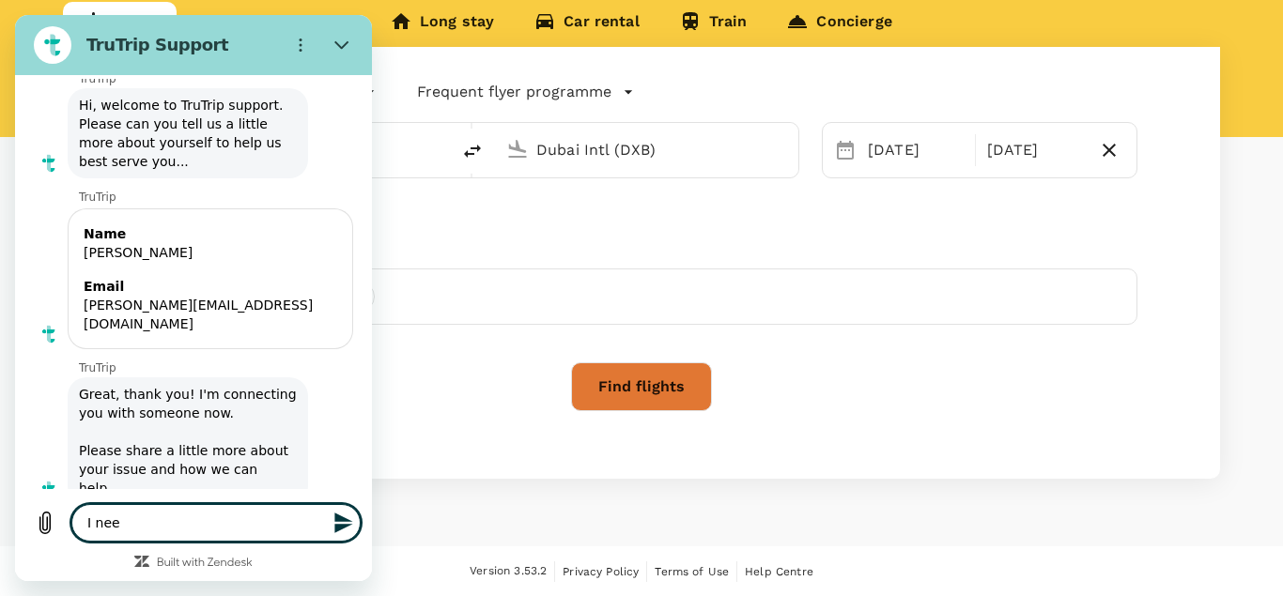
type textarea "x"
type textarea "I need"
type textarea "x"
type textarea "I need t"
type textarea "x"
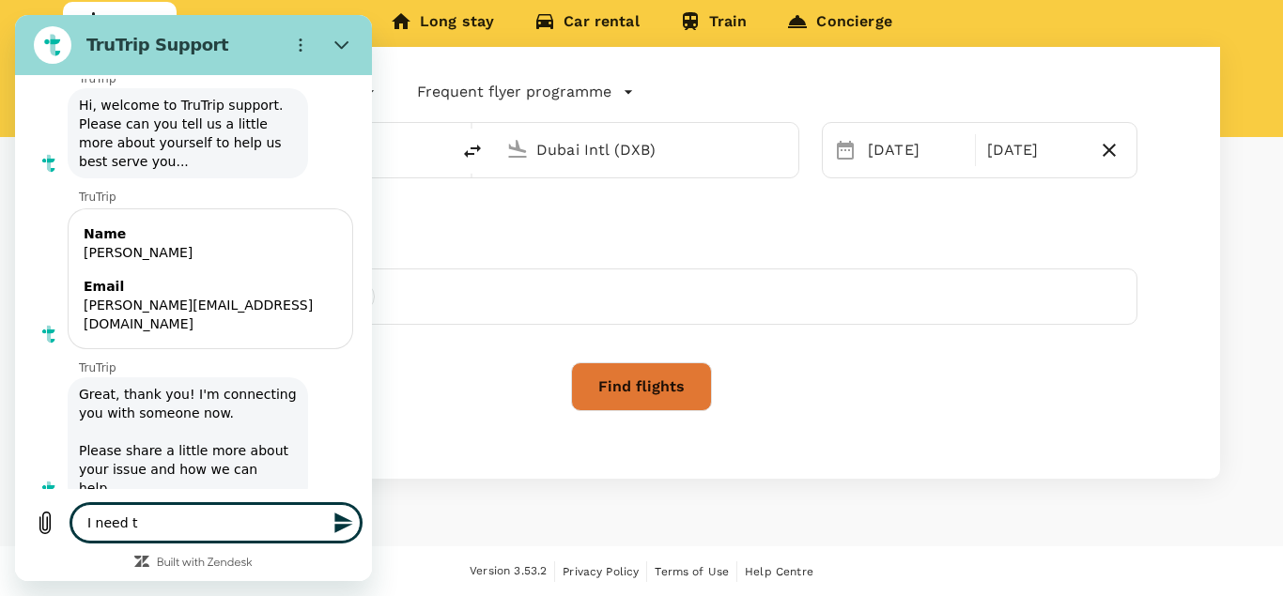
type textarea "I need to"
type textarea "x"
type textarea "I need to"
type textarea "x"
type textarea "I need to"
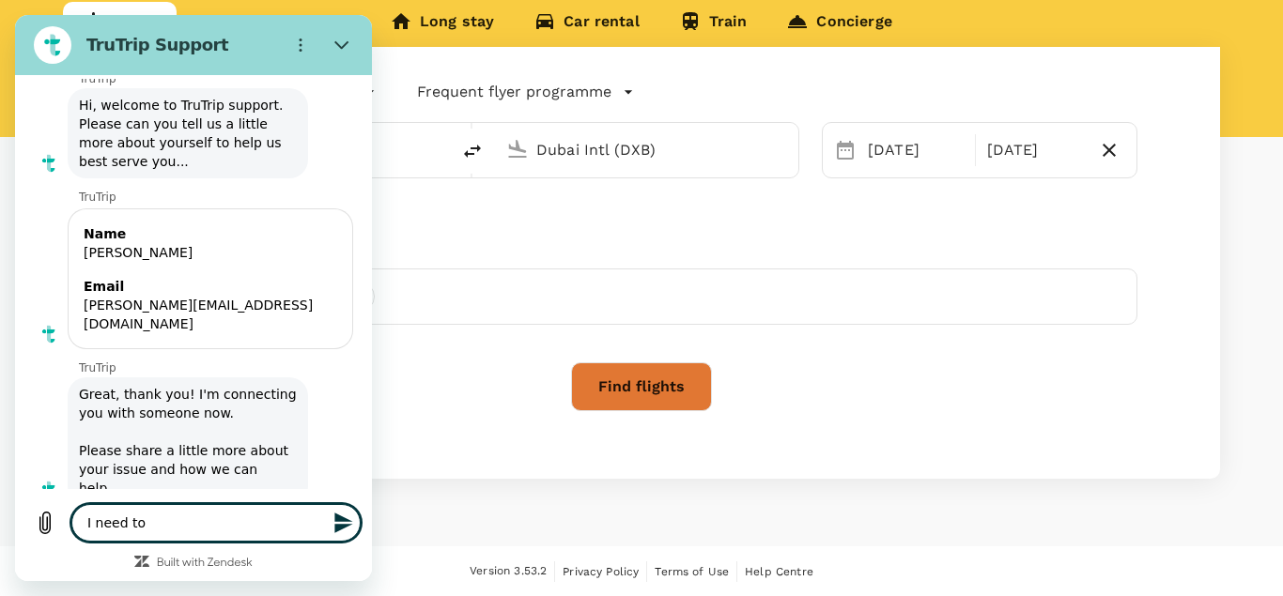
type textarea "x"
type textarea "I need to t"
type textarea "x"
type textarea "I need to to"
type textarea "x"
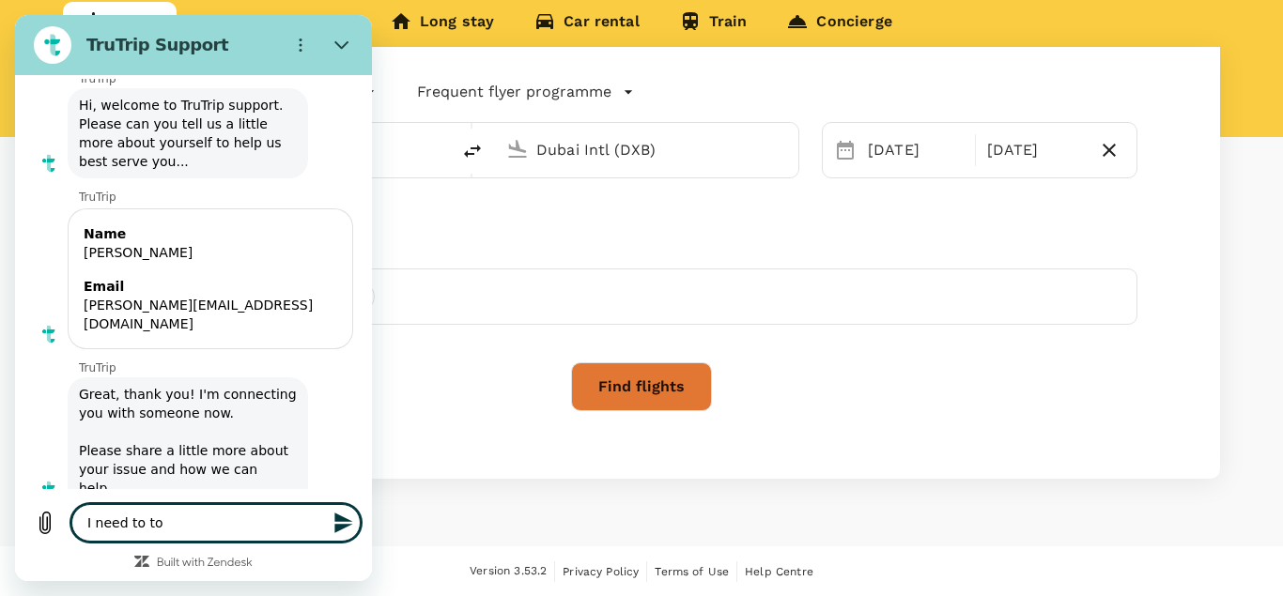
type textarea "I need to to"
type textarea "x"
type textarea "I need to to b"
type textarea "x"
type textarea "I need to to bo"
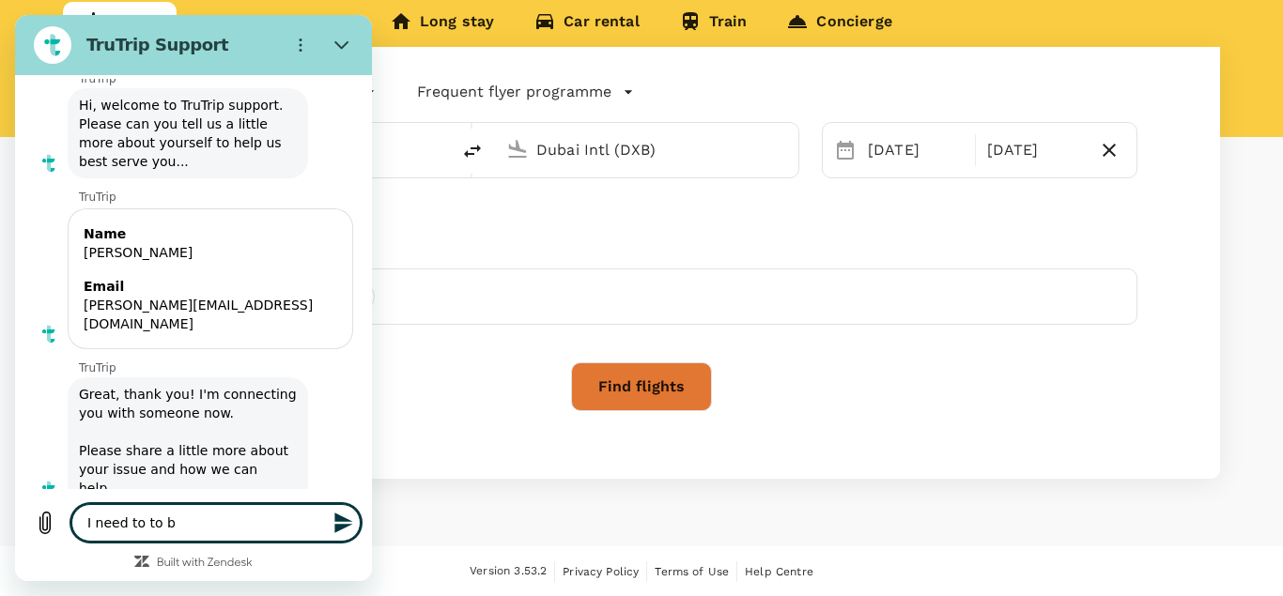
type textarea "x"
type textarea "I need to to boo"
type textarea "x"
type textarea "I need to to book"
type textarea "x"
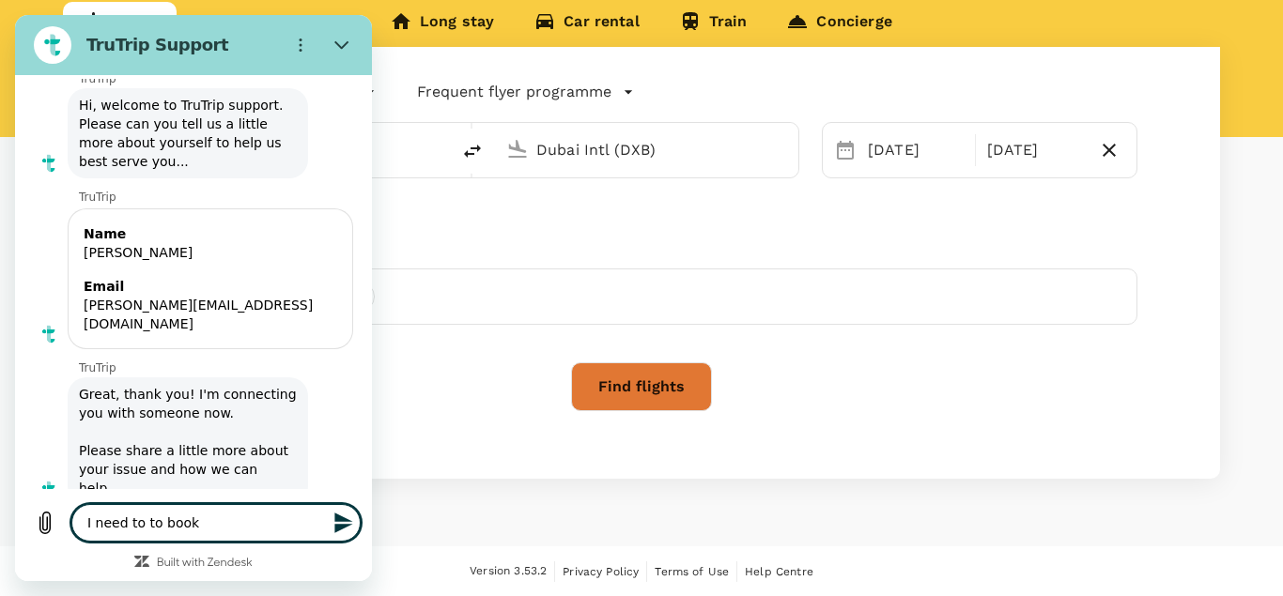
type textarea "I need to to book"
type textarea "x"
type textarea "I need to to book f"
type textarea "x"
type textarea "I need to to book fo"
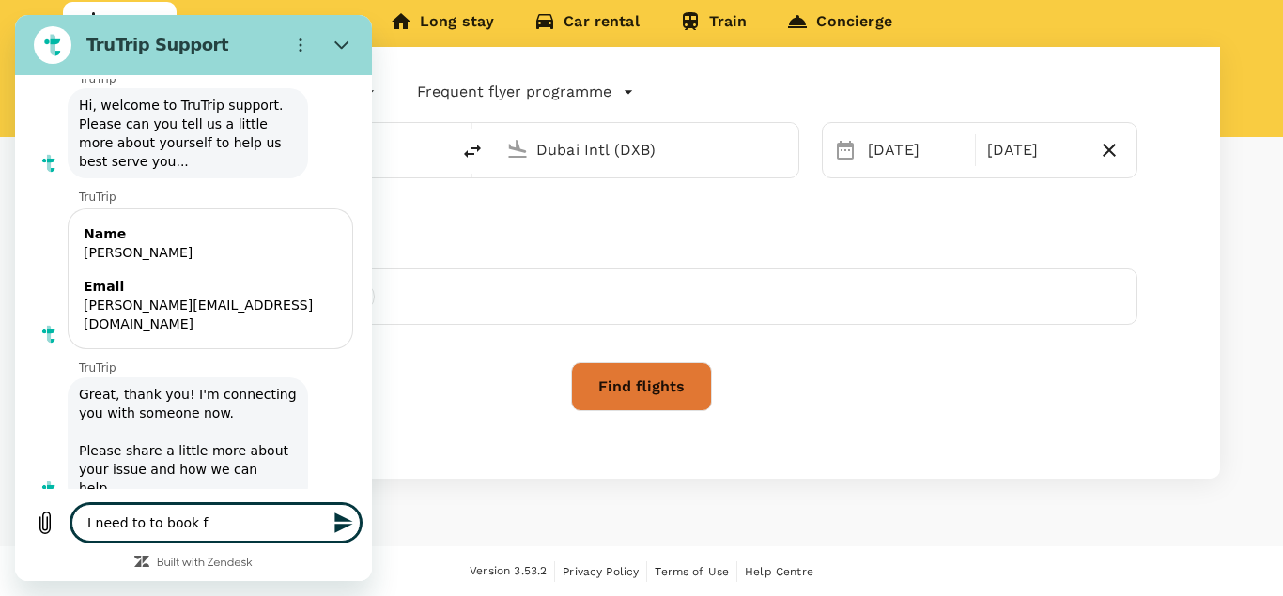
type textarea "x"
type textarea "I need to to book for"
type textarea "x"
type textarea "I need to to book for"
type textarea "x"
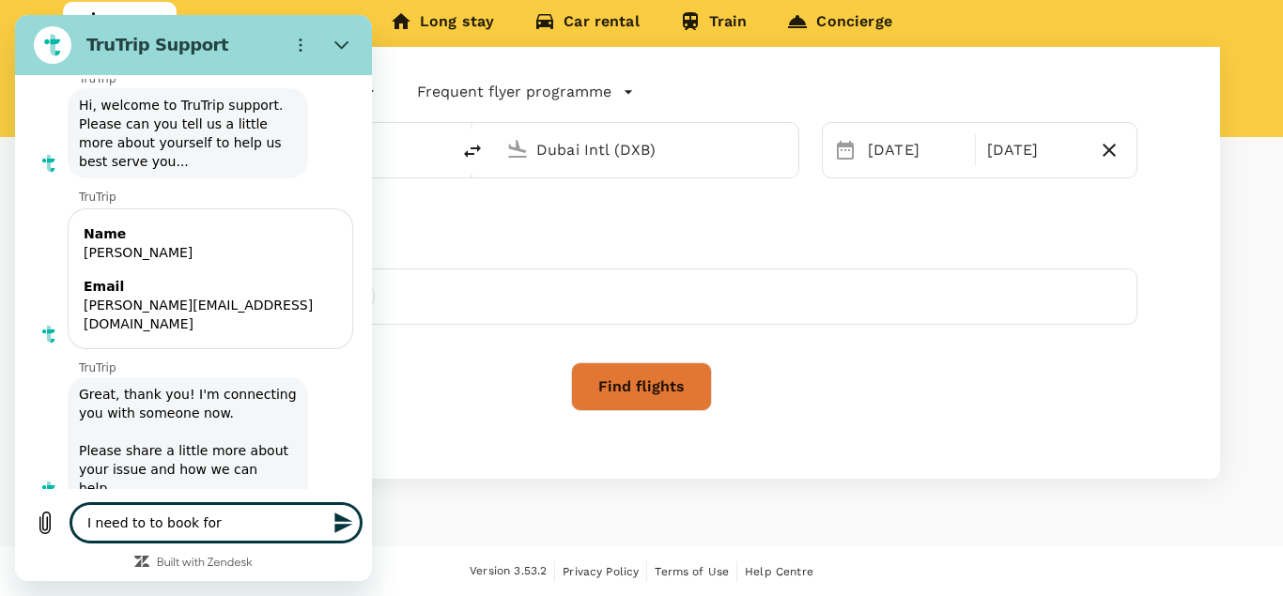
type textarea "I need to to book for a"
type textarea "x"
type textarea "I need to to book for a"
type textarea "x"
type textarea "I need to to book for a g"
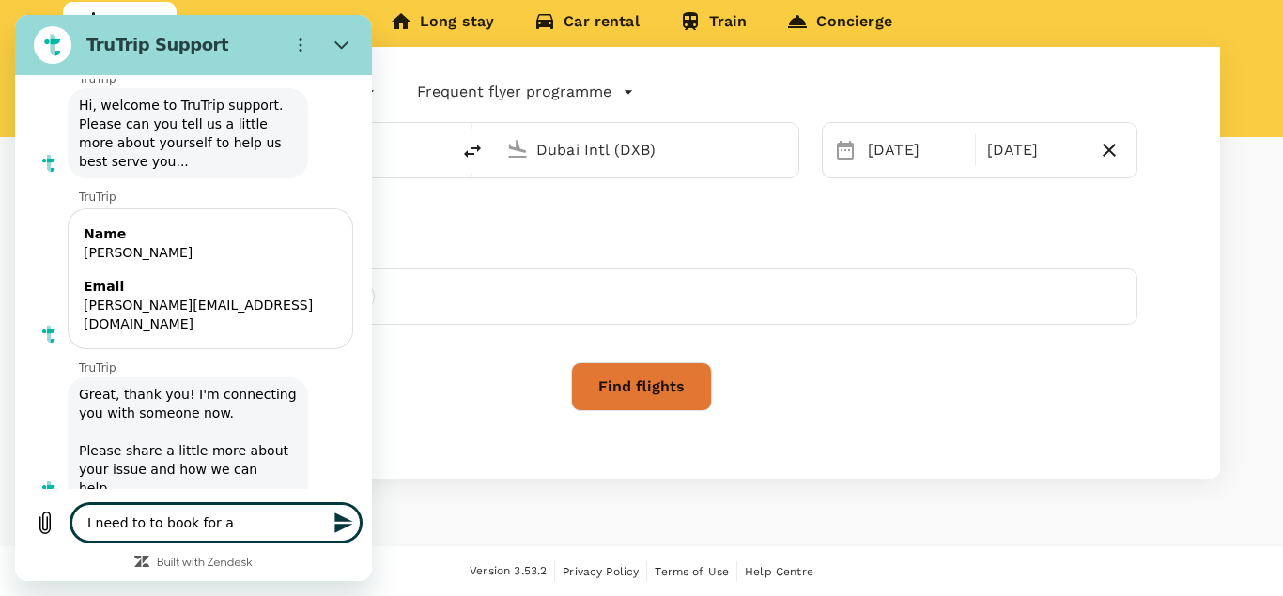
type textarea "x"
type textarea "I need to to book for a gr"
type textarea "x"
type textarea "I need to to book for a gro"
type textarea "x"
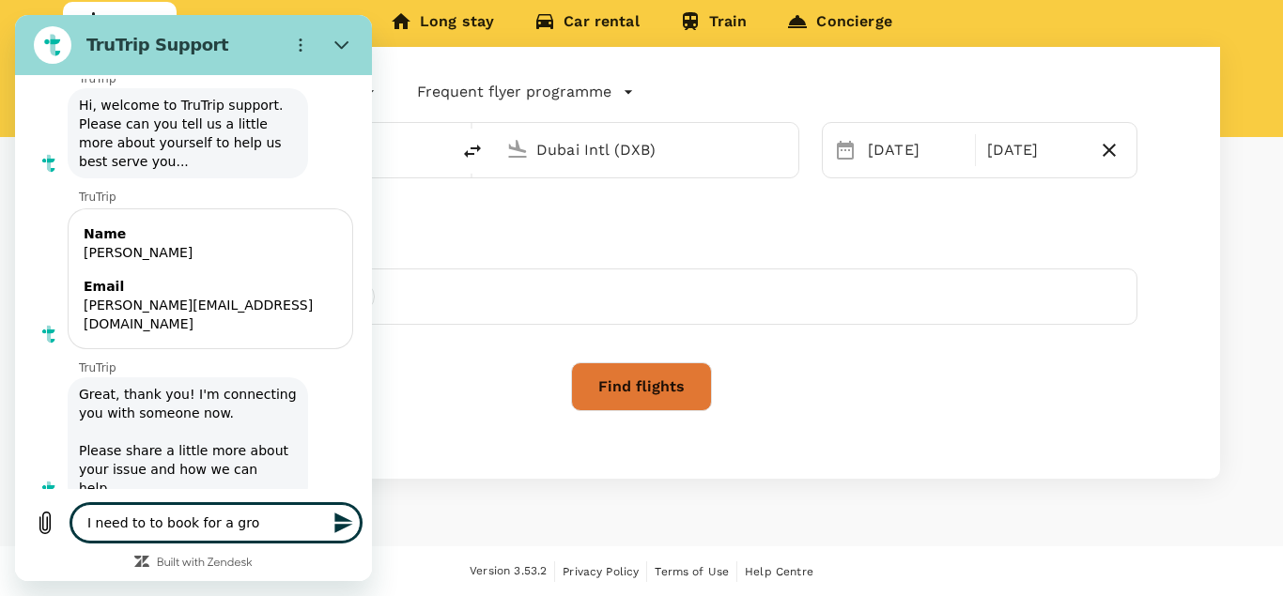
type textarea "I need to to book for a grou"
type textarea "x"
type textarea "I need to to book for a group"
type textarea "x"
type textarea "I need to to book for a group"
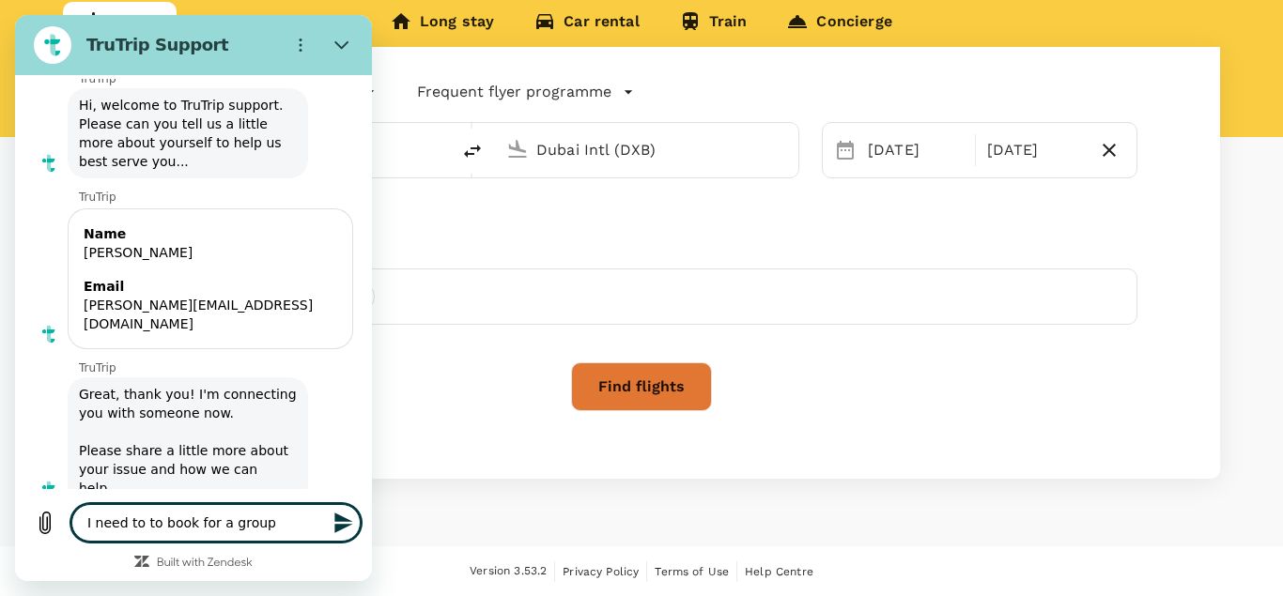
type textarea "x"
type textarea "I need to to book for a group o"
type textarea "x"
type textarea "I need to to book for a group of"
type textarea "x"
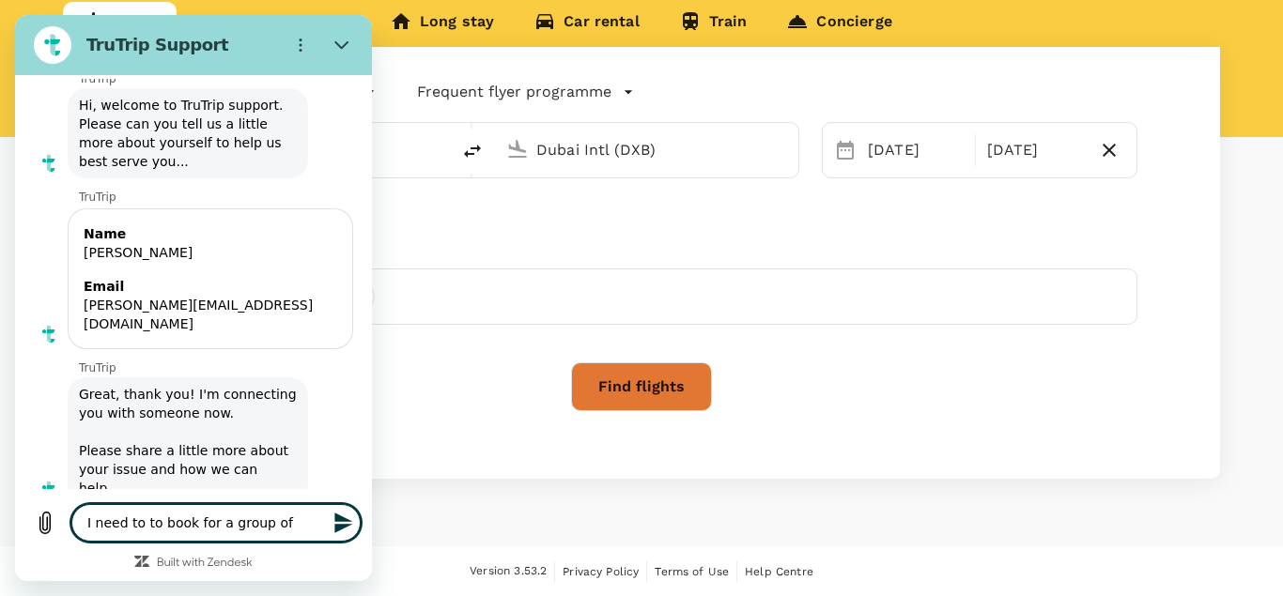
type textarea "I need to to book for a group of"
type textarea "x"
type textarea "I need to to book for a group of 5"
type textarea "x"
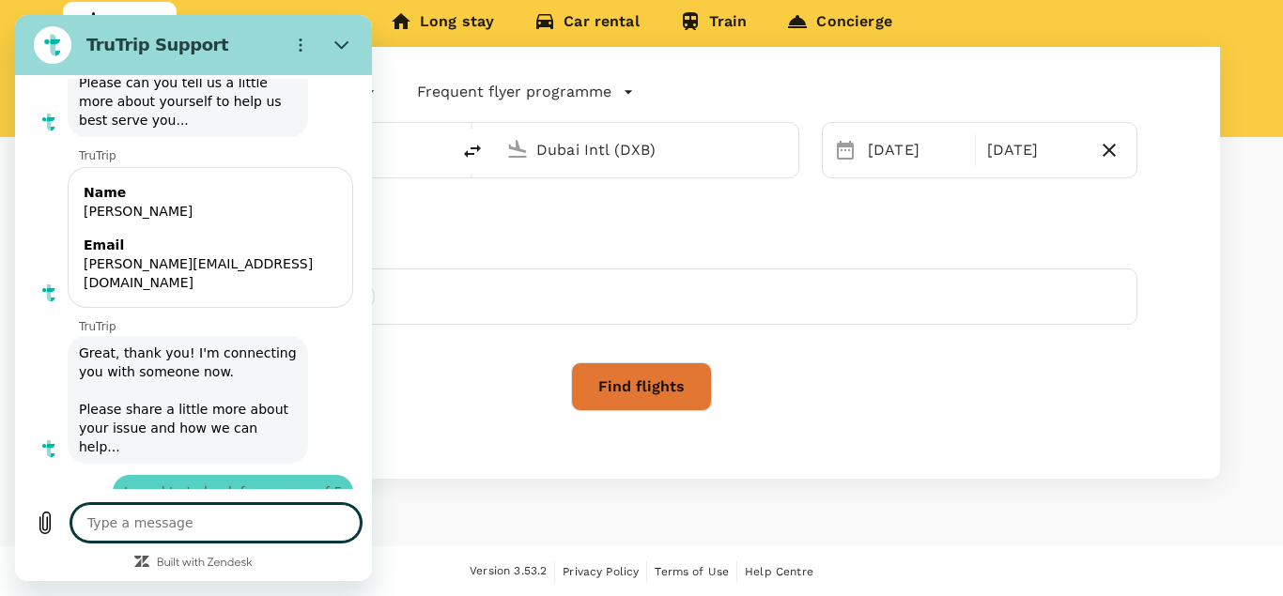
type textarea "x"
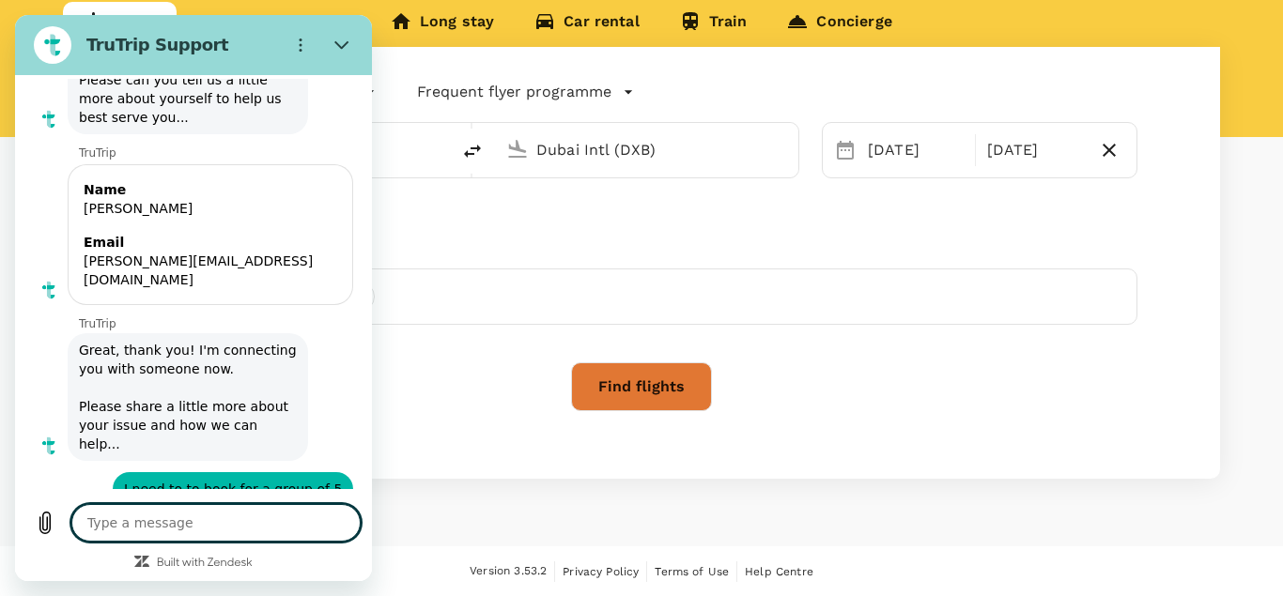
scroll to position [146, 0]
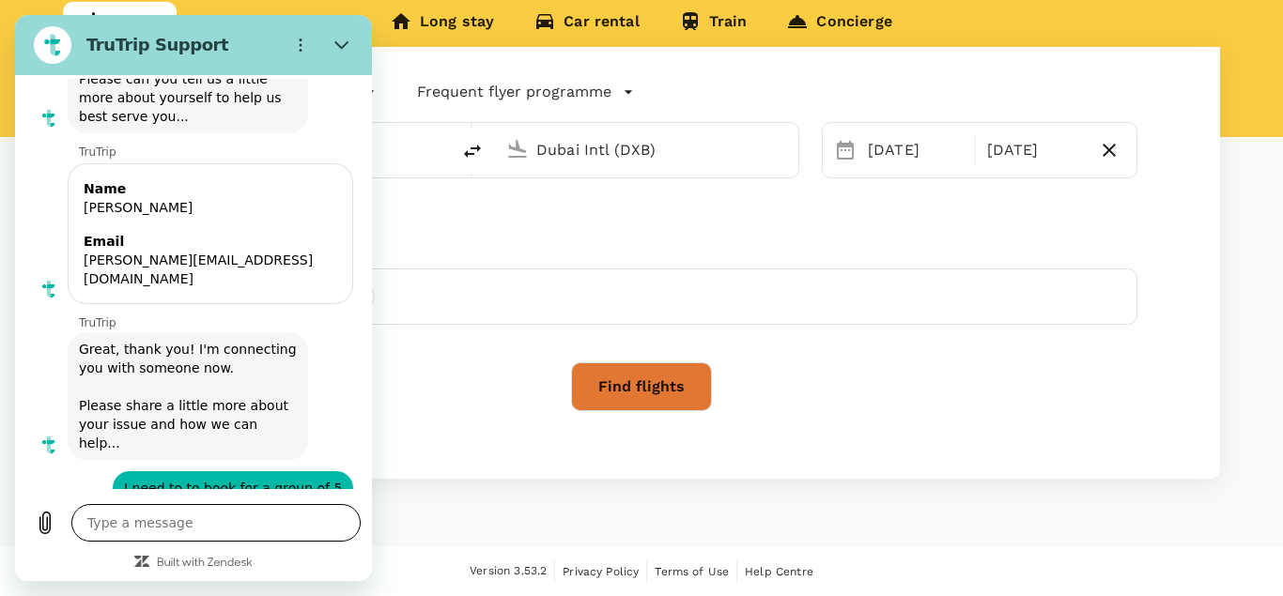
click at [204, 523] on textarea at bounding box center [215, 523] width 289 height 38
click at [185, 471] on span "I need to to book for a group of 5" at bounding box center [232, 488] width 233 height 34
click at [279, 521] on textarea at bounding box center [215, 523] width 289 height 38
click at [214, 471] on span "I need to to book for a group of 5" at bounding box center [232, 488] width 233 height 34
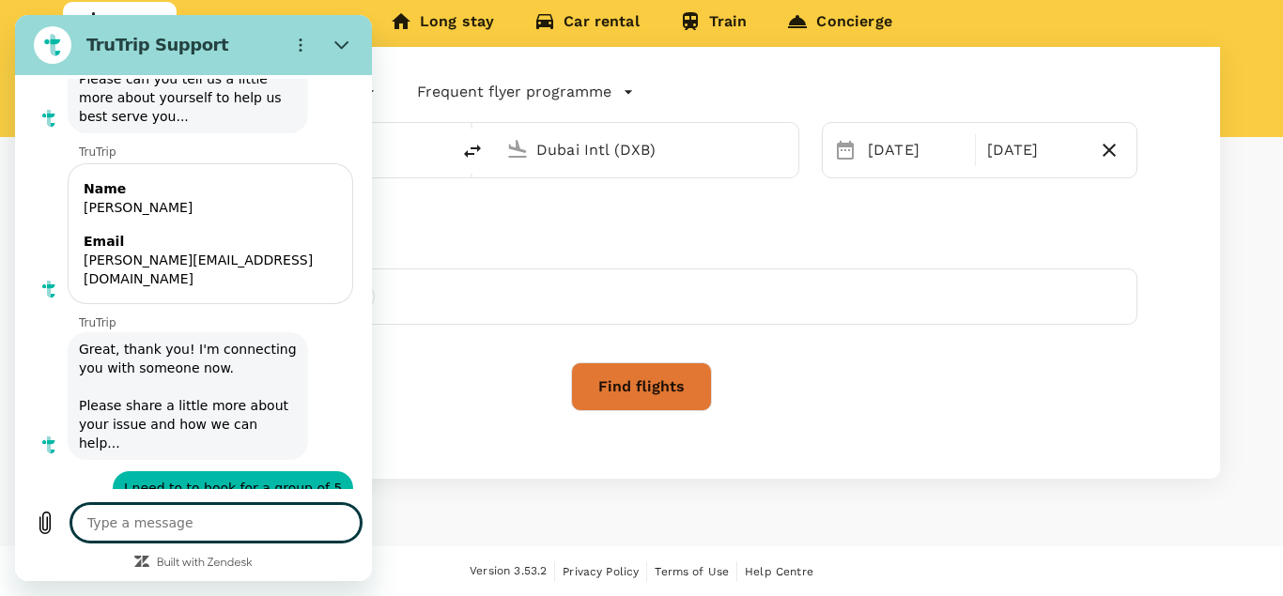
click at [190, 523] on textarea at bounding box center [215, 523] width 289 height 38
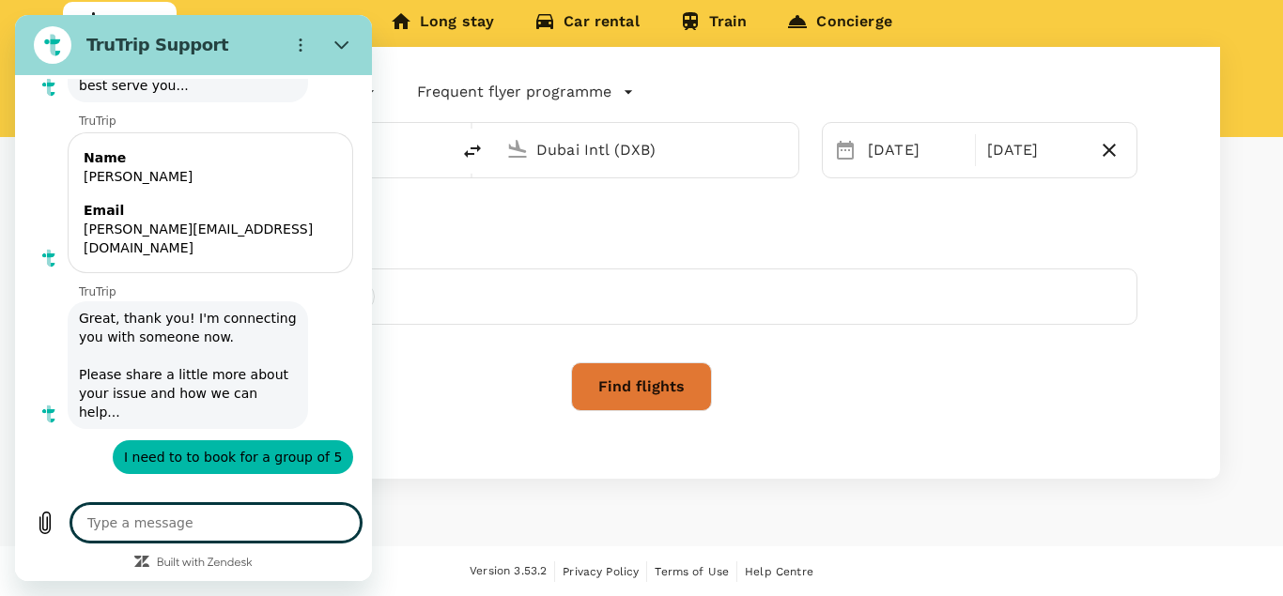
scroll to position [182, 0]
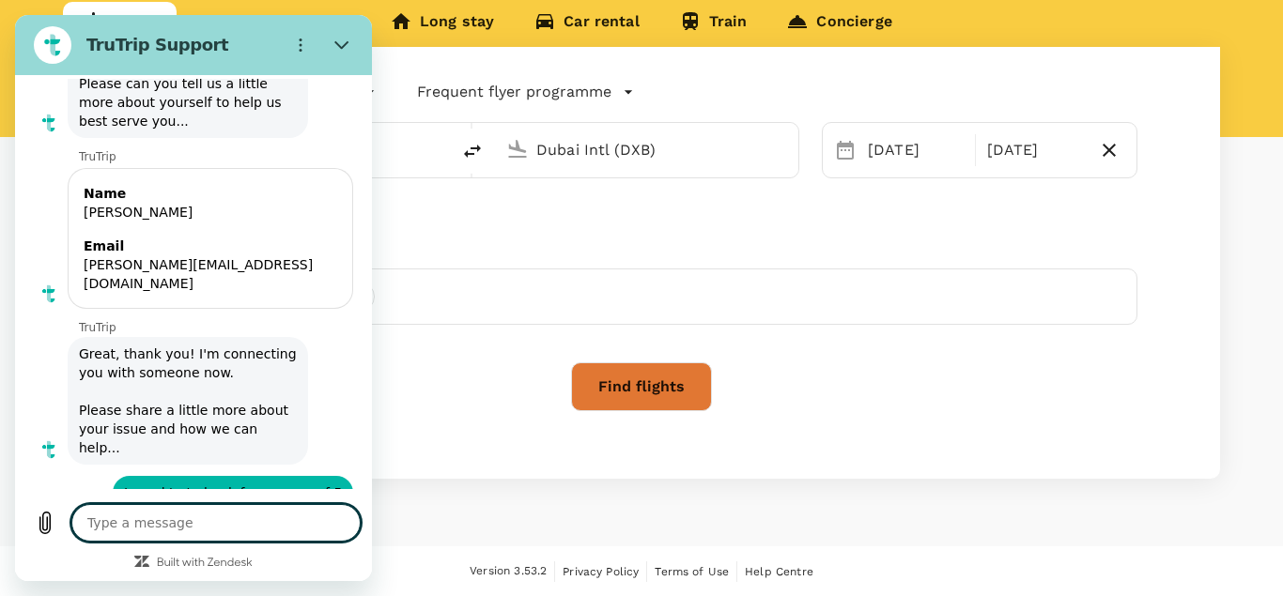
type textarea "x"
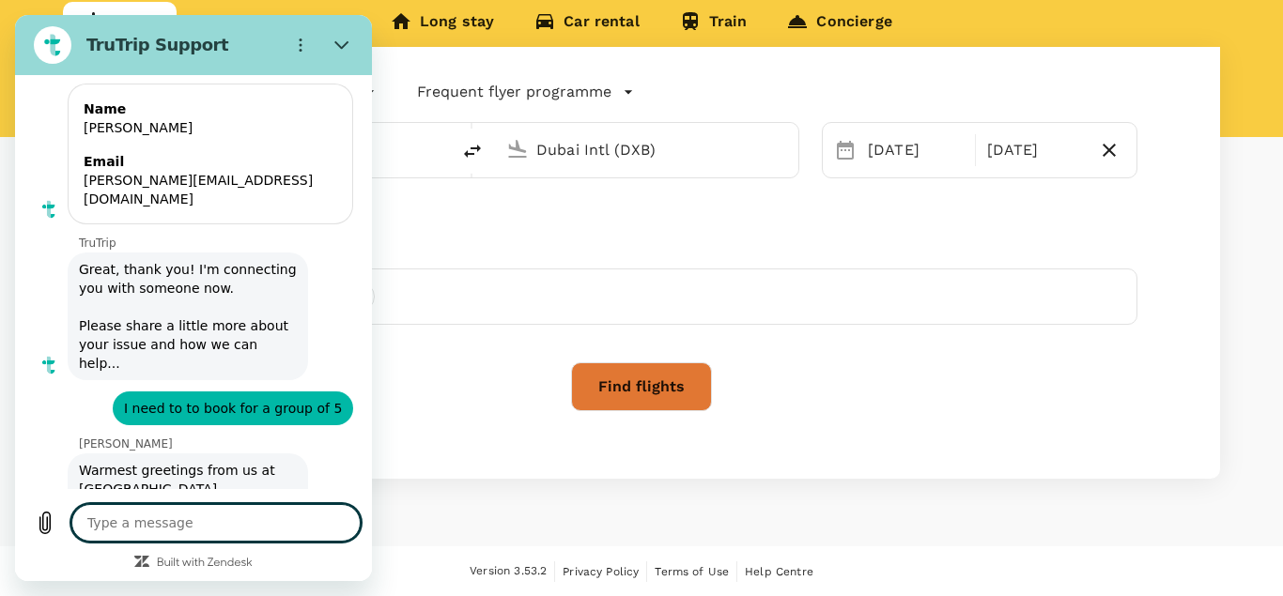
scroll to position [227, 0]
type textarea "T"
type textarea "x"
type textarea "Th"
type textarea "x"
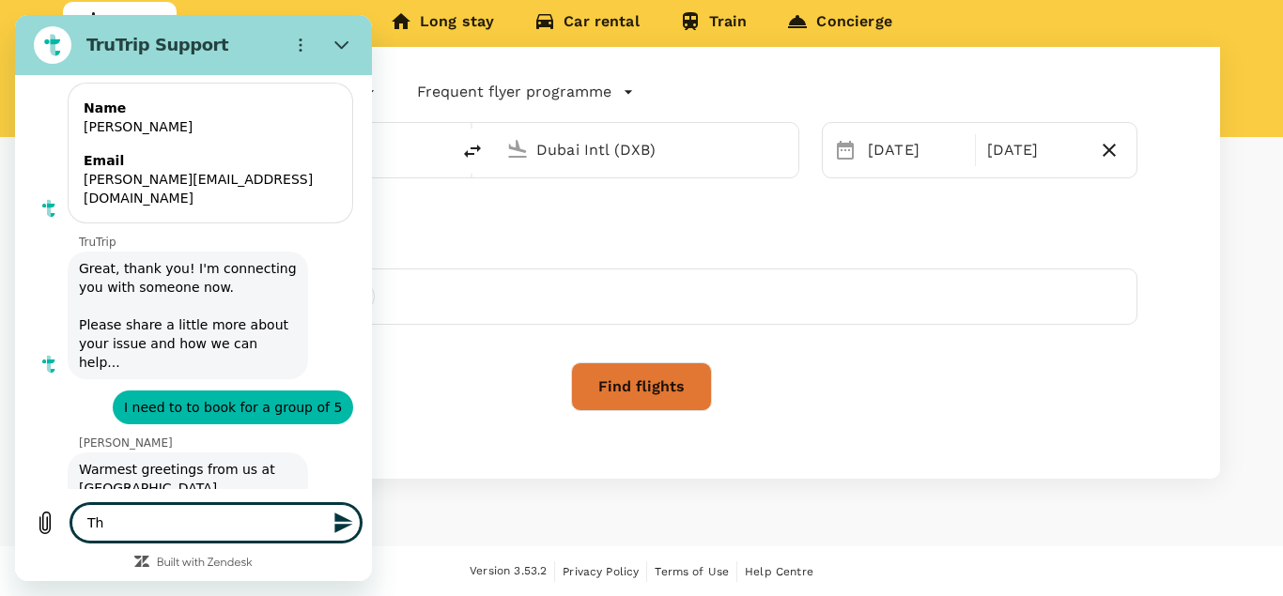
type textarea "Tha"
type textarea "x"
type textarea "Than"
type textarea "x"
type textarea "Thank"
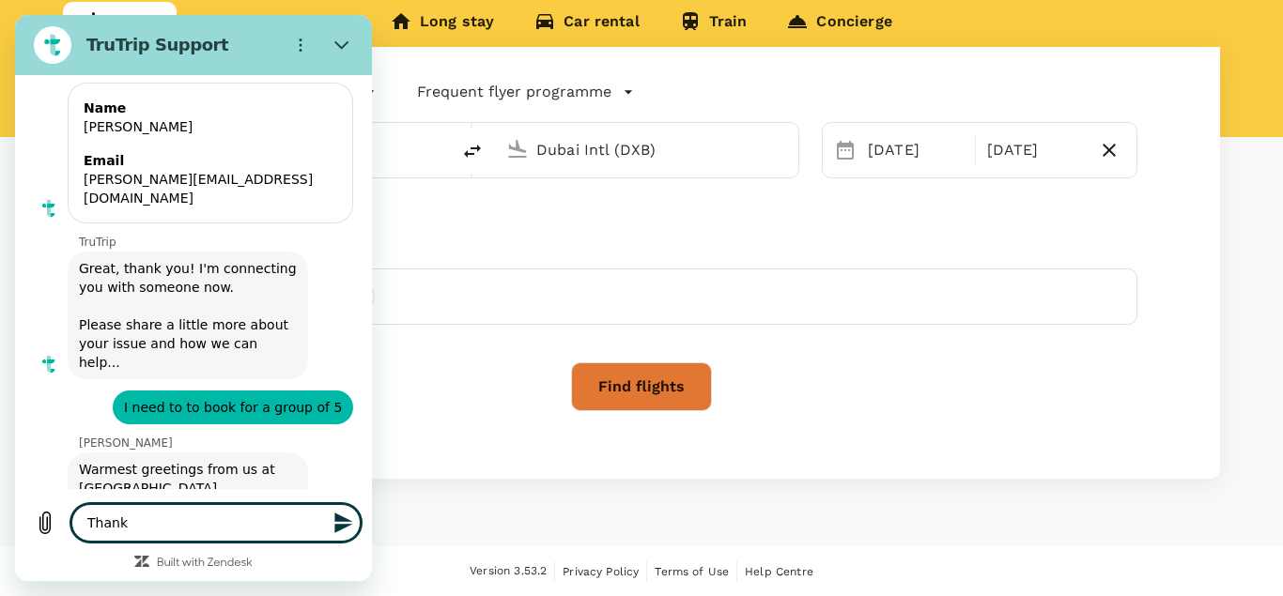
type textarea "x"
type textarea "Thanks"
type textarea "x"
type textarea "Thanks"
type textarea "x"
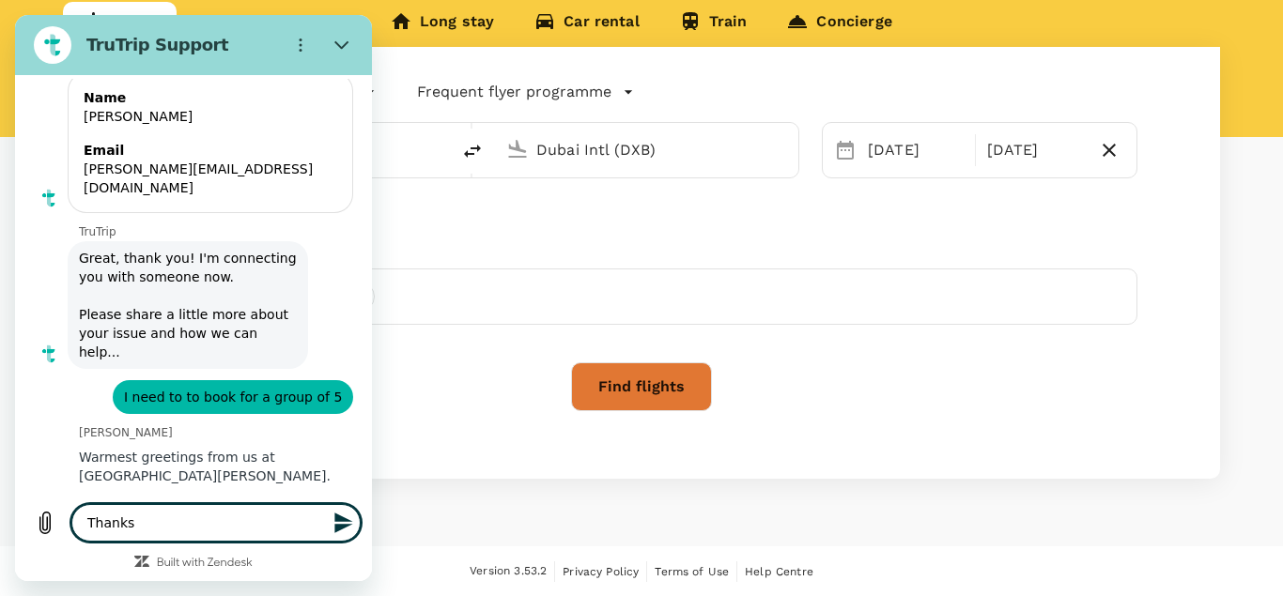
scroll to position [237, 0]
type textarea "Thanks O"
type textarea "x"
type textarea "Thanks Ol"
type textarea "x"
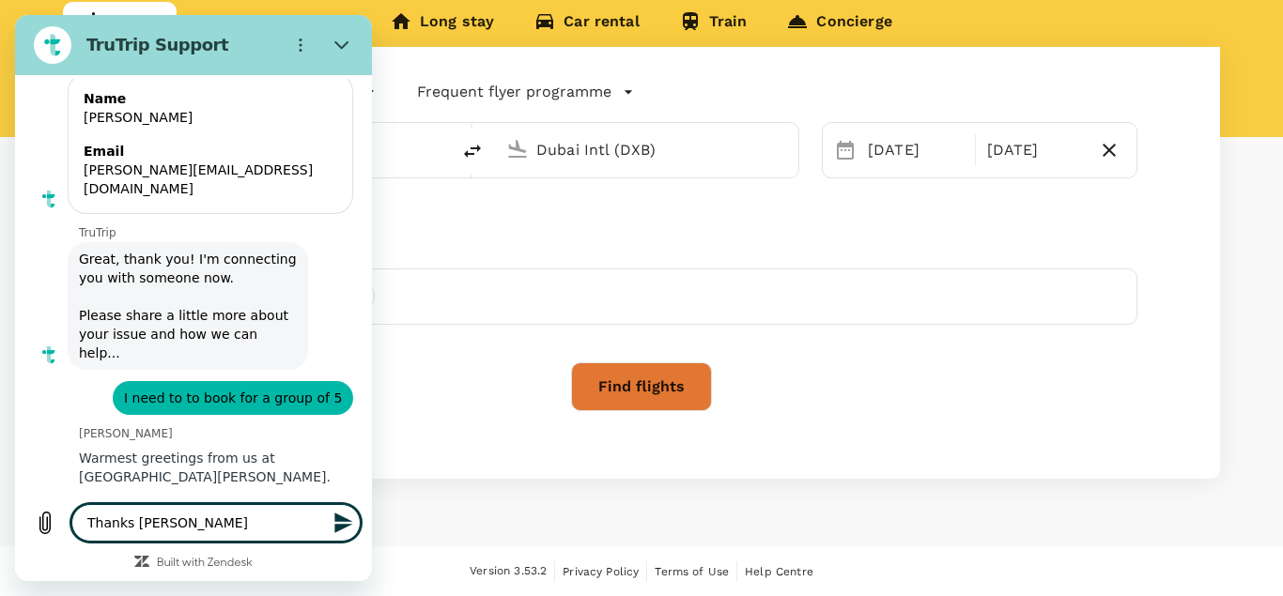
type textarea "Thanks Oli"
type textarea "x"
type textarea "Thanks Oliv"
type textarea "x"
type textarea "Thanks Olivi"
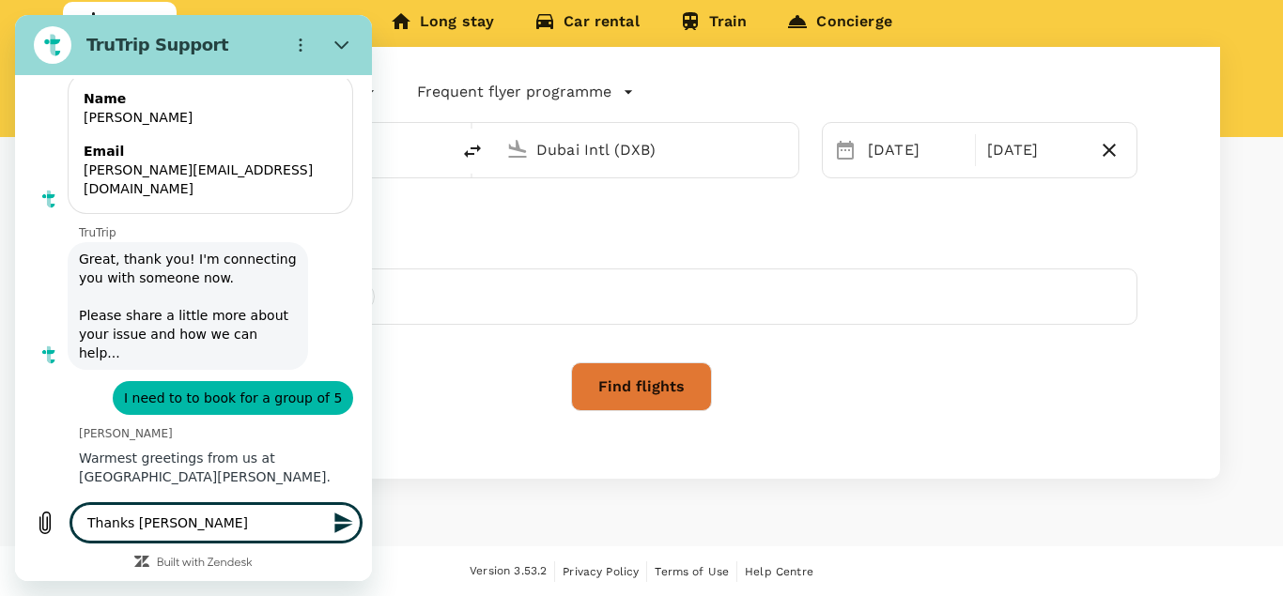
type textarea "x"
type textarea "Thanks Olivia"
type textarea "x"
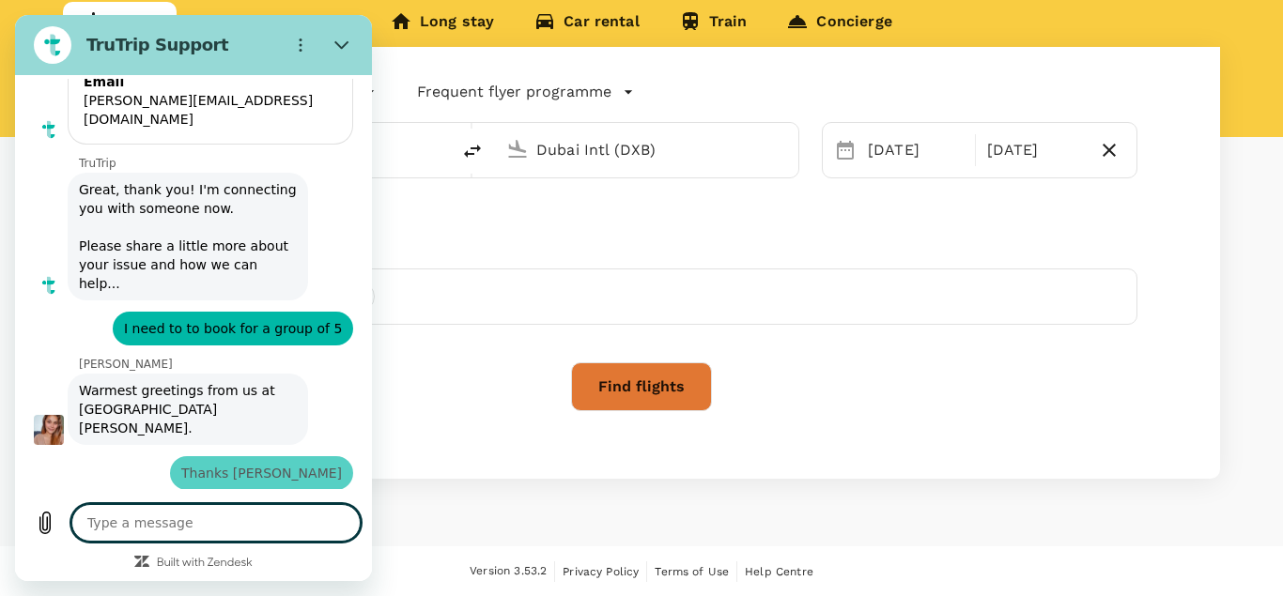
scroll to position [308, 0]
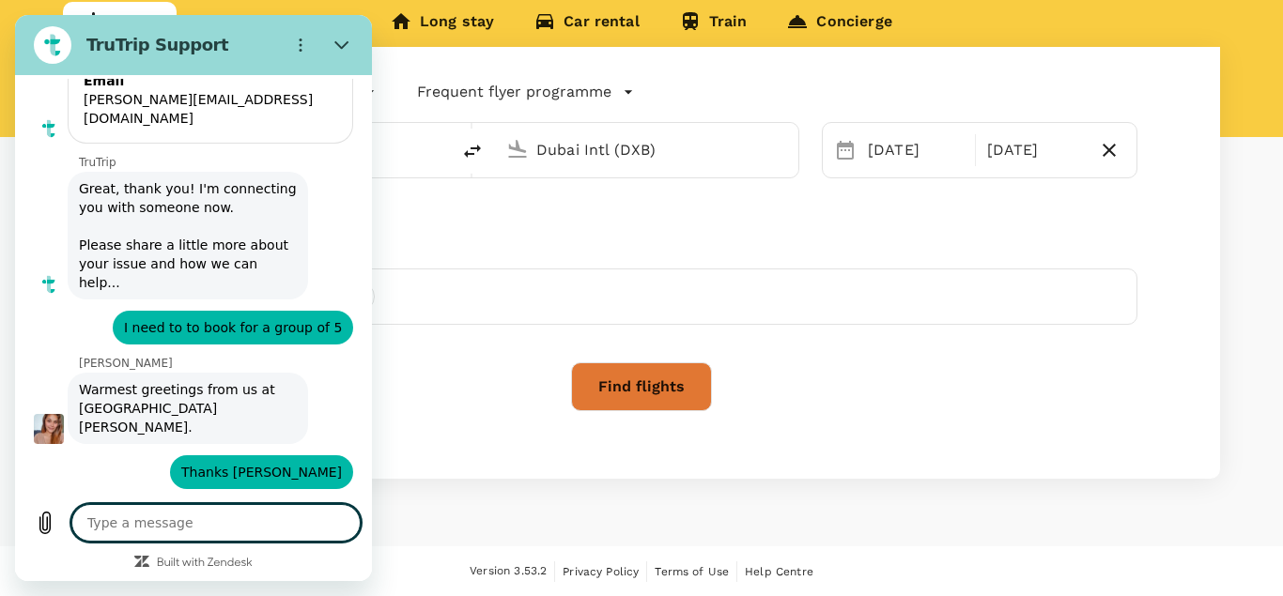
type textarea "x"
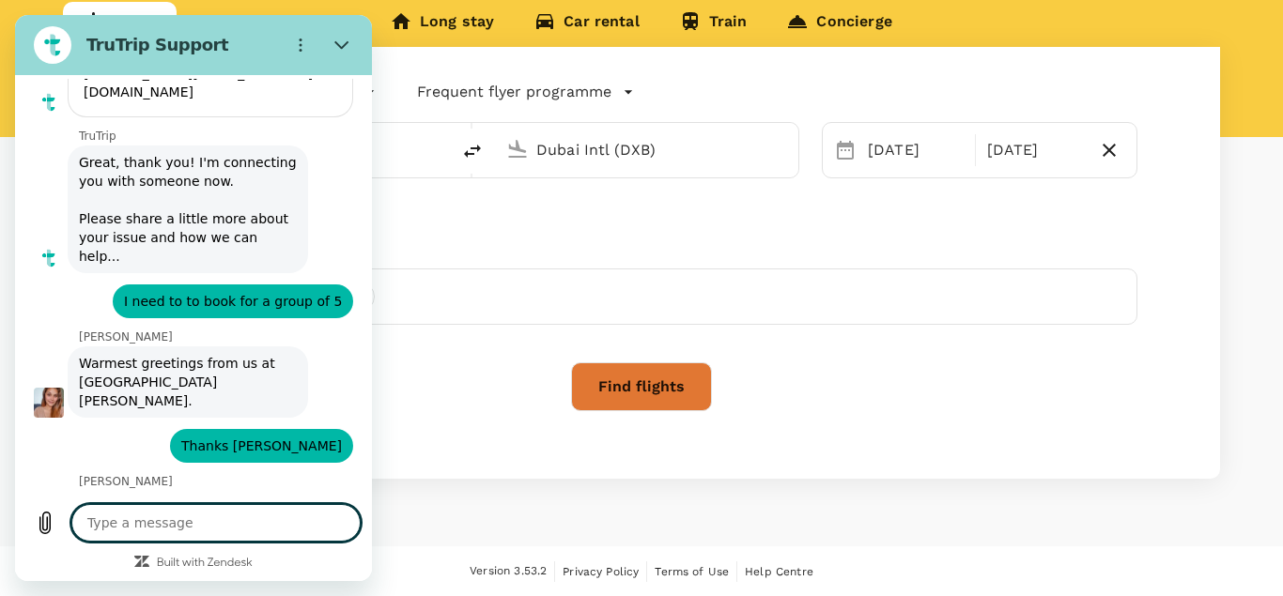
scroll to position [334, 0]
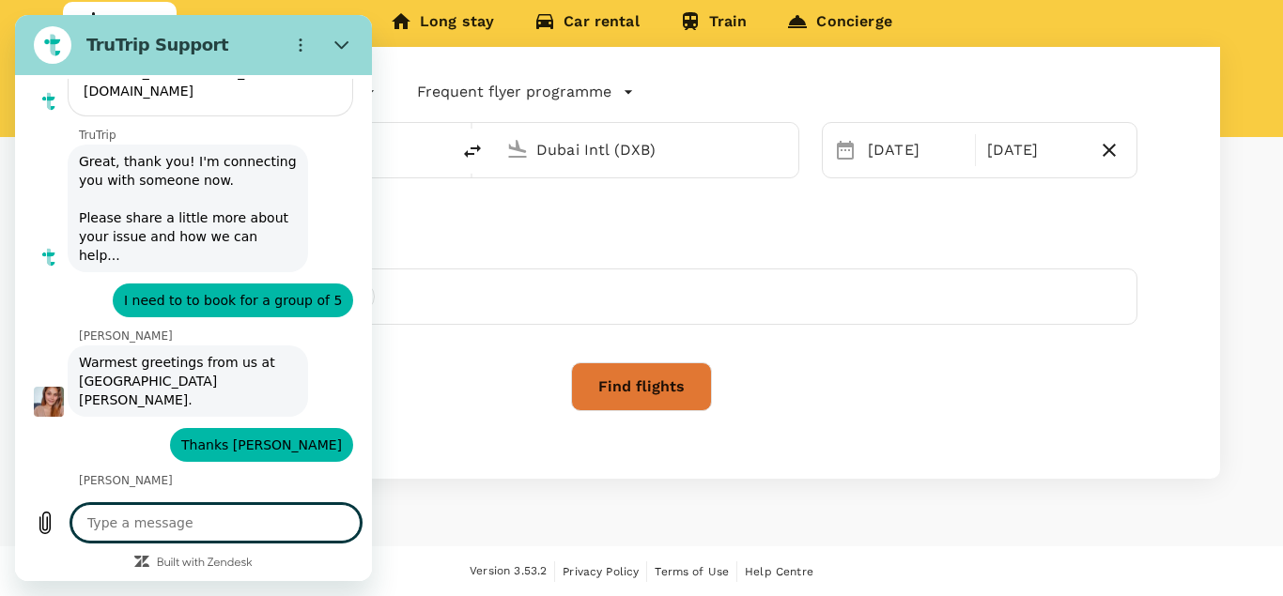
type textarea "Y"
type textarea "x"
type textarea "Ye"
type textarea "x"
type textarea "Yes"
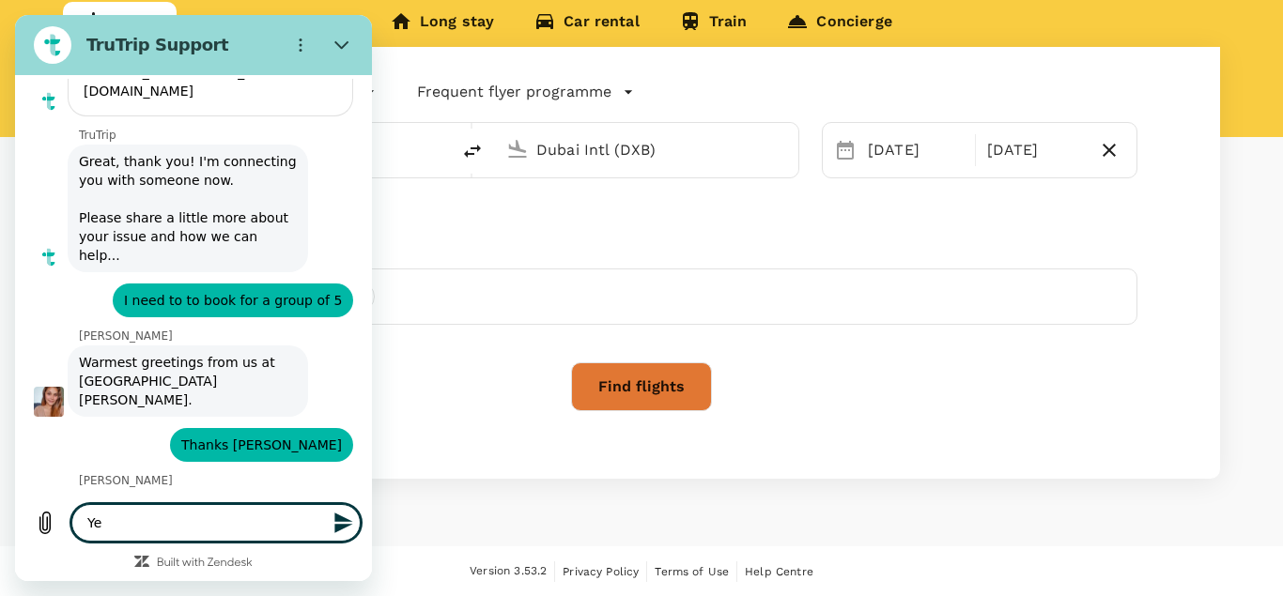
type textarea "x"
type textarea "Yes"
type textarea "x"
type textarea "Yes p"
type textarea "x"
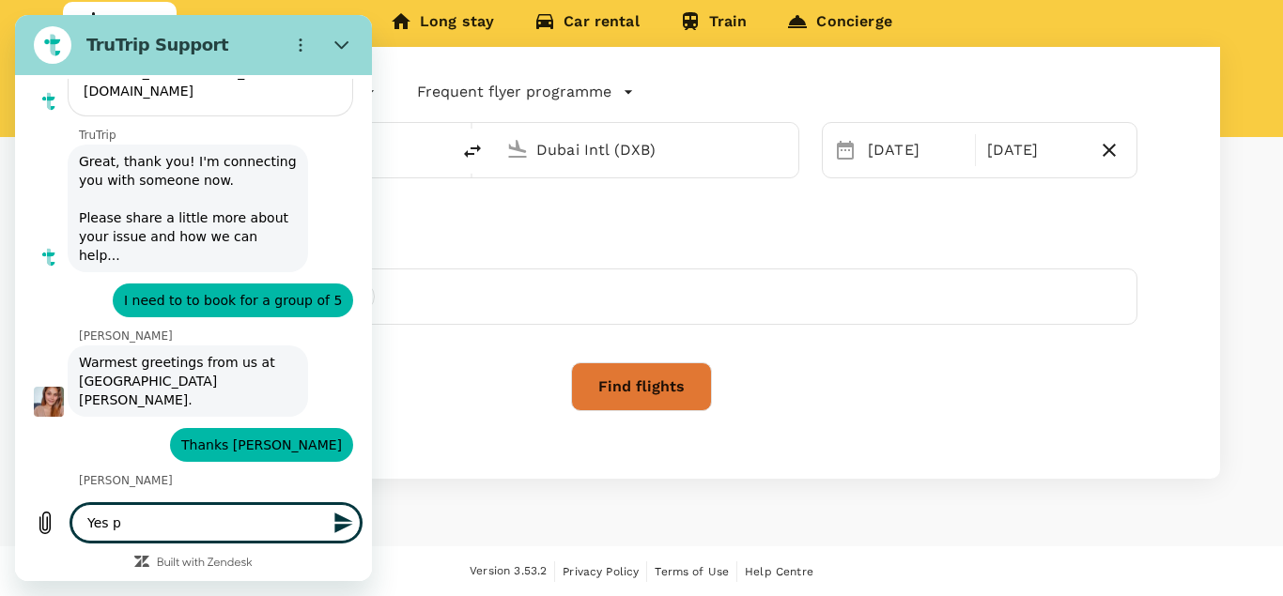
type textarea "Yes pl"
type textarea "x"
type textarea "Yes ple"
type textarea "x"
type textarea "Yes plea"
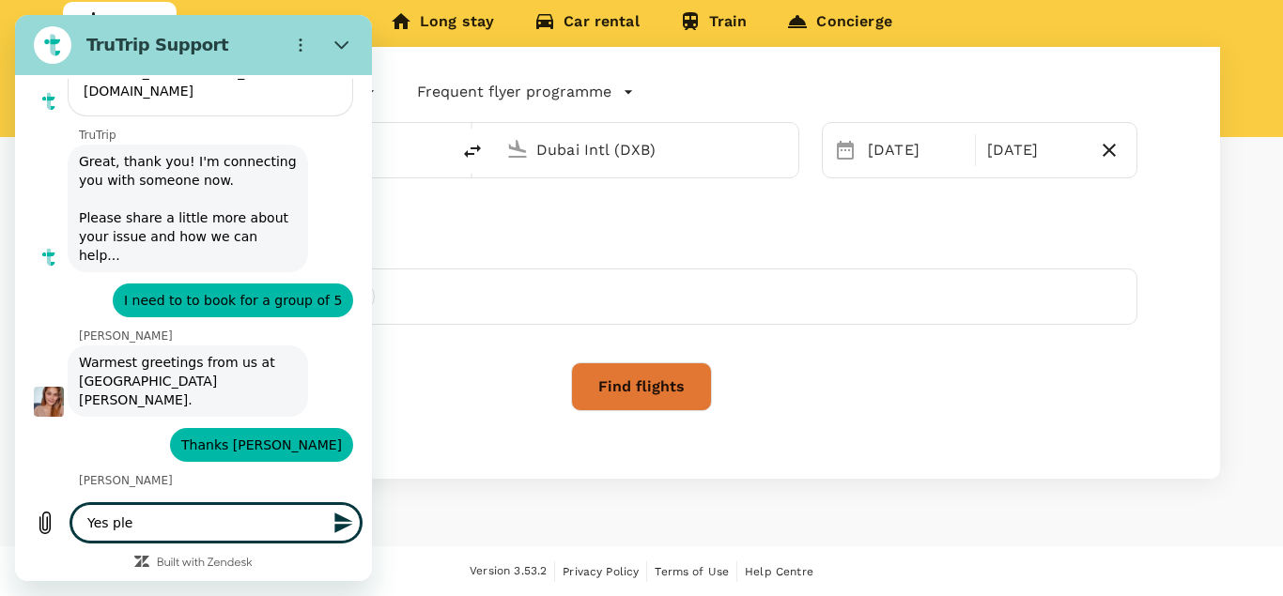
type textarea "x"
type textarea "Yes pleas"
type textarea "x"
type textarea "Yes please"
type textarea "x"
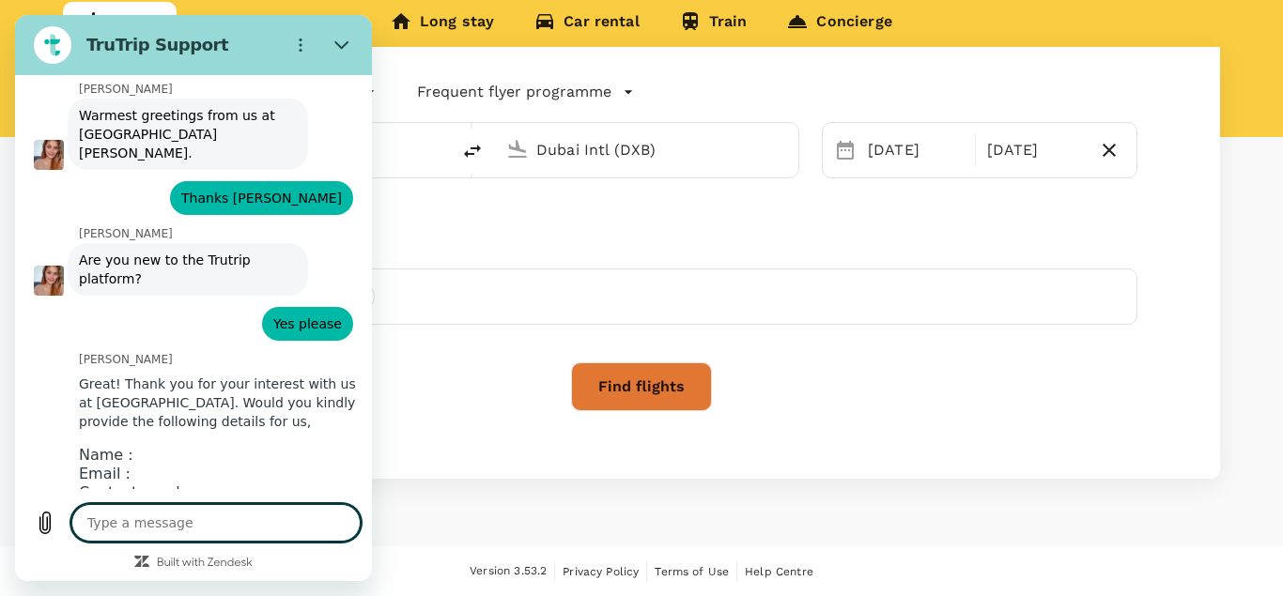
scroll to position [580, 0]
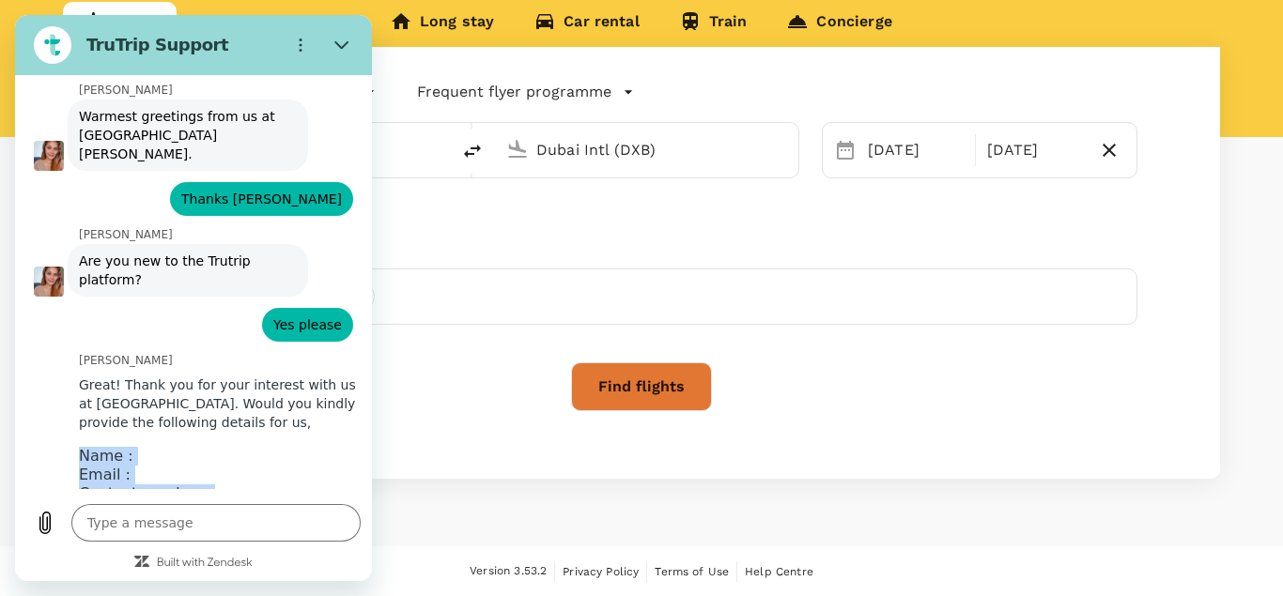
drag, startPoint x: 146, startPoint y: 439, endPoint x: 83, endPoint y: 384, distance: 84.5
click at [83, 447] on div "Name : Email : Contact number : Company :" at bounding box center [144, 484] width 131 height 75
copy div "Name : Email : Contact number : Company :"
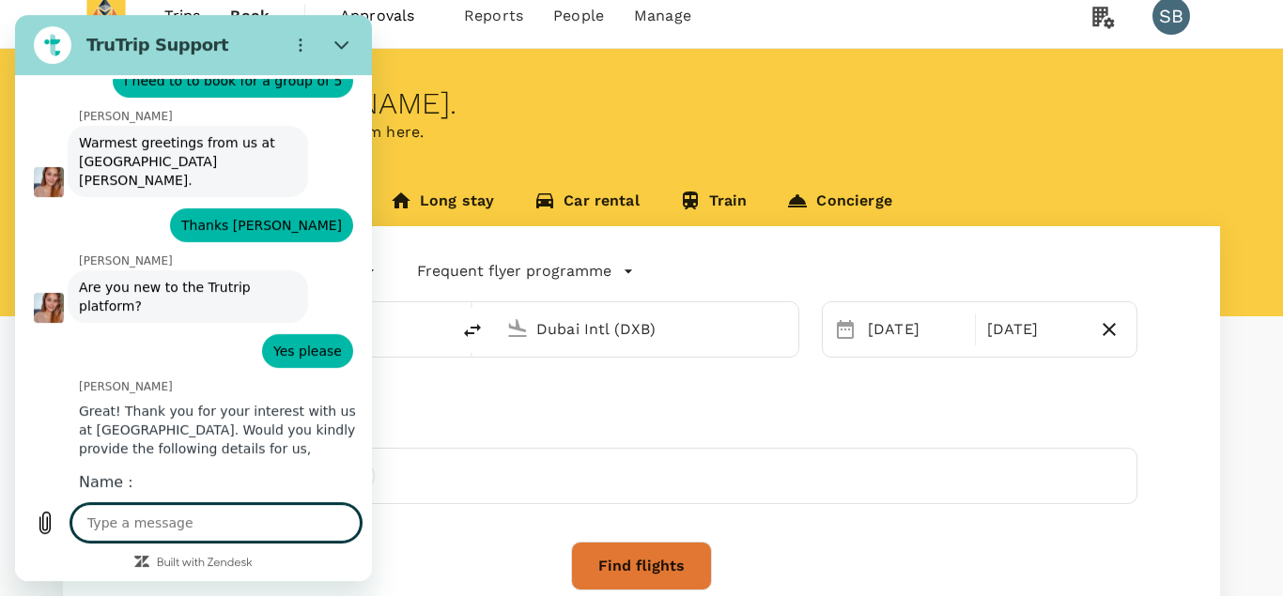
scroll to position [0, 0]
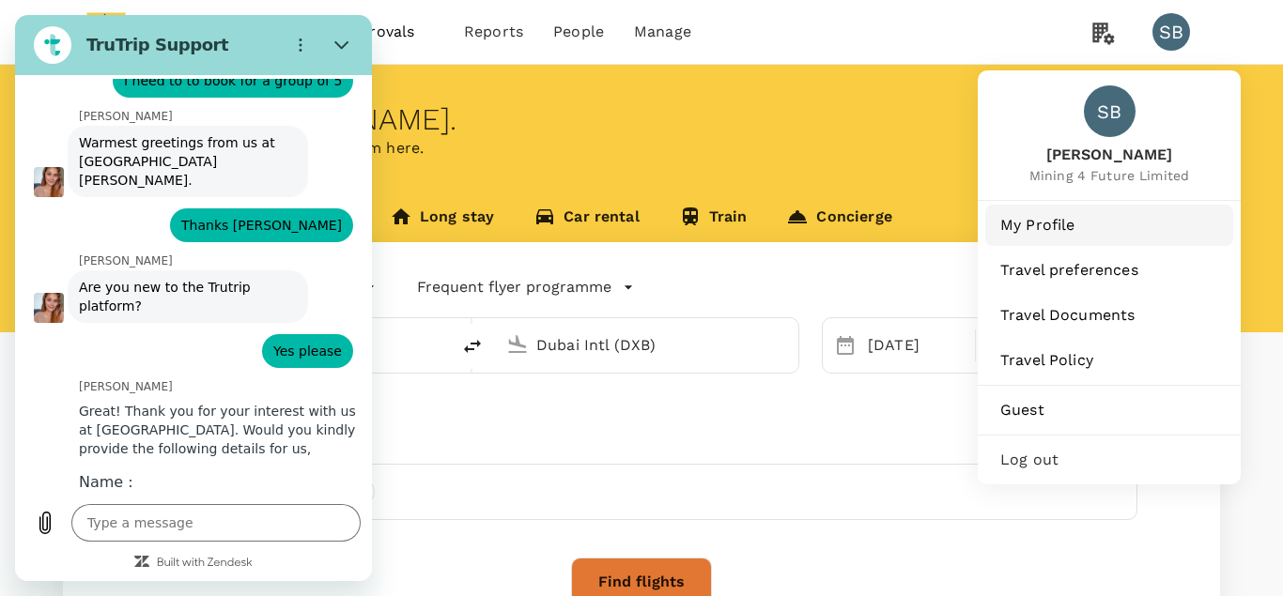
click at [1046, 231] on span "My Profile" at bounding box center [1109, 225] width 218 height 23
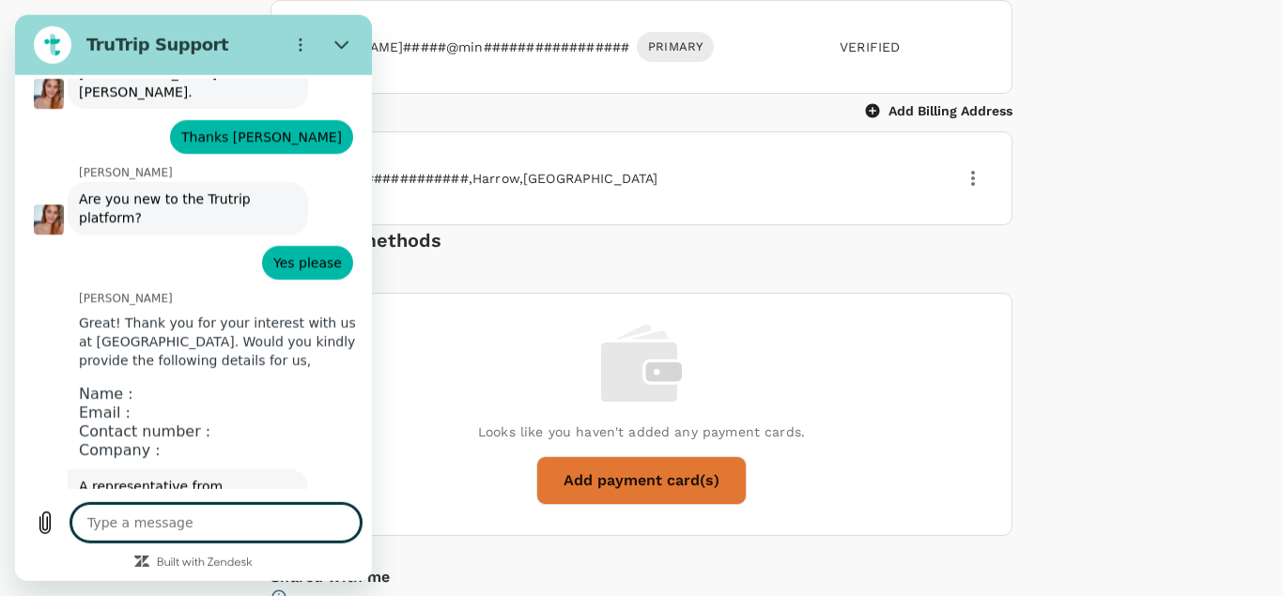
scroll to position [644, 0]
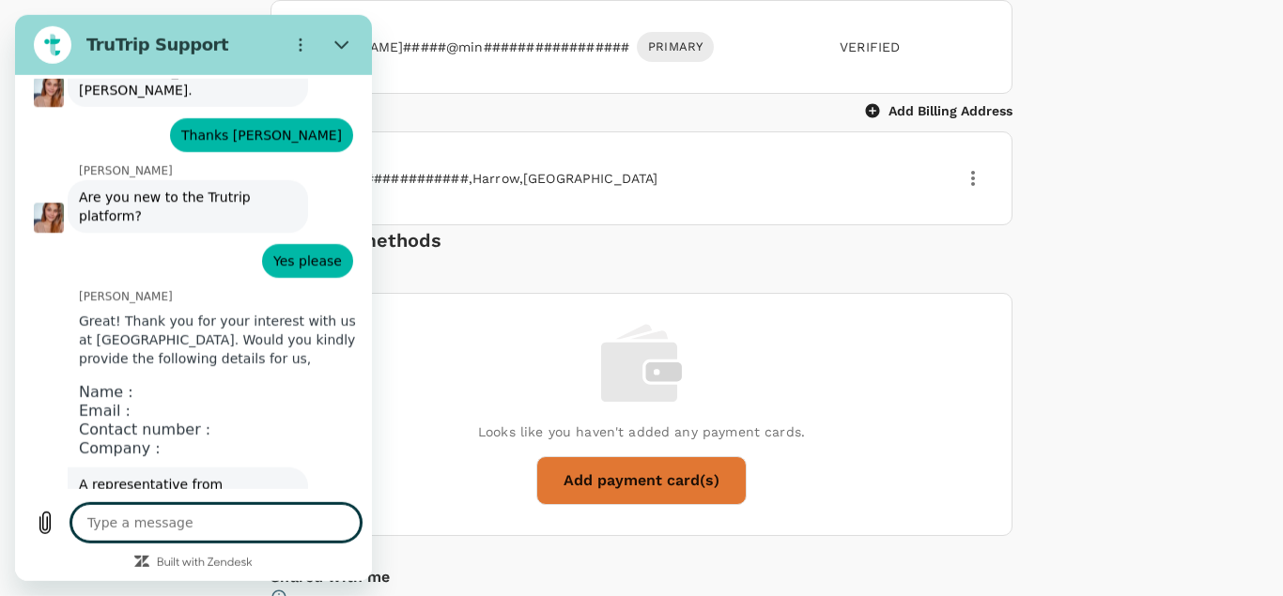
type textarea "x"
type textarea "o"
type textarea "x"
type textarea "ok"
type textarea "x"
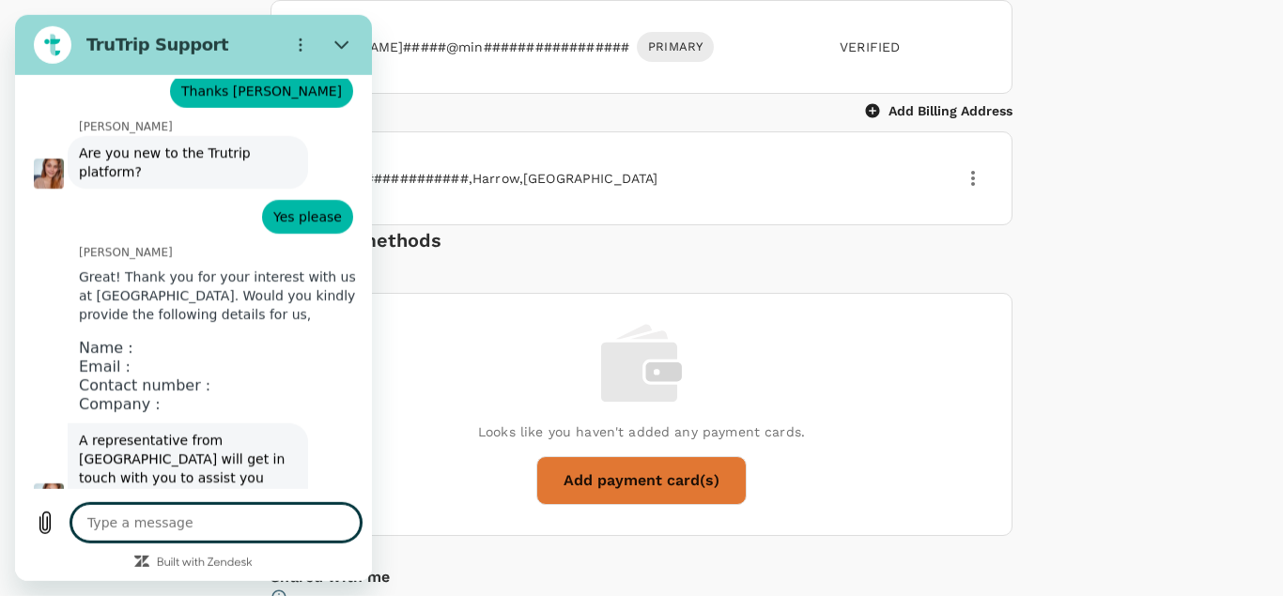
scroll to position [689, 0]
type textarea "x"
click at [179, 522] on textarea at bounding box center [215, 522] width 289 height 38
paste textarea "Name : Samuel Bulik Email : samuel.b@mining4futureltd.com Contact number : 0789…"
type textarea "Name : Samuel Bulik Email : samuel.b@mining4futureltd.com Contact number : 0789…"
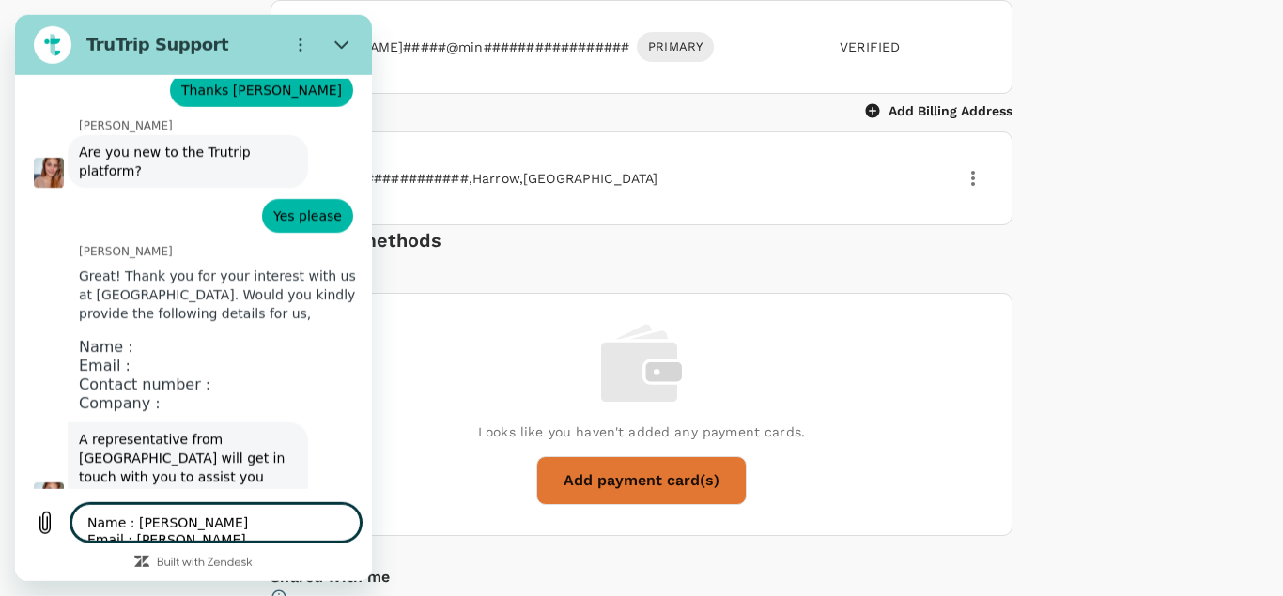
type textarea "x"
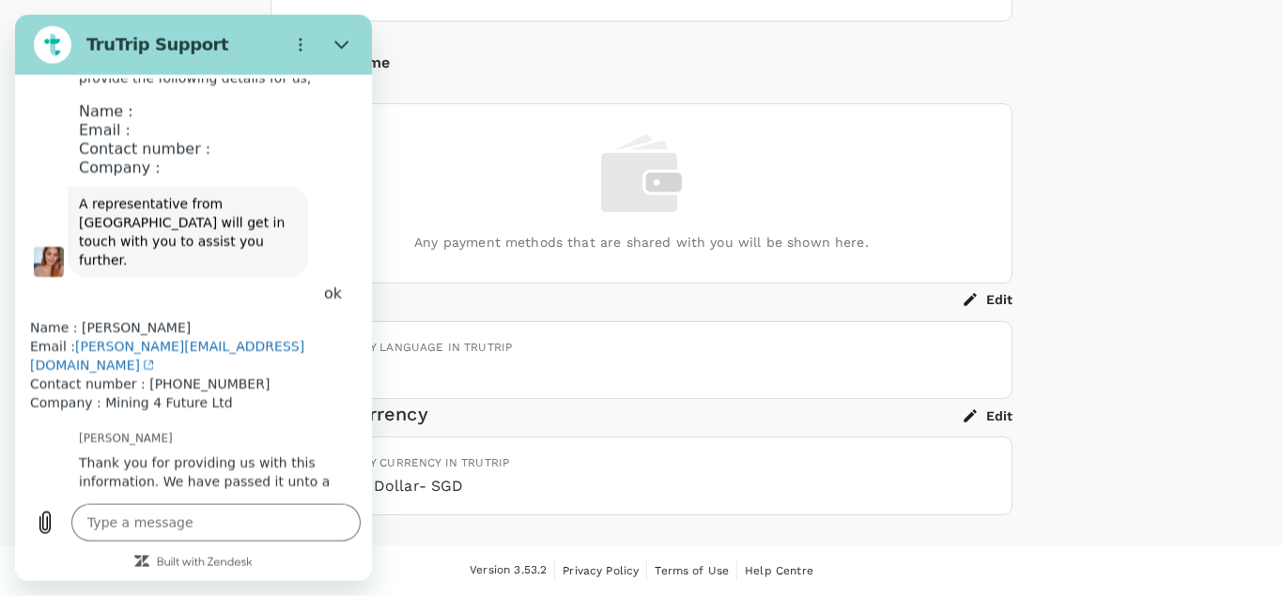
scroll to position [928, 0]
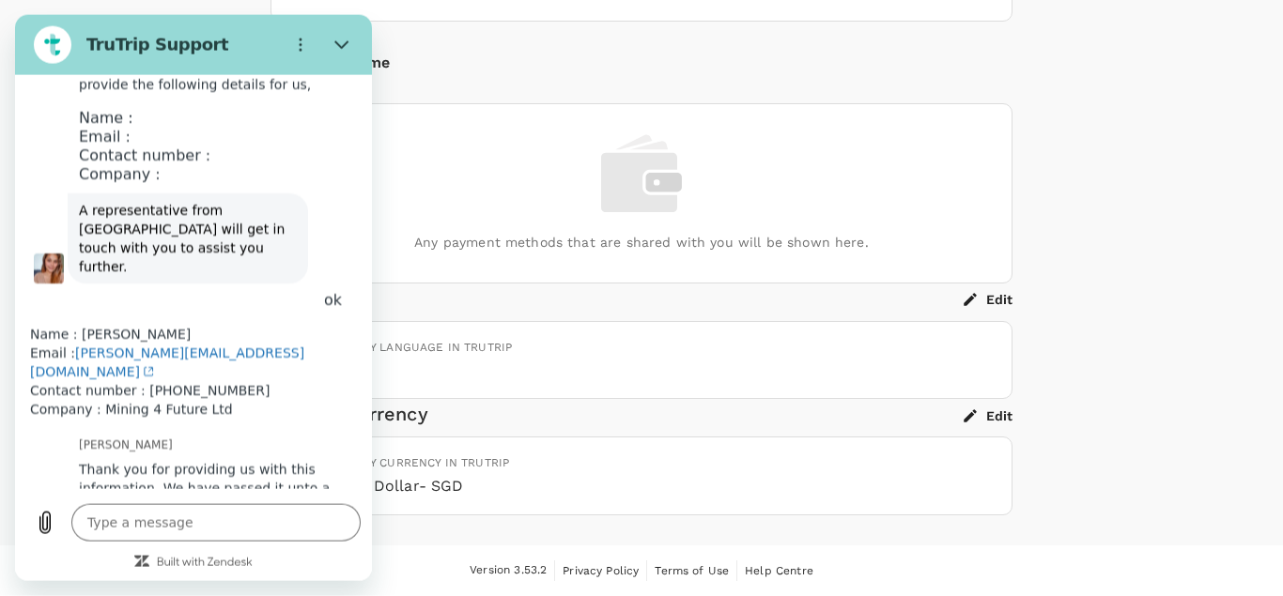
type textarea "x"
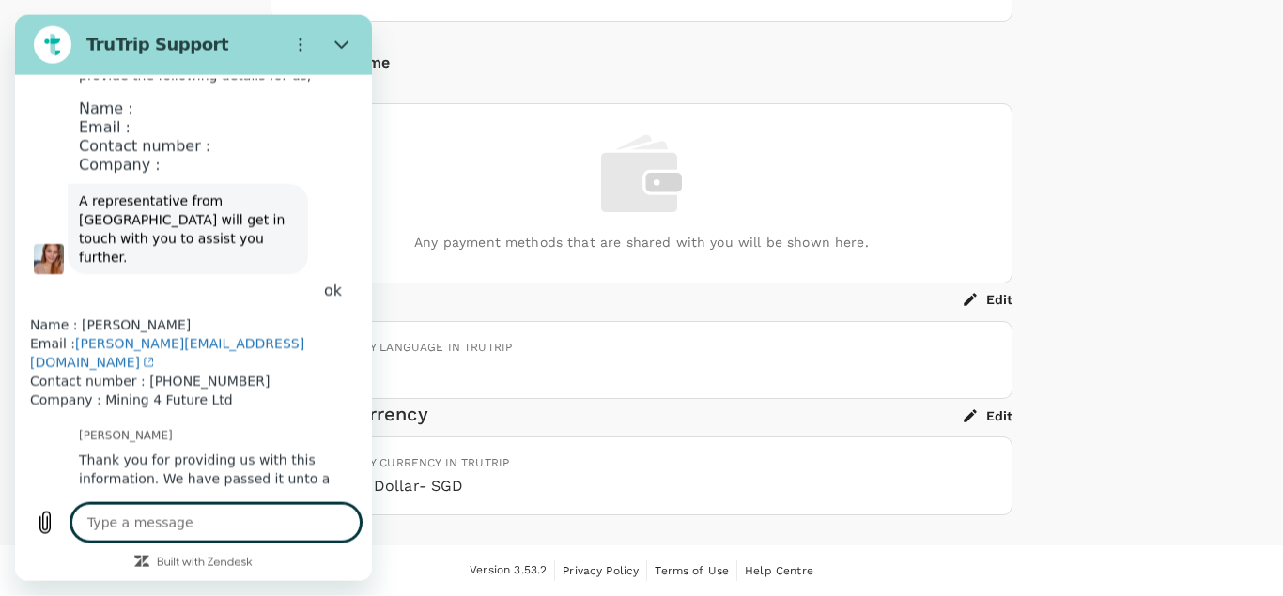
click at [232, 517] on textarea at bounding box center [215, 522] width 289 height 38
type textarea "V"
type textarea "x"
type textarea "Vi"
type textarea "x"
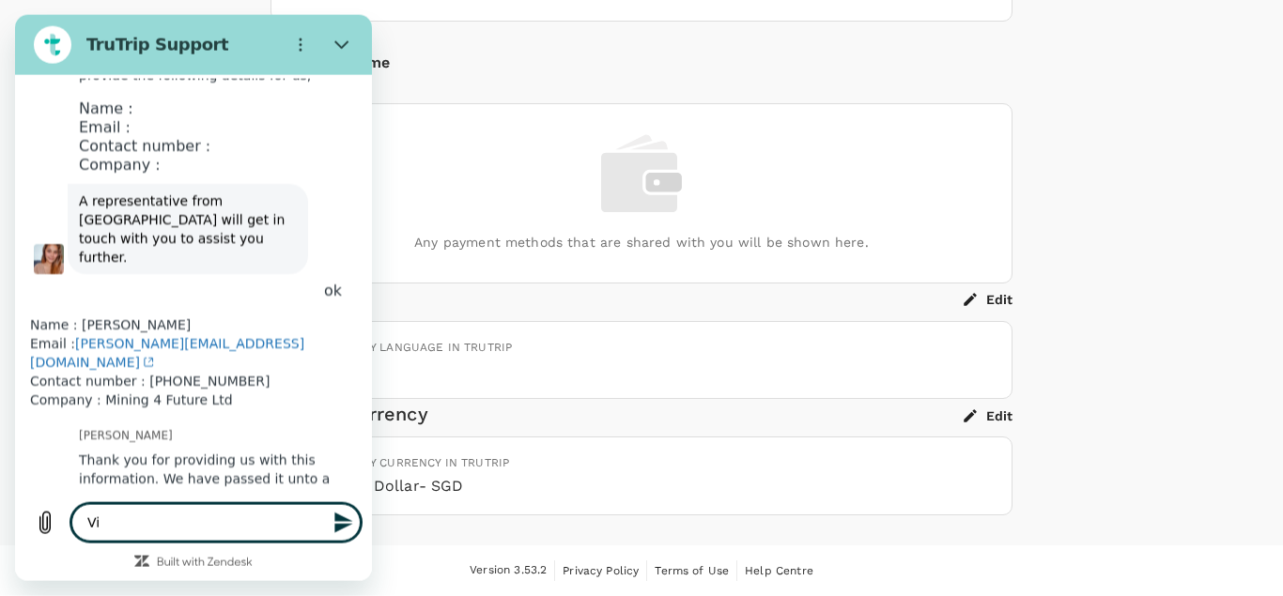
type textarea "Via"
type textarea "x"
type textarea "Via"
type textarea "x"
type textarea "Via e"
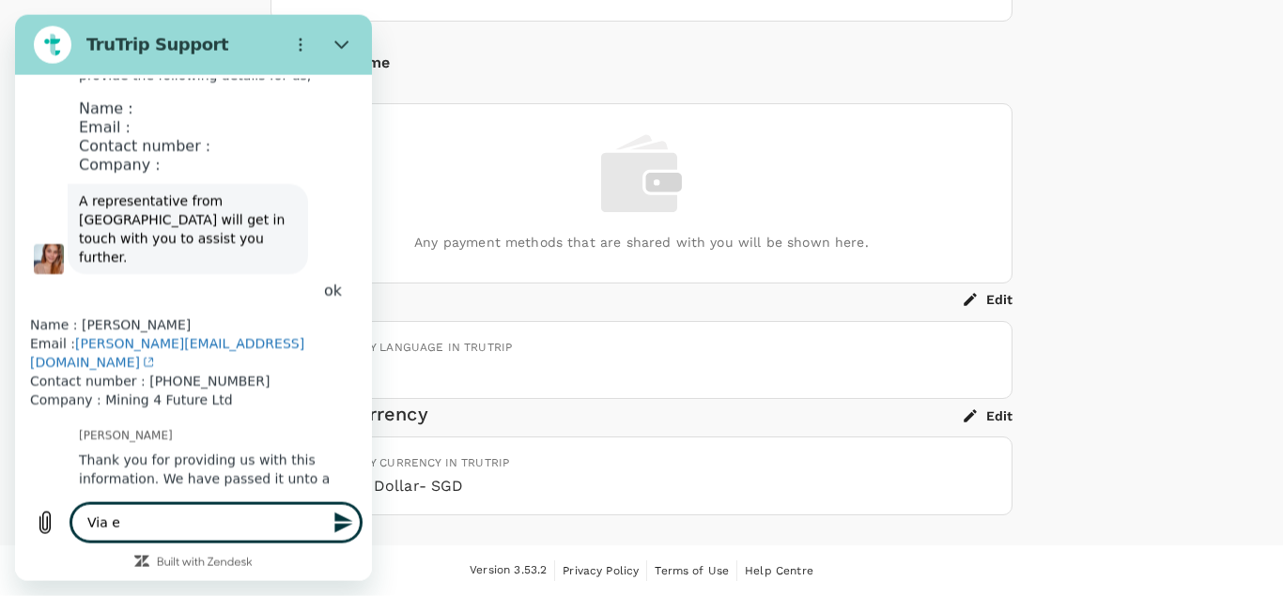
type textarea "x"
type textarea "Via em"
type textarea "x"
type textarea "Via ema"
type textarea "x"
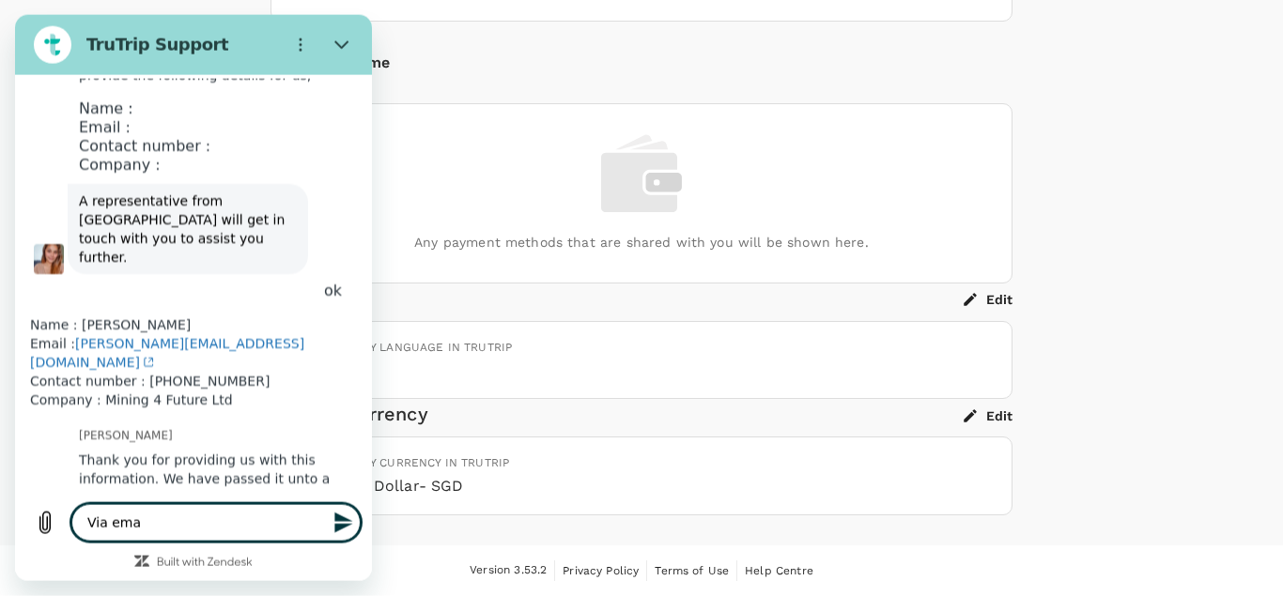
type textarea "Via emai"
type textarea "x"
type textarea "Via email"
type textarea "x"
type textarea "Via email?"
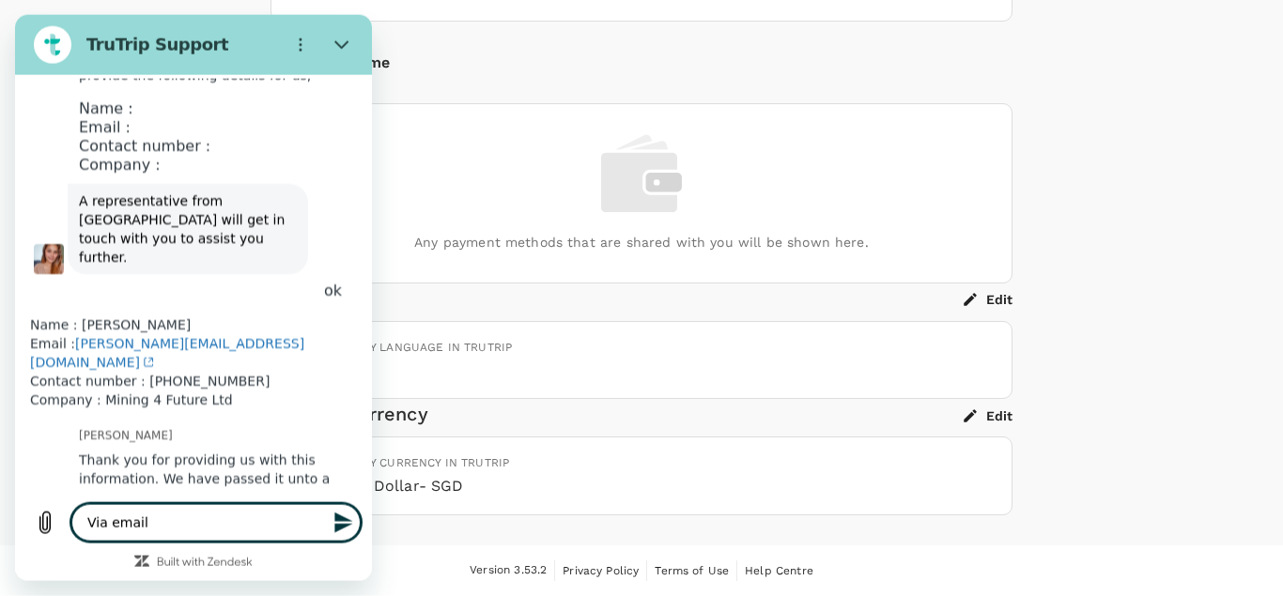
type textarea "x"
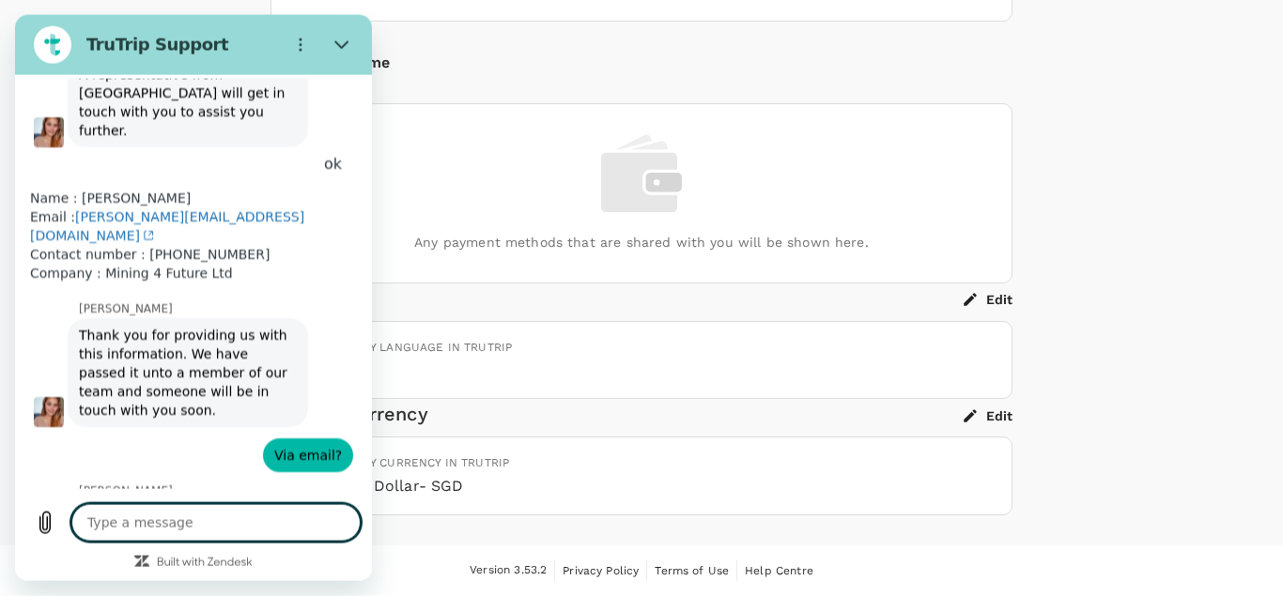
scroll to position [1054, 0]
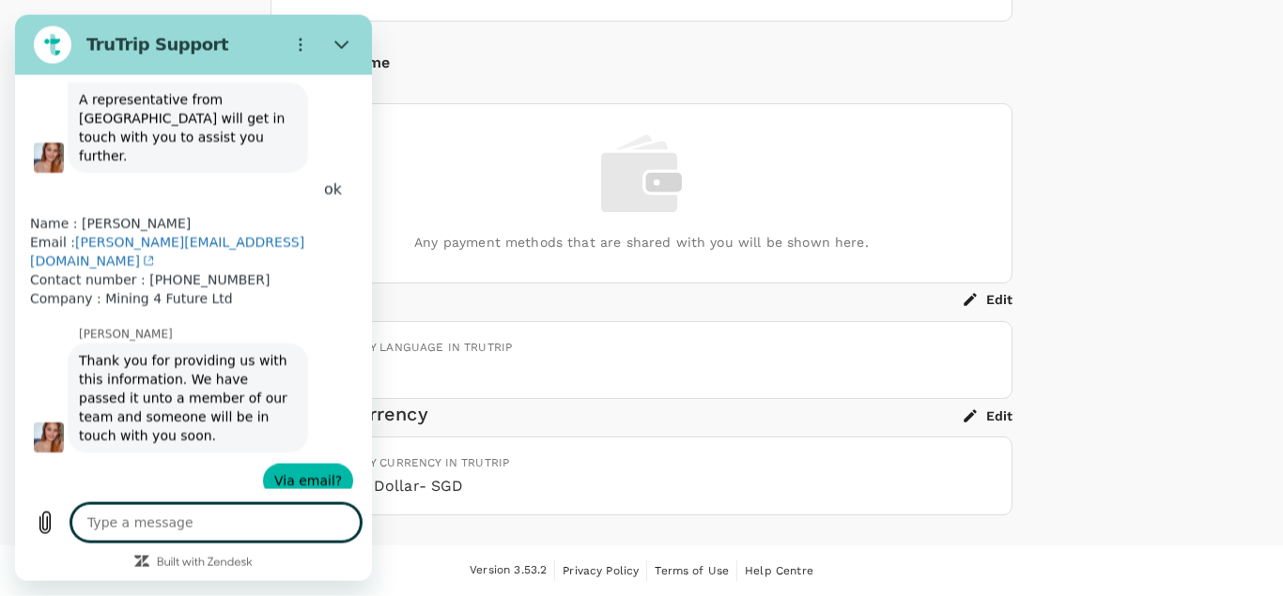
type textarea "x"
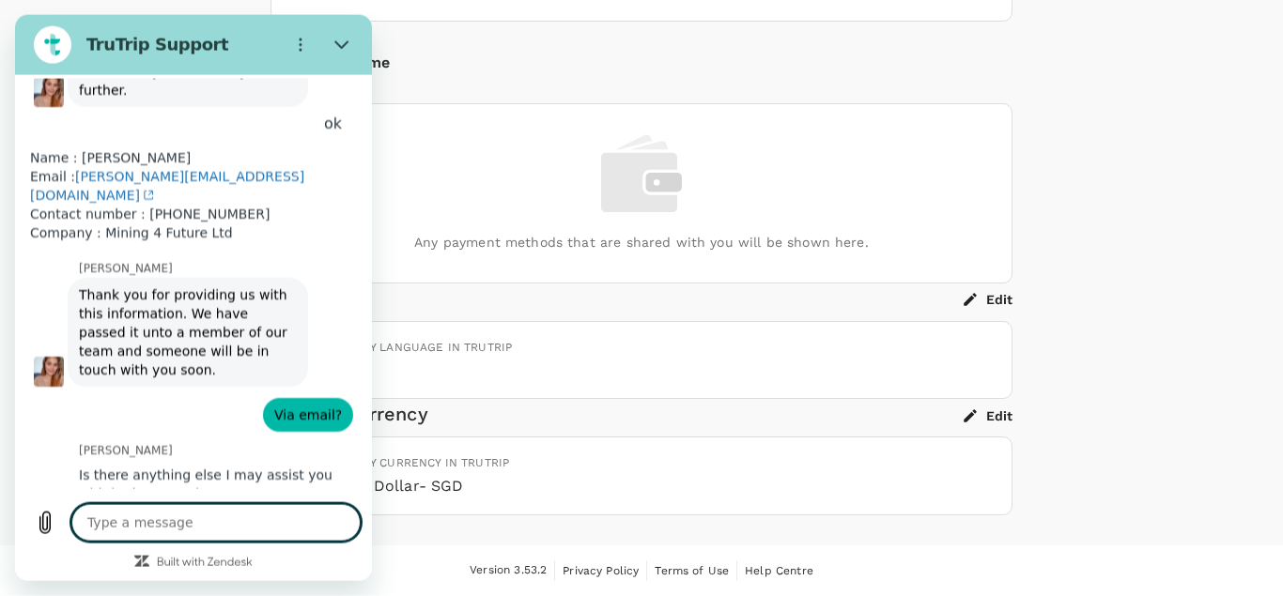
scroll to position [1099, 0]
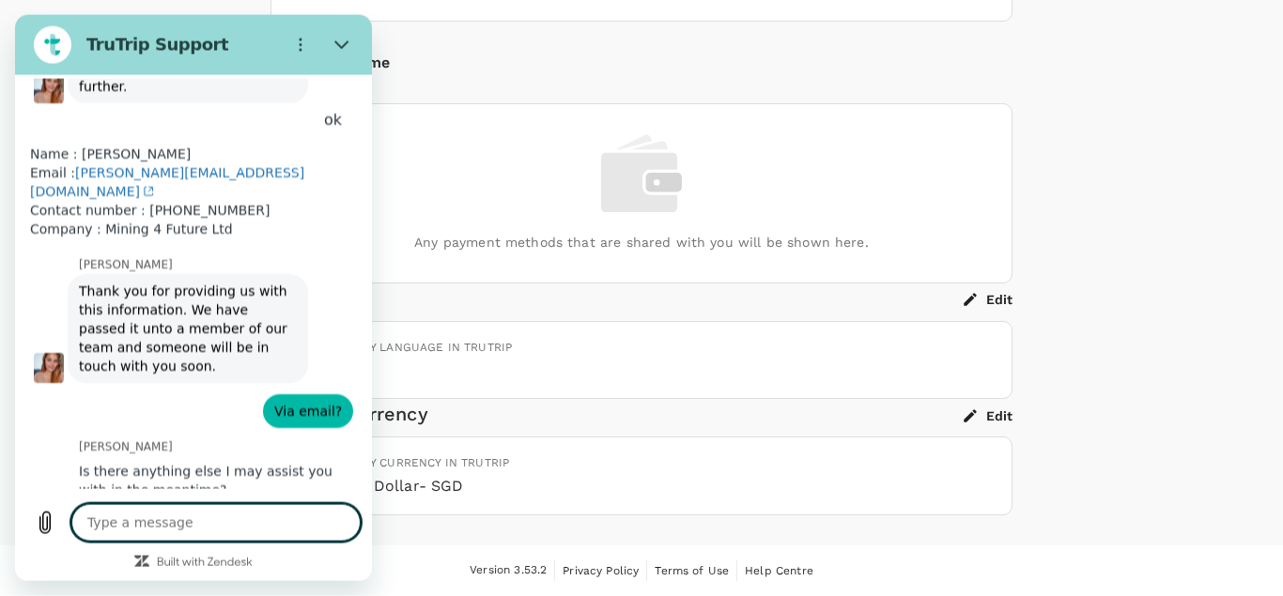
type textarea "n"
type textarea "x"
type textarea "no"
type textarea "x"
type textarea "no"
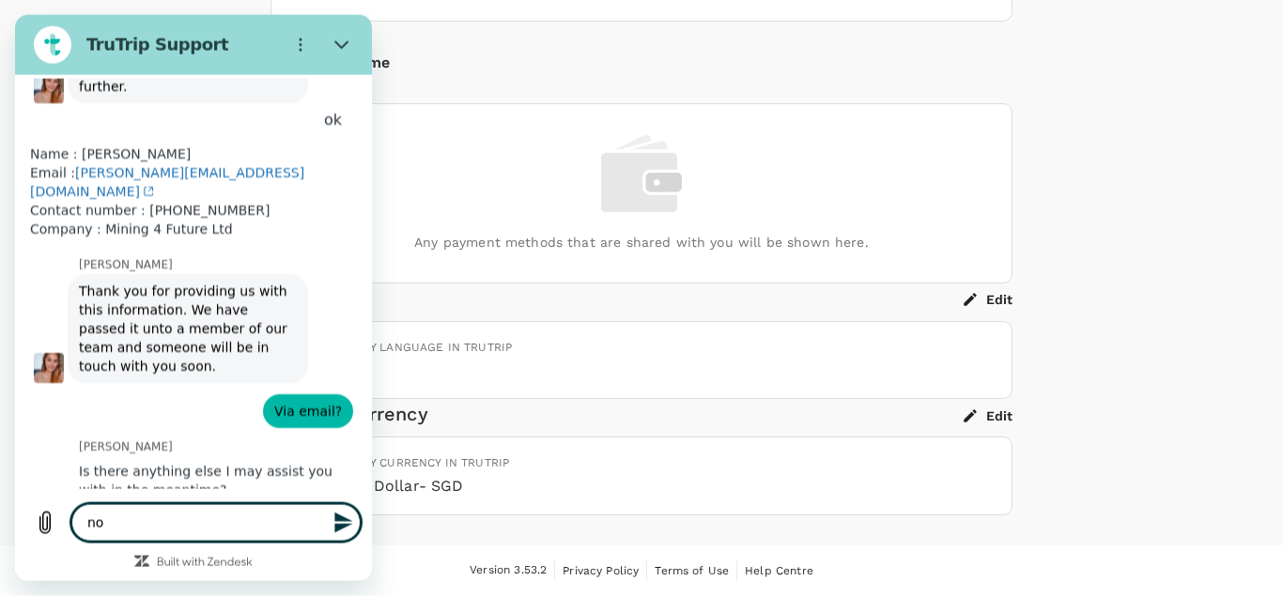
type textarea "x"
type textarea "no w"
type textarea "x"
type textarea "no wo"
type textarea "x"
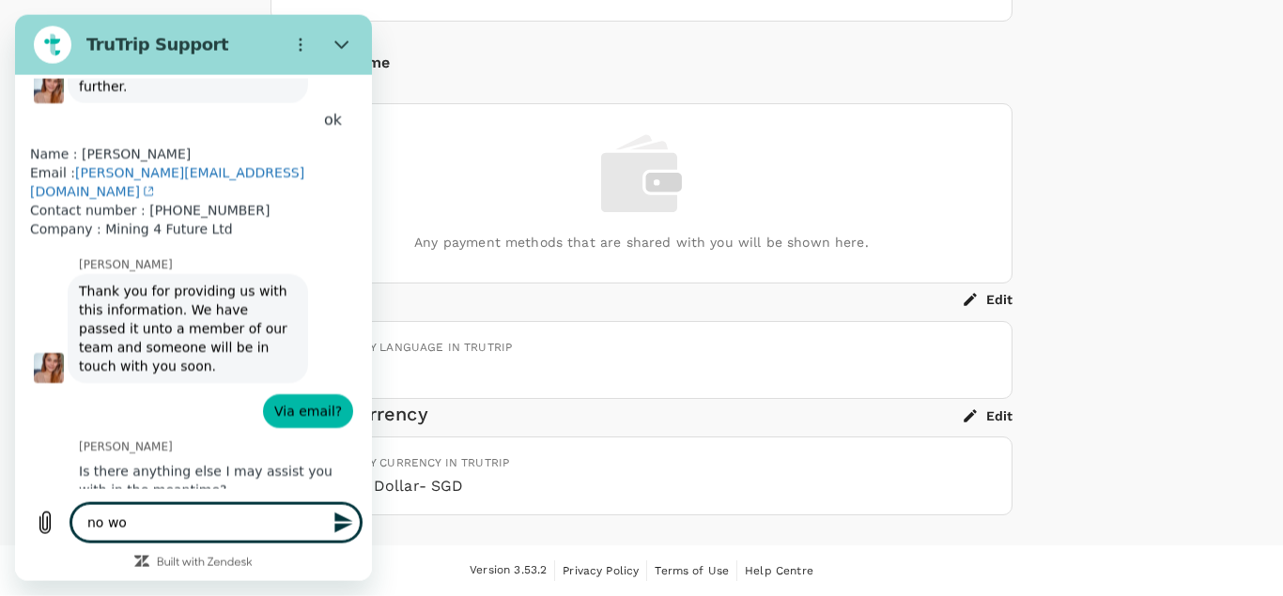
type textarea "no wor"
type textarea "x"
type textarea "no worr"
type textarea "x"
type textarea "no worri"
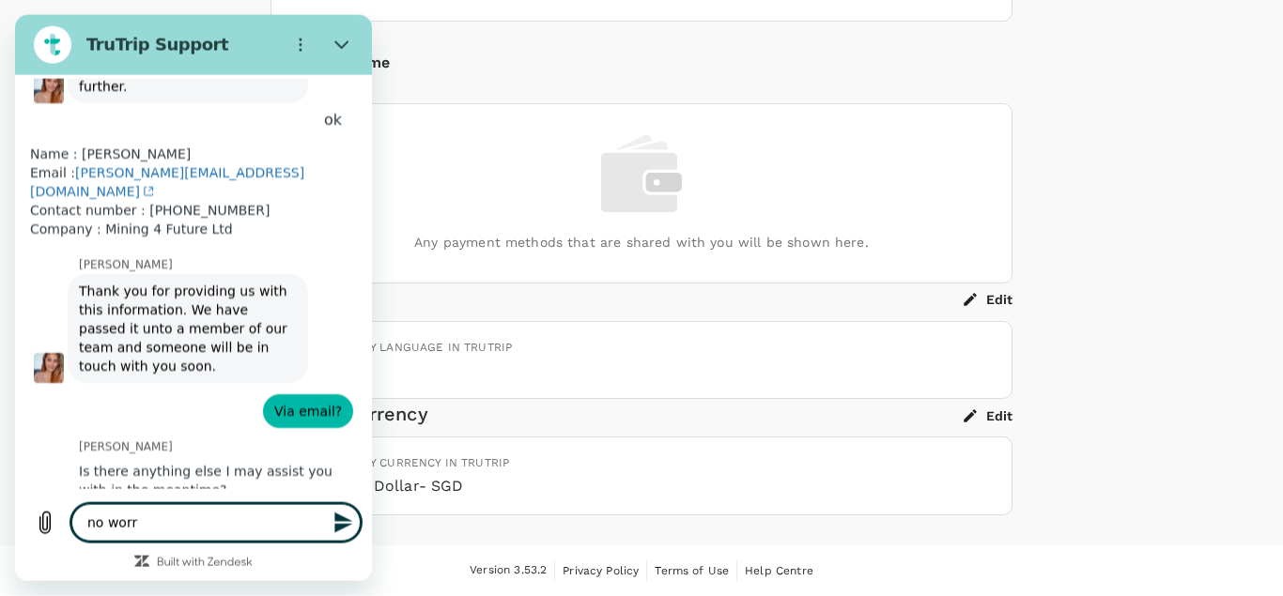
type textarea "x"
type textarea "no worrie"
type textarea "x"
type textarea "no worries"
type textarea "x"
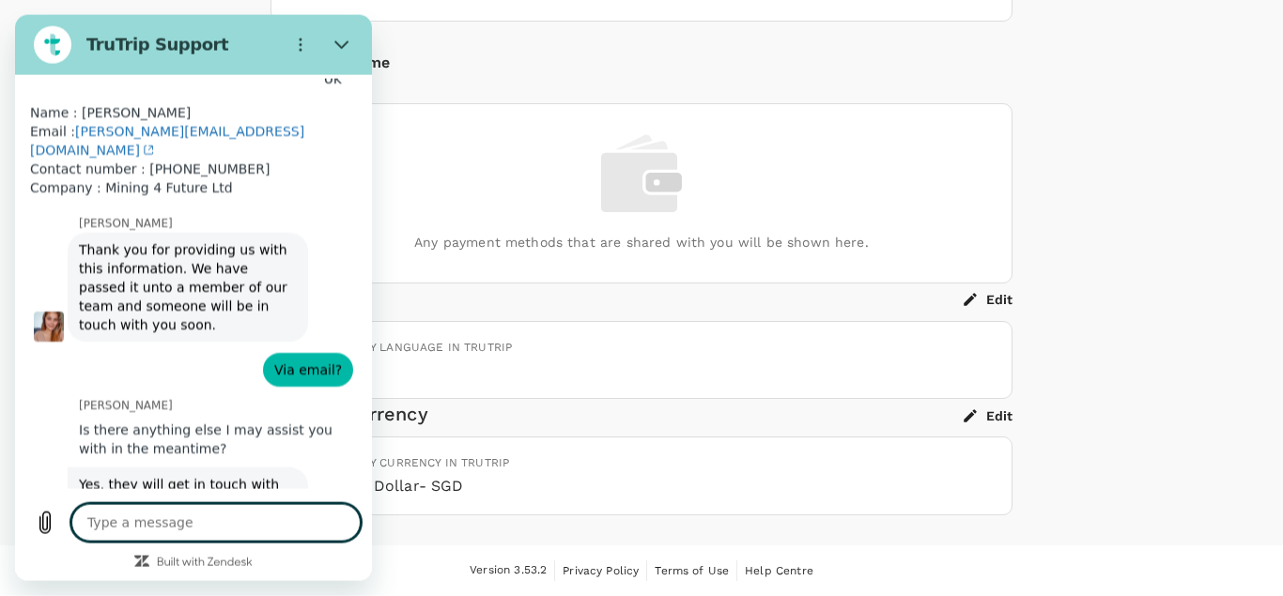
type textarea "x"
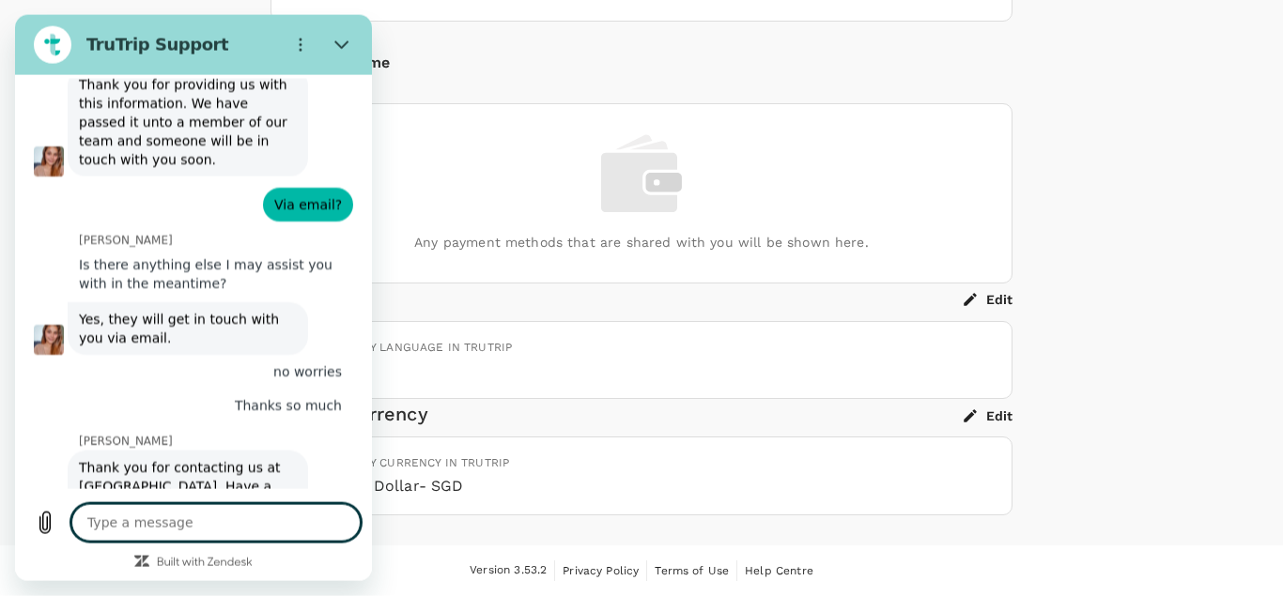
scroll to position [1553, 0]
click at [299, 39] on icon "Options menu" at bounding box center [300, 45] width 15 height 15
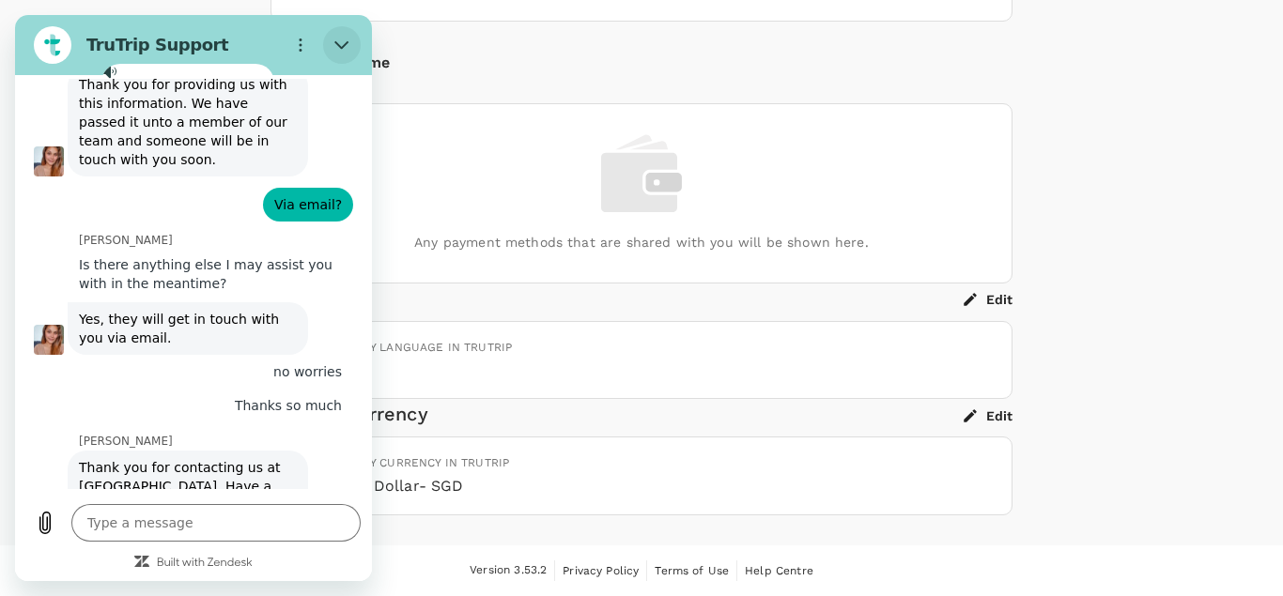
click at [342, 43] on icon "Close" at bounding box center [341, 45] width 15 height 15
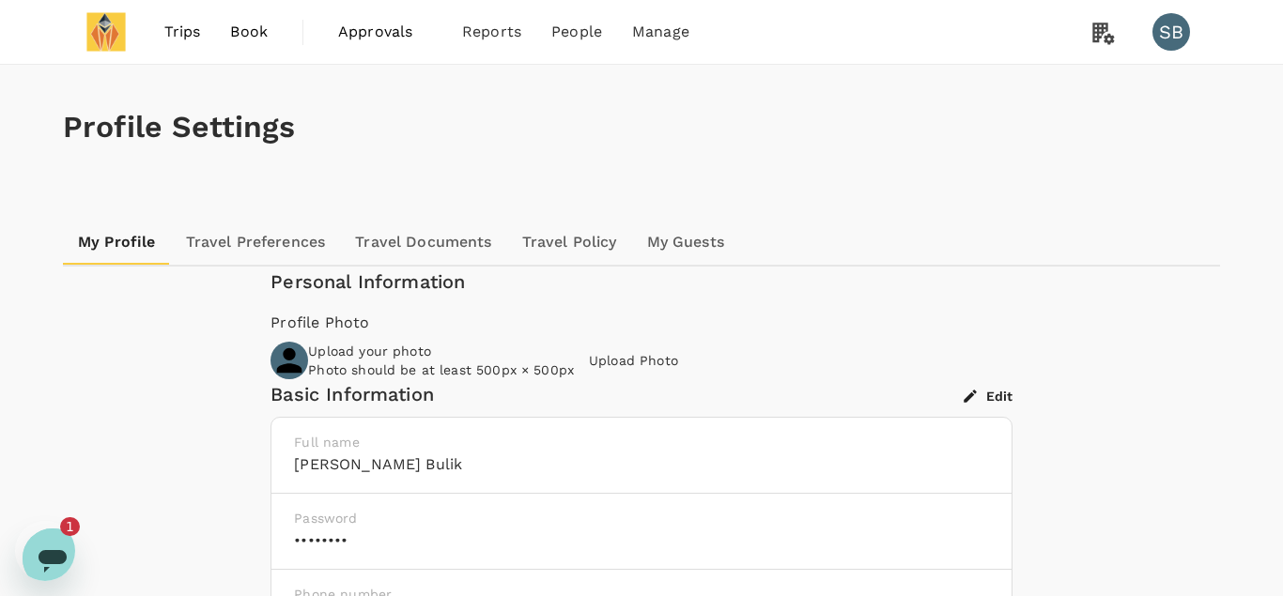
scroll to position [0, 0]
click at [58, 560] on icon "Open messaging window, 1 unread message" at bounding box center [53, 559] width 34 height 34
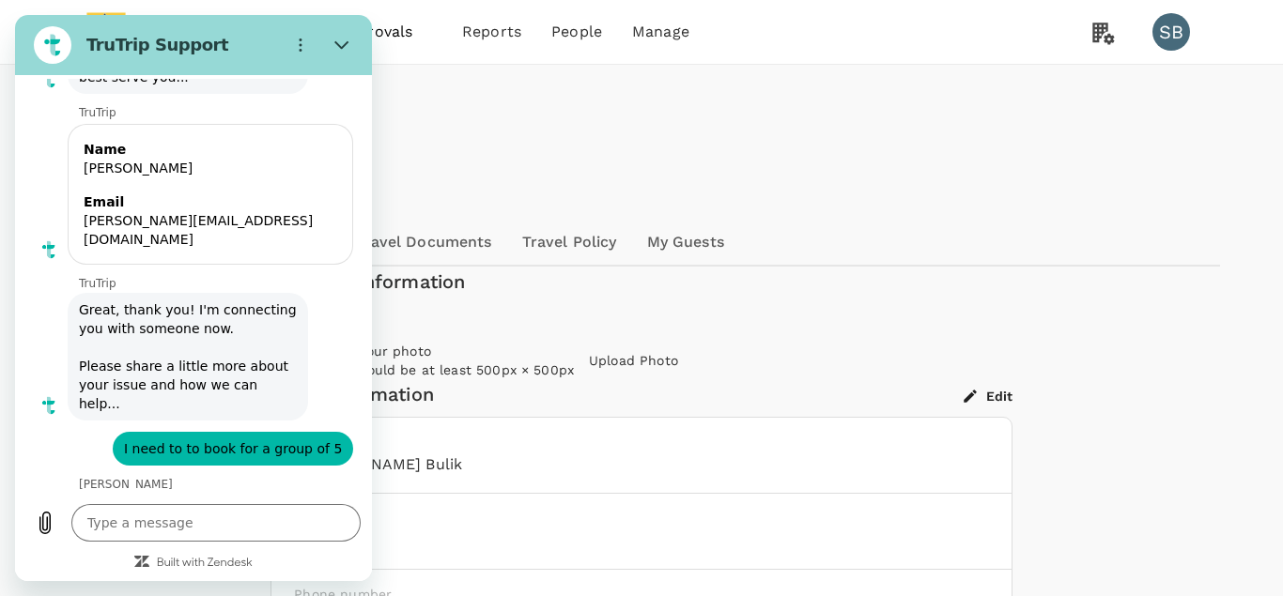
scroll to position [177, 0]
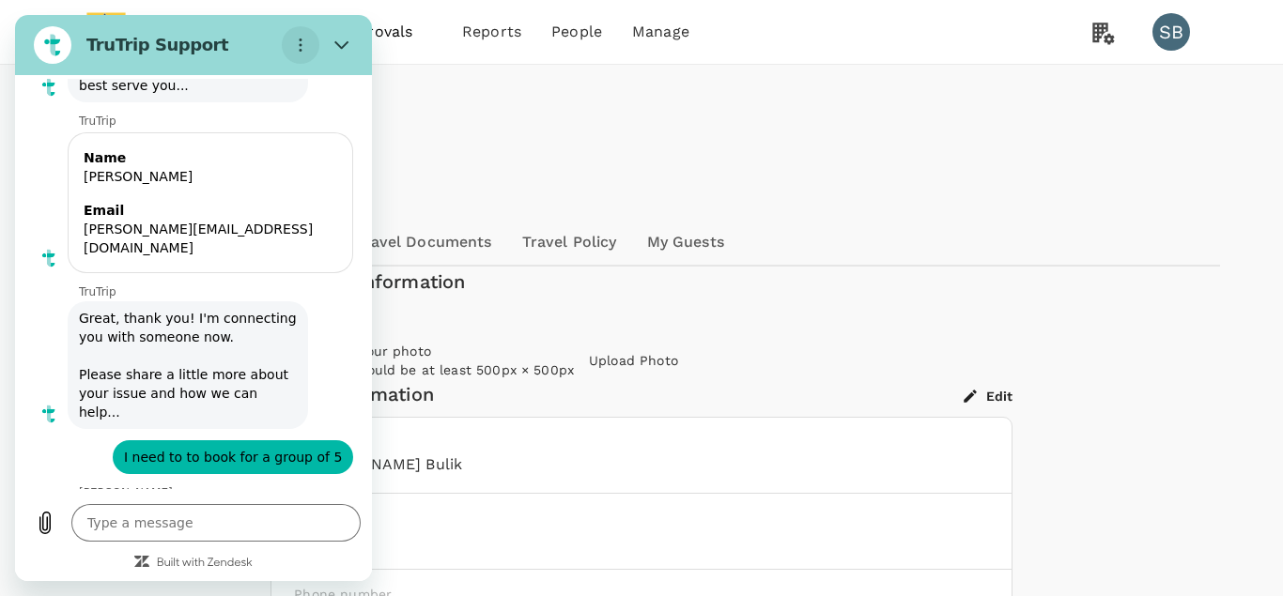
click at [303, 40] on icon "Options menu" at bounding box center [300, 45] width 15 height 15
click at [342, 43] on icon "Close" at bounding box center [341, 45] width 15 height 15
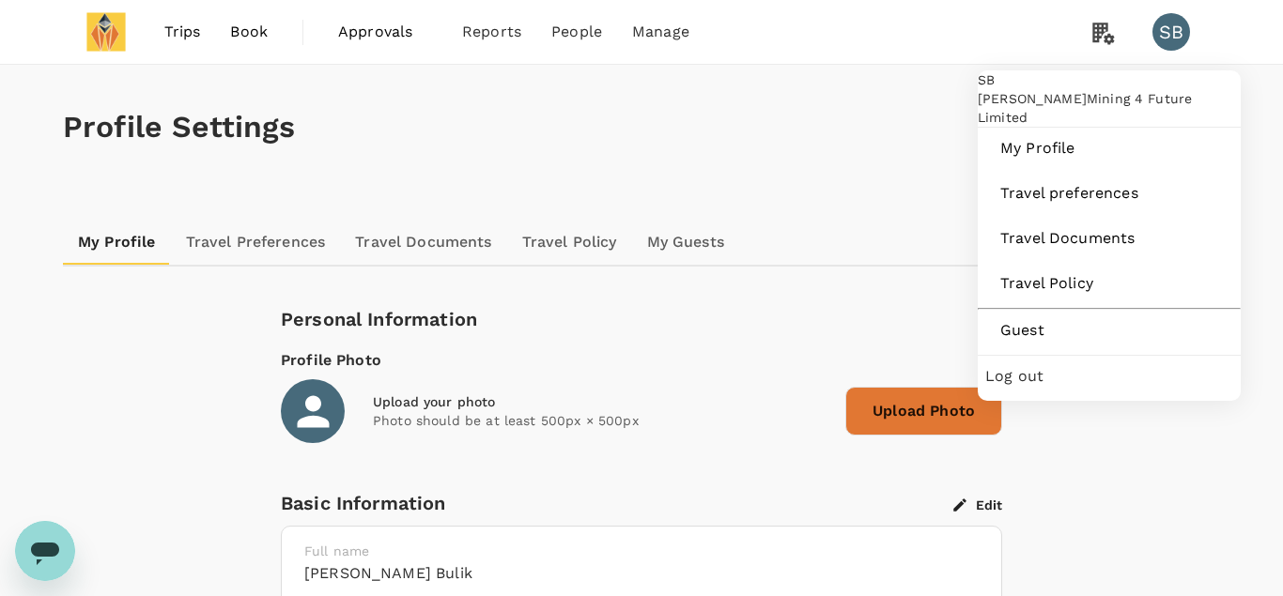
click at [1029, 388] on span "Log out" at bounding box center [1109, 376] width 248 height 23
